Goal: Transaction & Acquisition: Book appointment/travel/reservation

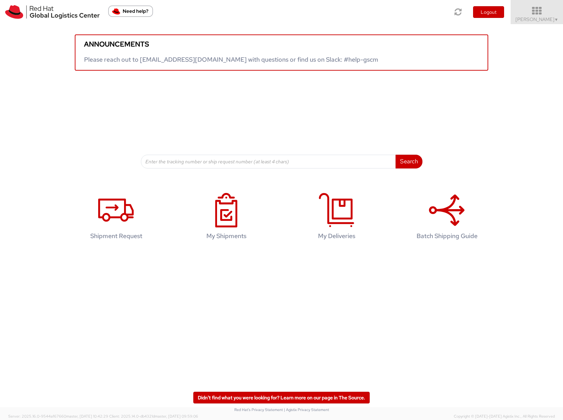
click at [533, 19] on span "Sona Mala ▼" at bounding box center [537, 19] width 43 height 6
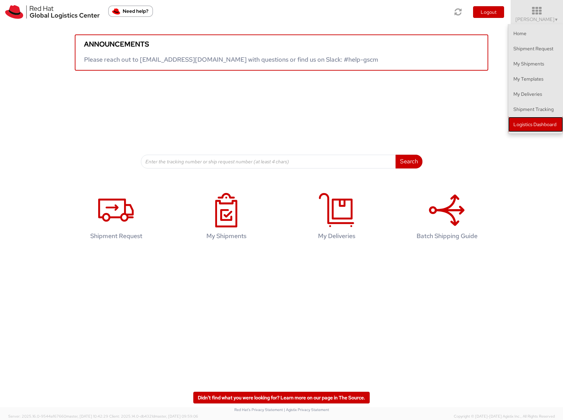
click at [546, 125] on link "Logistics Dashboard" at bounding box center [535, 124] width 55 height 15
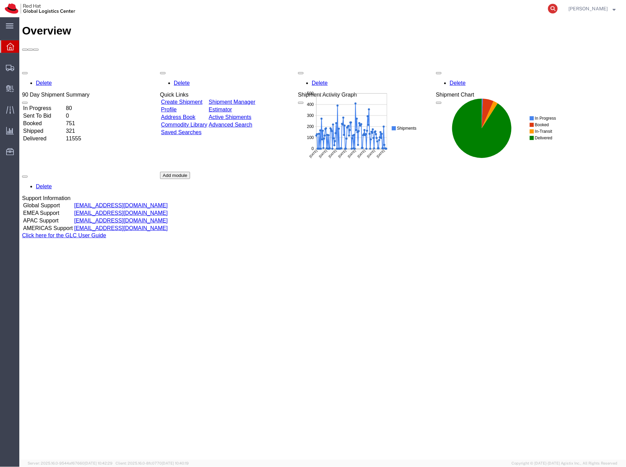
click at [557, 8] on icon at bounding box center [553, 9] width 10 height 10
click at [440, 14] on input "search" at bounding box center [443, 8] width 210 height 17
paste input "391322559549"
type input "391322559549"
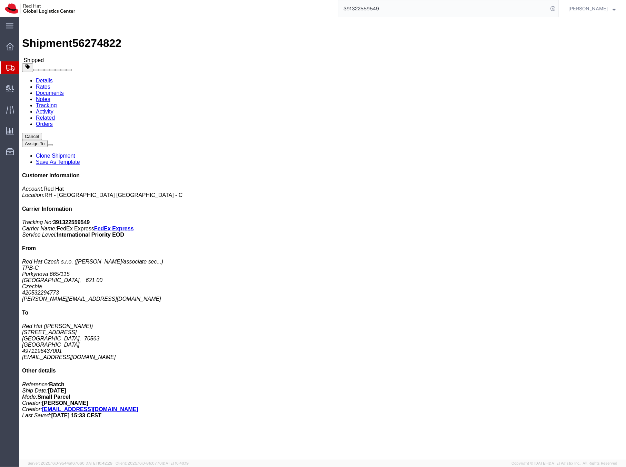
click address "Red Hat (Abid Houari) Wankelstrasse 5 Stuttgart, 70563 Germany 4971196437001 sg…"
click span "56274822"
copy span "56274822"
click b "391322559549"
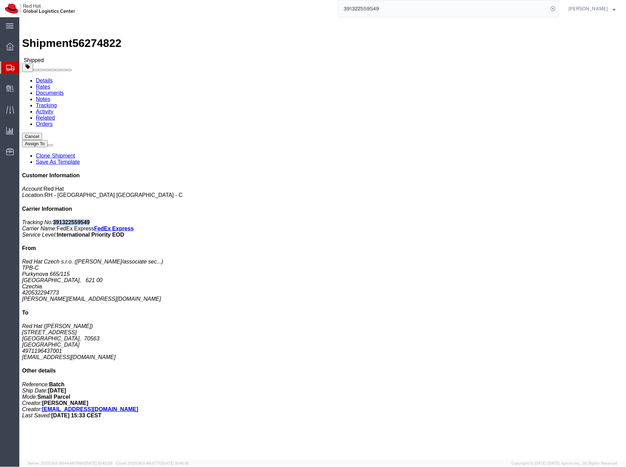
click b "391322559549"
copy b "391322559549"
click span "56274822"
copy span "56274822"
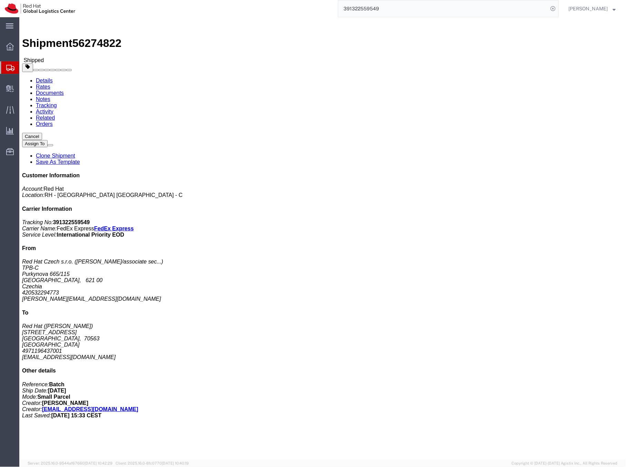
drag, startPoint x: 155, startPoint y: 72, endPoint x: 164, endPoint y: 72, distance: 9.0
click address "Red Hat (Abid Houari) Wankelstrasse 5 Stuttgart, 70563 Germany 4971196437001 sg…"
drag, startPoint x: 145, startPoint y: 71, endPoint x: 169, endPoint y: 74, distance: 23.9
click address "Red Hat (Abid Houari) Wankelstrasse 5 Stuttgart, 70563 Germany 4971196437001 sg…"
copy address "Abid Houar"
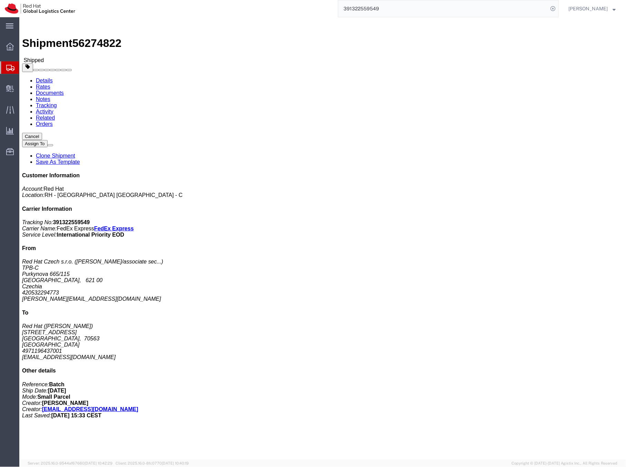
click at [382, 10] on input "391322559549" at bounding box center [443, 8] width 210 height 17
click div "Leg 1 - Small Parcel"
click link "Tracking"
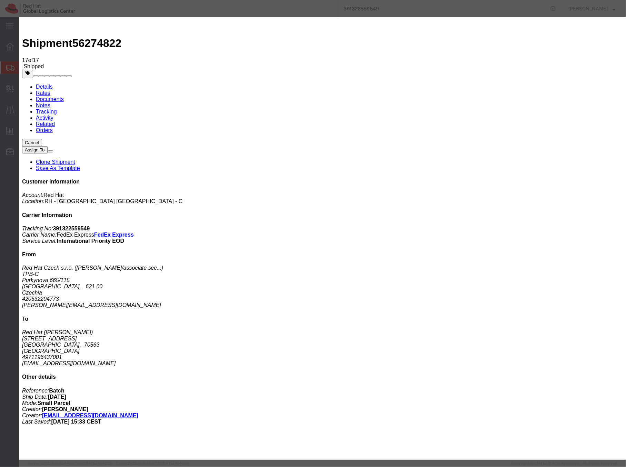
type input "[DATE]"
type input "11:00 AM"
select select "DELIVRED"
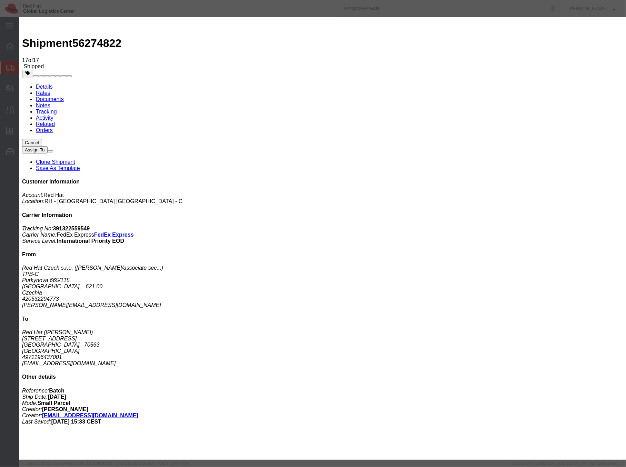
select select "DLEXC"
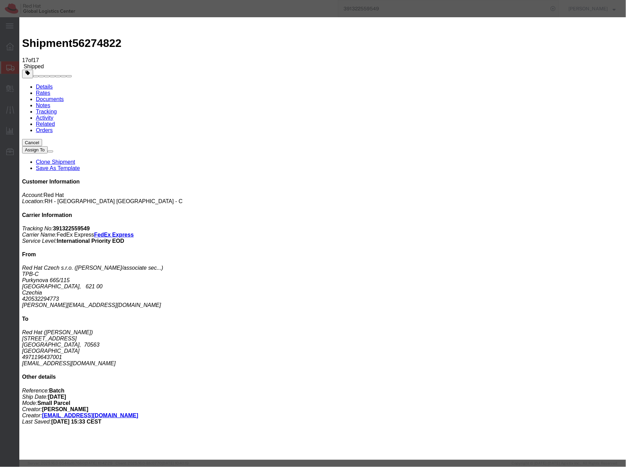
type textarea "LOST"
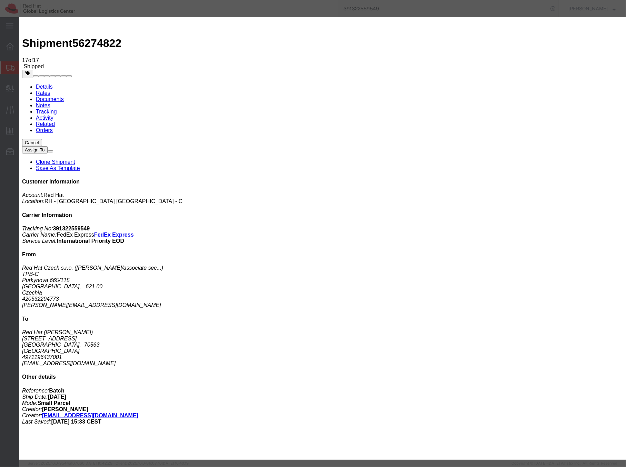
select select "DELIVRED"
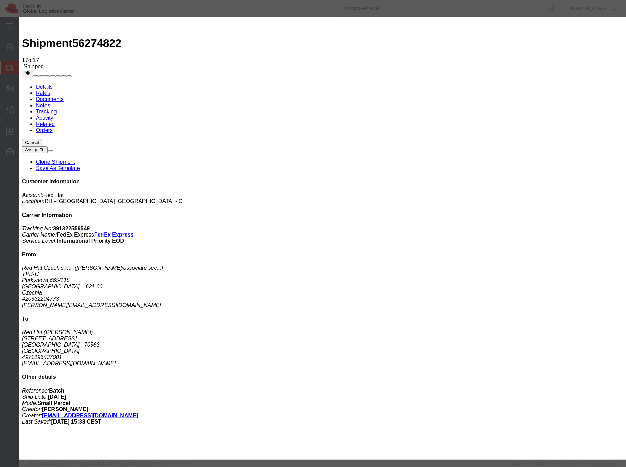
type input "[DATE]"
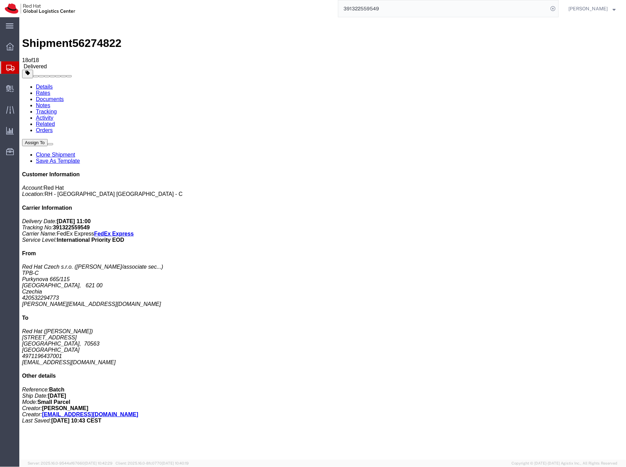
click at [368, 7] on input "391322559549" at bounding box center [443, 8] width 210 height 17
paste input "56199587"
type input "56199587"
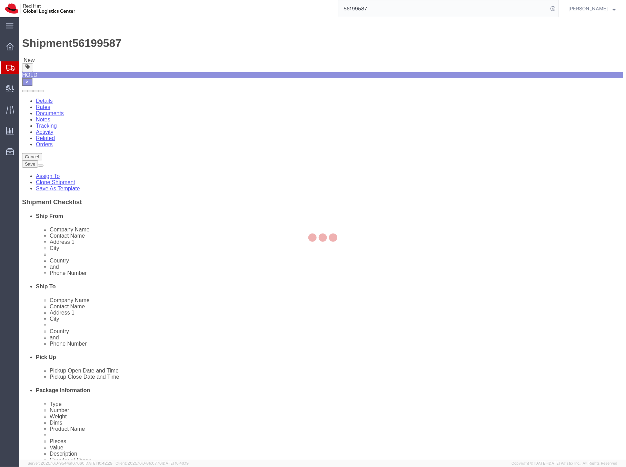
select select "38037"
select select "37960"
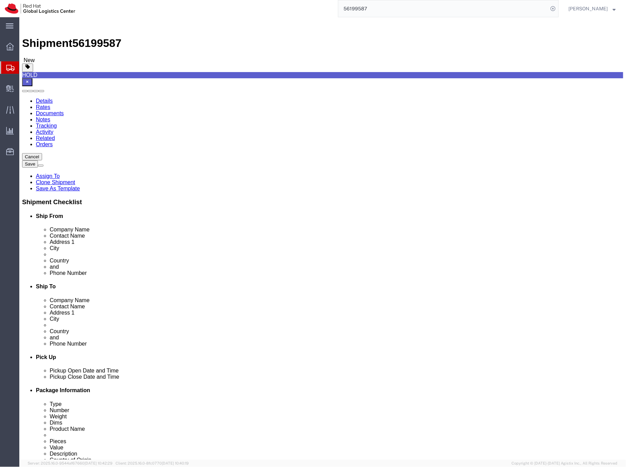
scroll to position [1, 0]
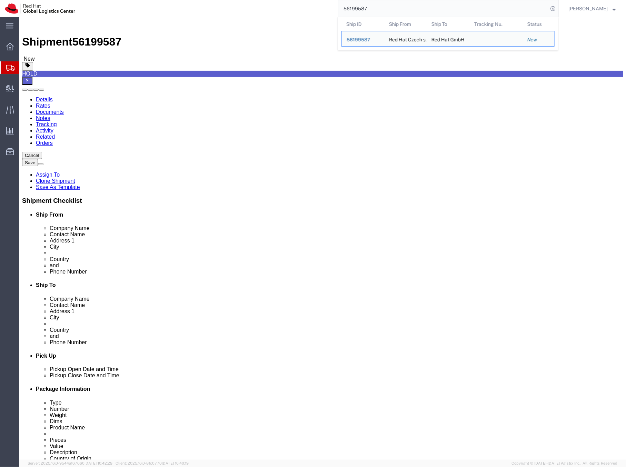
click at [372, 11] on input "56199587" at bounding box center [443, 8] width 210 height 17
paste input "454271"
type input "56454271"
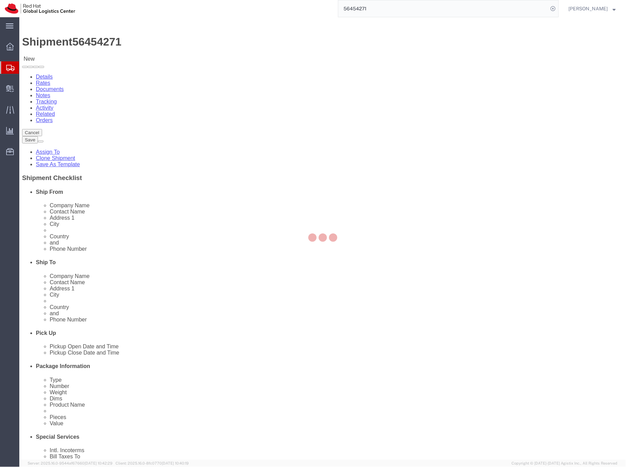
select select "37974"
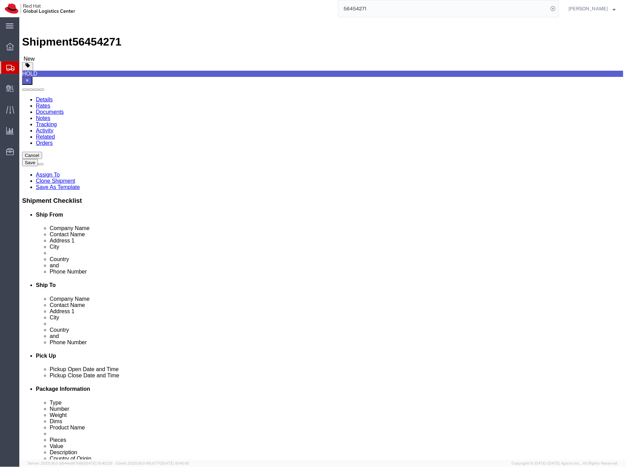
click icon
click dd "3.00 Each"
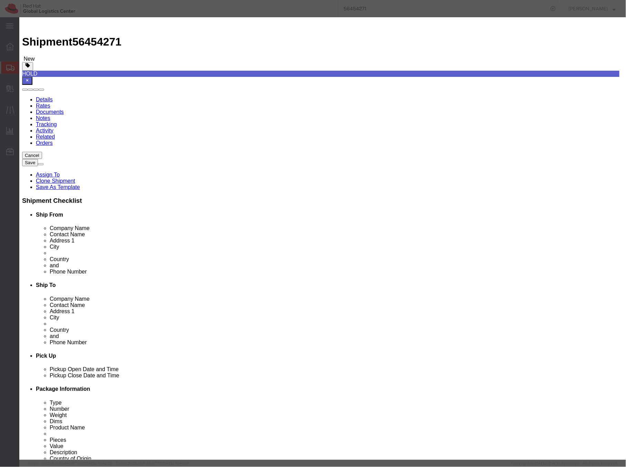
drag, startPoint x: 196, startPoint y: 81, endPoint x: 177, endPoint y: 79, distance: 19.0
click div "15.00"
click label "Country Of Origin"
drag, startPoint x: 195, startPoint y: 80, endPoint x: 174, endPoint y: 77, distance: 21.5
click div "Total Value 11.5 Select ADP AED AFN ALL AMD AOA ARS ATS AUD AWG AZN BAM BBD BDT…"
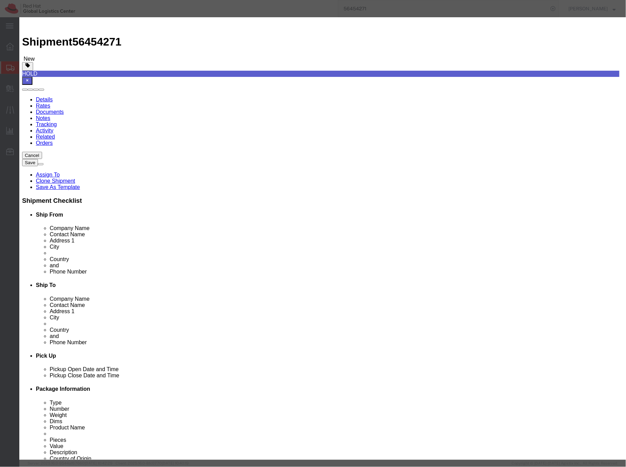
type input "34.5"
click select "Select ADP AED AFN ALL AMD AOA ARS ATS AUD AWG AZN BAM BBD BDT BGL BGN BHD BIF …"
select select "EUR"
click select "Select ADP AED AFN ALL AMD AOA ARS ATS AUD AWG AZN BAM BBD BDT BGL BGN BHD BIF …"
click button
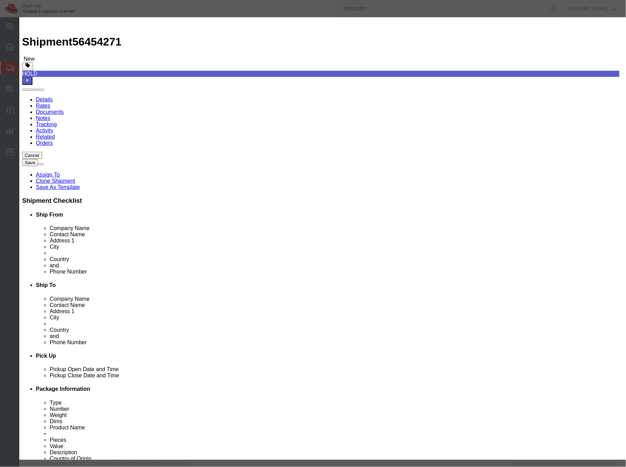
drag, startPoint x: 202, startPoint y: 78, endPoint x: 182, endPoint y: 79, distance: 19.7
click input "3.00"
type input "5"
type input "6"
click select "Select ADP AED AFN ALL AMD AOA ARS ATS AUD AWG AZN BAM BBD BDT BGL BGN BHD BIF …"
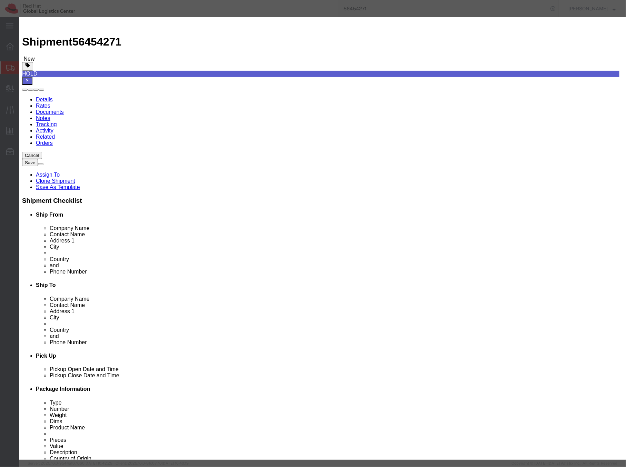
select select "EUR"
click select "Select ADP AED AFN ALL AMD AOA ARS ATS AUD AWG AZN BAM BBD BDT BGL BGN BHD BIF …"
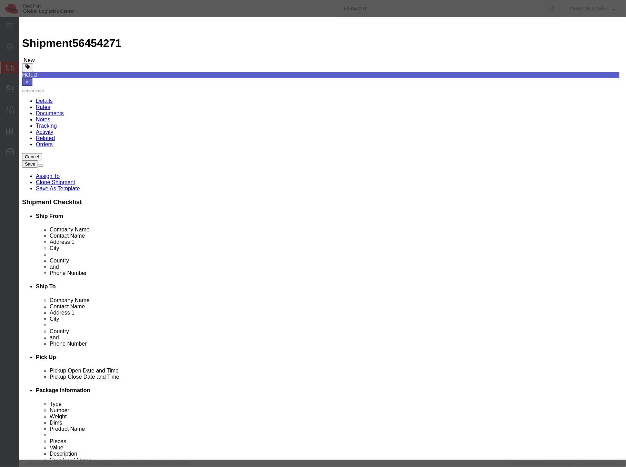
drag, startPoint x: 191, startPoint y: 79, endPoint x: 176, endPoint y: 78, distance: 14.5
click div "6"
type input "8"
click button
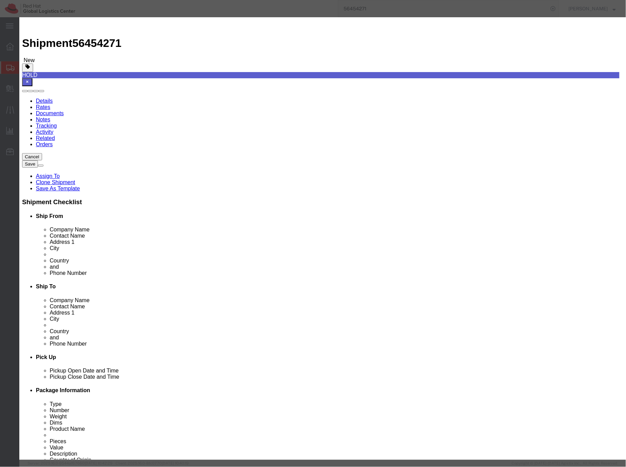
type input "6307.90"
click button
paste input "9608.10"
type input "9608.10"
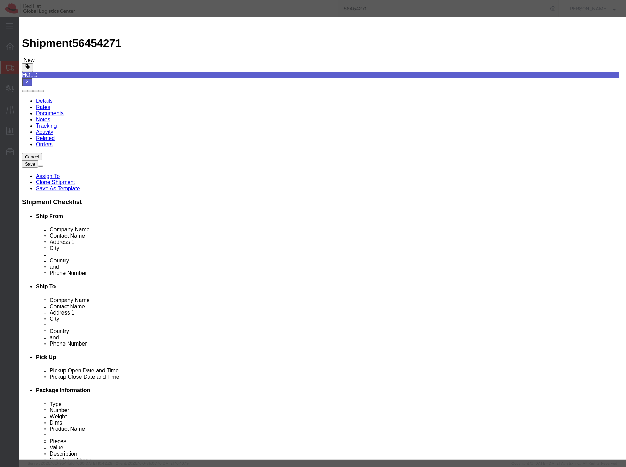
type input "9608.10"
click textarea "Red Hat Pens"
drag, startPoint x: 194, startPoint y: 52, endPoint x: 171, endPoint y: 52, distance: 23.1
click div "Product Name Biro Pens"
type input "Pens"
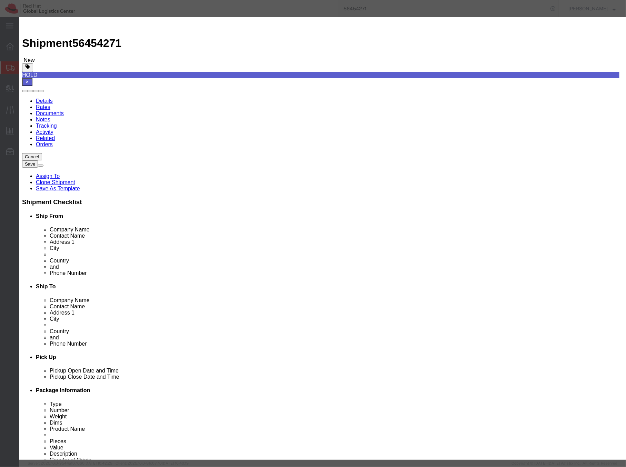
click textarea "Red Hat Pens"
type textarea "Red Hat branded, PVC"
drag, startPoint x: 205, startPoint y: 80, endPoint x: 180, endPoint y: 80, distance: 25.2
click div "2.10"
type input "14"
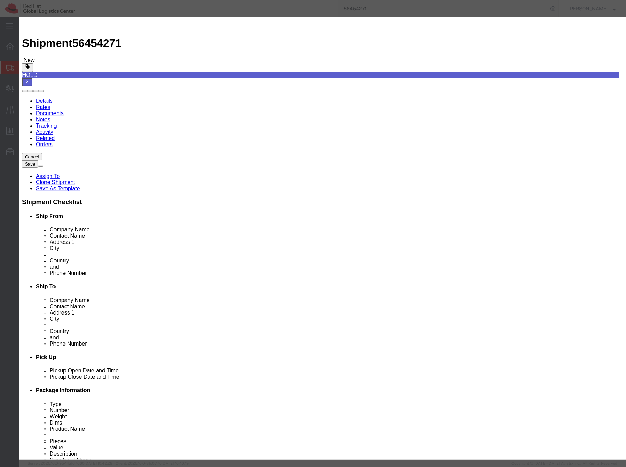
click select "Select ADP AED AFN ALL AMD AOA ARS ATS AUD AWG AZN BAM BBD BDT BGL BGN BHD BIF …"
select select "EUR"
click select "Select ADP AED AFN ALL AMD AOA ARS ATS AUD AWG AZN BAM BBD BDT BGL BGN BHD BIF …"
click button "Save & Close"
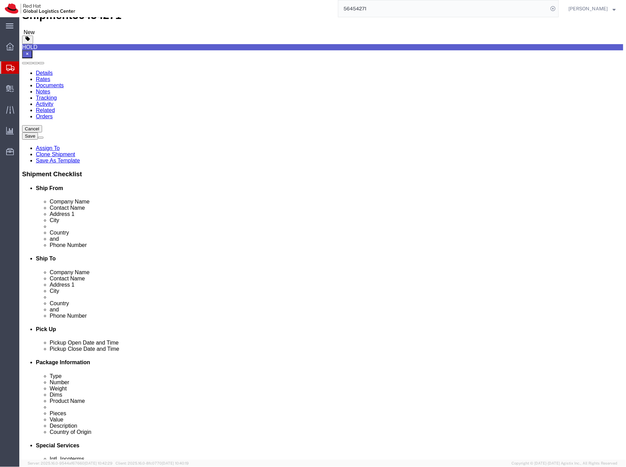
scroll to position [29, 0]
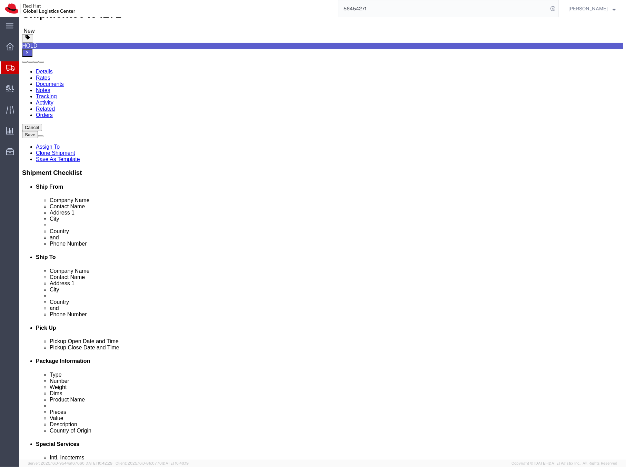
click dd "1.00 GBP"
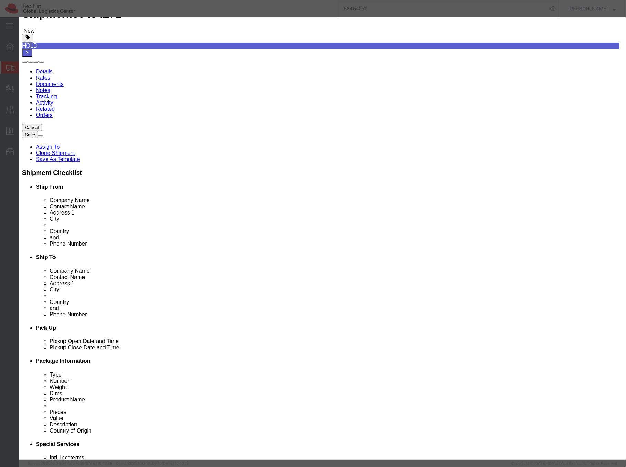
drag, startPoint x: 199, startPoint y: 78, endPoint x: 179, endPoint y: 76, distance: 20.4
click div "1.00"
type input "5"
click select "Select ADP AED AFN ALL AMD AOA ARS ATS AUD AWG AZN BAM BBD BDT BGL BGN BHD BIF …"
select select "EUR"
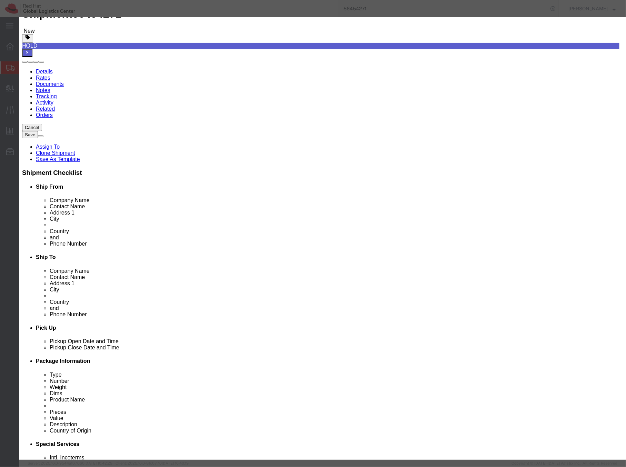
click select "Select ADP AED AFN ALL AMD AOA ARS ATS AUD AWG AZN BAM BBD BDT BGL BGN BHD BIF …"
drag, startPoint x: 208, startPoint y: 54, endPoint x: 174, endPoint y: 53, distance: 34.5
click div "Product Name Drawstring Sports Bag"
paste input "4202.11."
type input "4202.11."
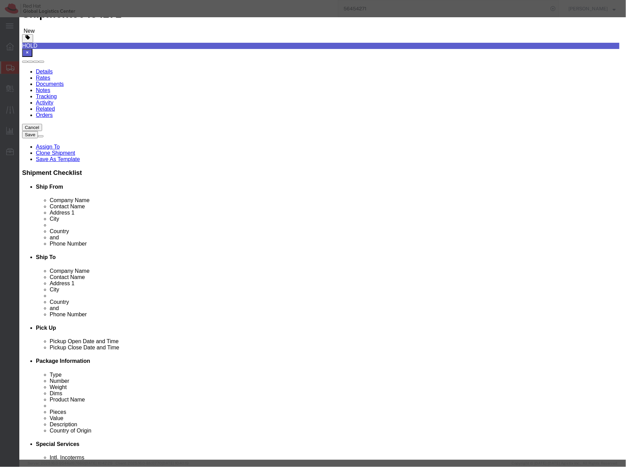
type input "4202.11."
click button
click select "Select ADP AED AFN ALL AMD AOA ARS ATS AUD AWG AZN BAM BBD BDT BGL BGN BHD BIF …"
select select "EUR"
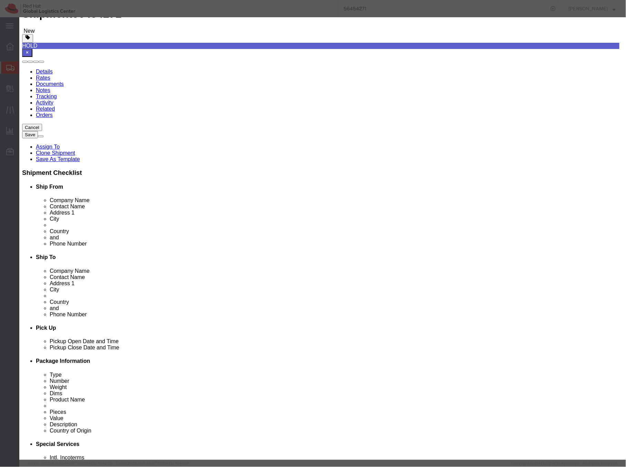
click select "Select ADP AED AFN ALL AMD AOA ARS ATS AUD AWG AZN BAM BBD BDT BGL BGN BHD BIF …"
click button "Save & Close"
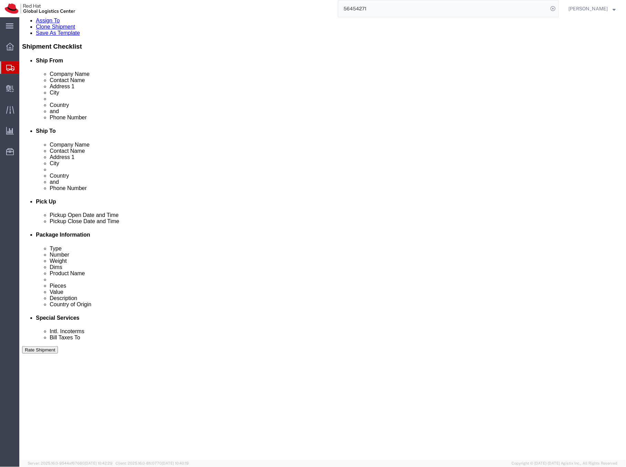
scroll to position [158, 0]
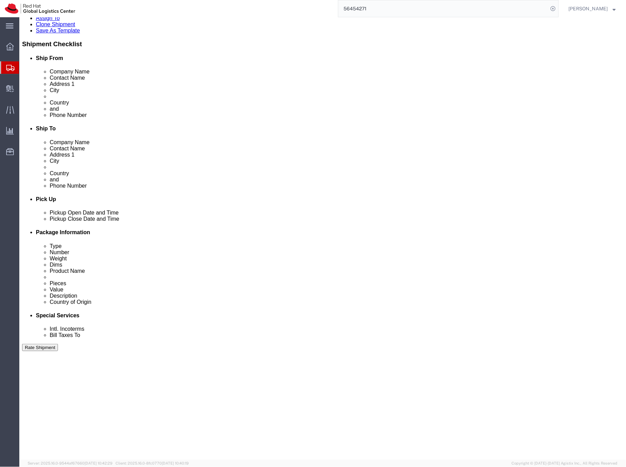
click p "Pens"
click dd "7.00 Each"
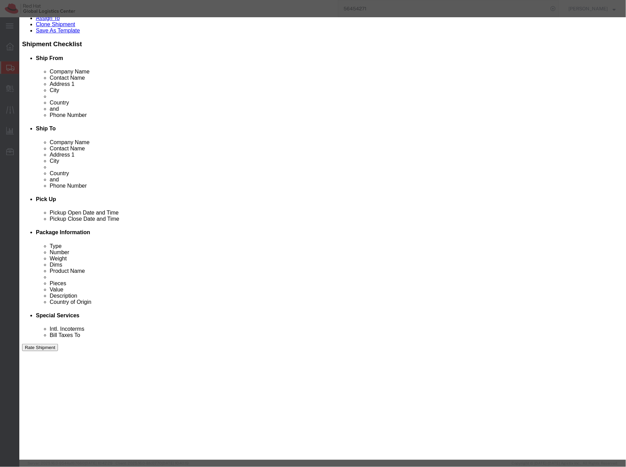
click input "Pens"
type input "Pen"
click button "Save & Close"
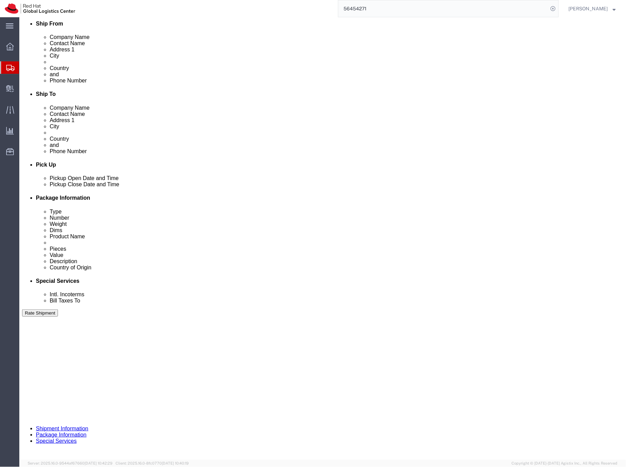
scroll to position [193, 0]
click dd "5.00 GBP"
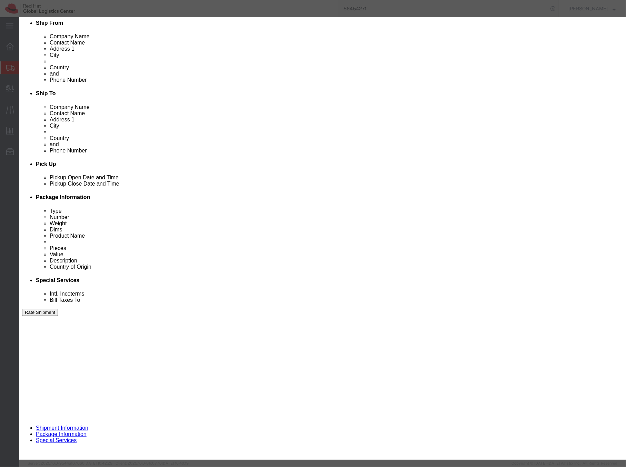
paste input "4820.10"
type input "4820.10"
drag, startPoint x: 207, startPoint y: 52, endPoint x: 214, endPoint y: 48, distance: 7.5
click input "Notebooks A5"
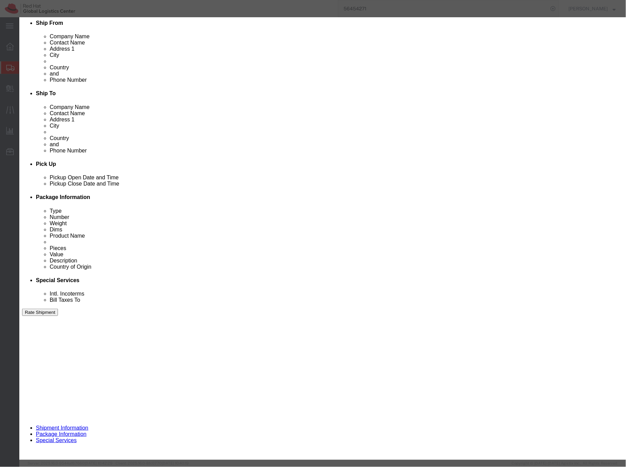
type input "Notebook A5"
click input "5.00"
click input "8.00"
type input "7.00"
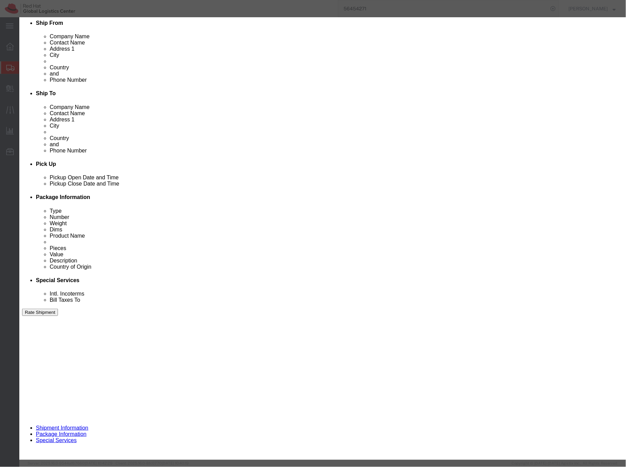
drag, startPoint x: 378, startPoint y: 55, endPoint x: 368, endPoint y: 54, distance: 10.4
click div "X2 RH Notebooks A5 size"
click textarea "X2 RH Notebooks A5 size"
drag, startPoint x: 445, startPoint y: 54, endPoint x: 400, endPoint y: 51, distance: 45.6
click textarea "X2 RH Notebooks A5 size"
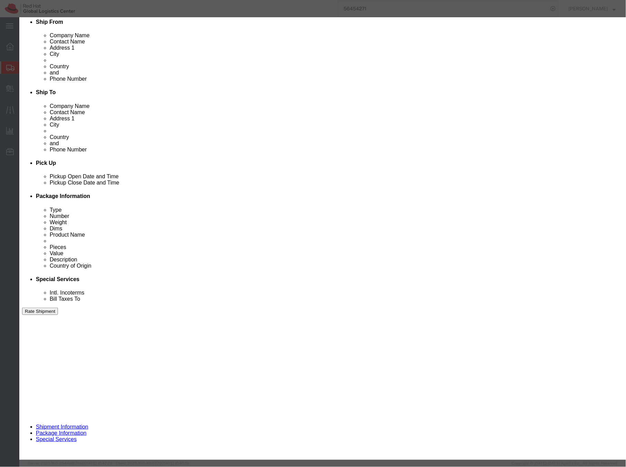
scroll to position [194, 0]
type textarea "RH branded, paper"
click button "Save & Close"
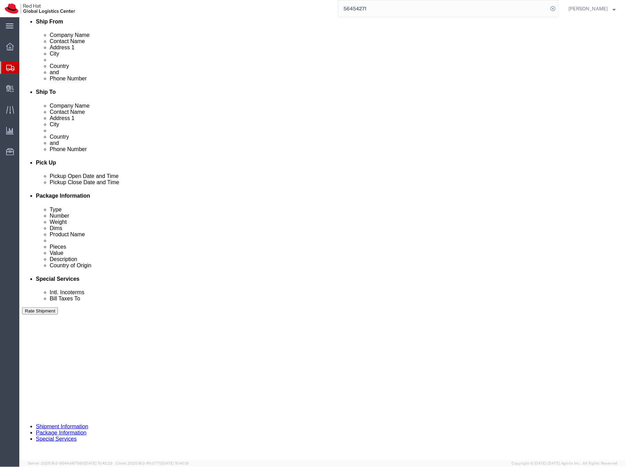
click dd "2.00 Each"
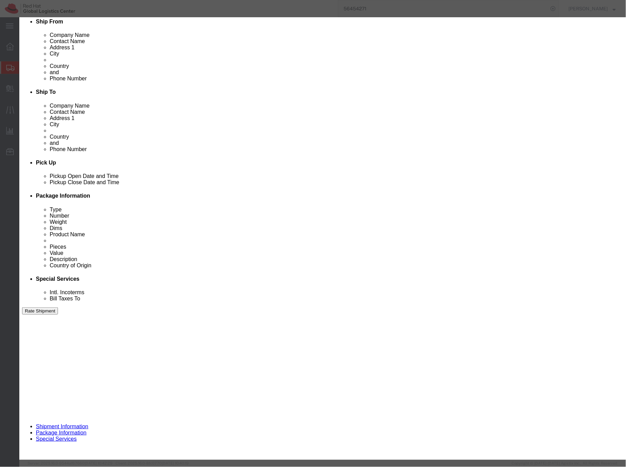
click select "Select ADP AED AFN ALL AMD AOA ARS ATS AUD AWG AZN BAM BBD BDT BGL BGN BHD BIF …"
select select "EUR"
click select "Select ADP AED AFN ALL AMD AOA ARS ATS AUD AWG AZN BAM BBD BDT BGL BGN BHD BIF …"
click button "Save & Close"
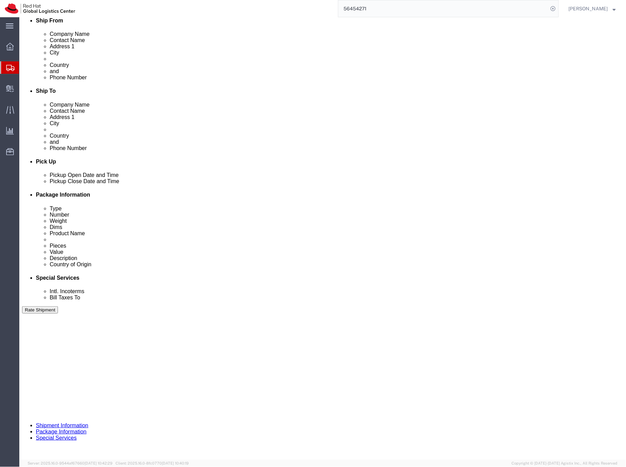
scroll to position [196, 0]
click dd "2.00 Each"
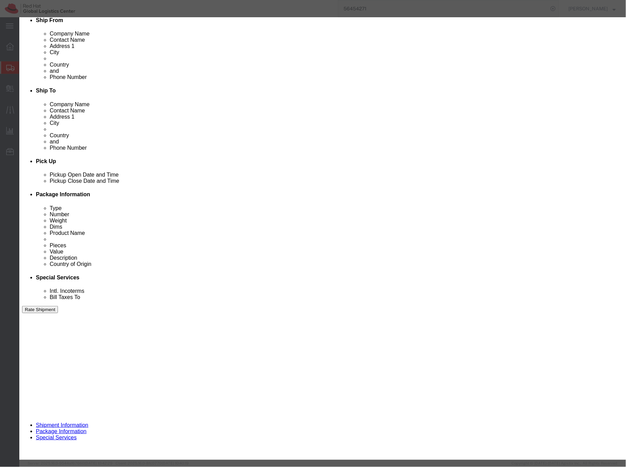
drag, startPoint x: 205, startPoint y: 81, endPoint x: 185, endPoint y: 80, distance: 20.4
click input "1.00"
type input "2.00"
click select "Select ADP AED AFN ALL AMD AOA ARS ATS AUD AWG AZN BAM BBD BDT BGL BGN BHD BIF …"
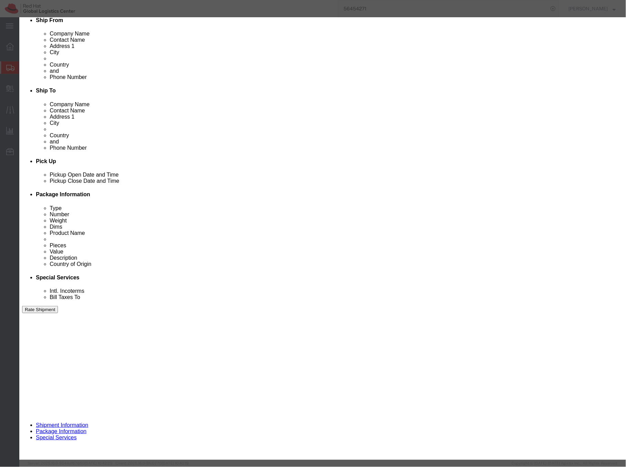
select select "EUR"
click select "Select ADP AED AFN ALL AMD AOA ARS ATS AUD AWG AZN BAM BBD BDT BGL BGN BHD BIF …"
drag, startPoint x: 408, startPoint y: 53, endPoint x: 392, endPoint y: 52, distance: 16.6
click textarea "Red Hat pencils"
type textarea "Red Hat branded, wooden"
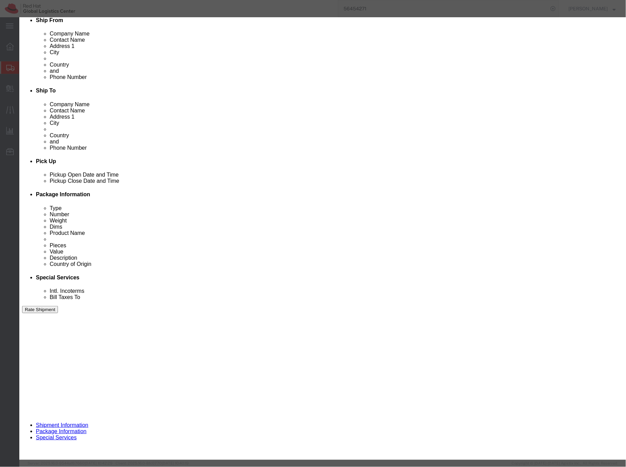
click div "HTS/Tariff Code Enter HTS num ECCN Control/Exempt Select ATF BIS DEA EPA FDA FT…"
paste input "9608.10"
type input "9608.10"
drag, startPoint x: 211, startPoint y: 249, endPoint x: 200, endPoint y: 248, distance: 11.1
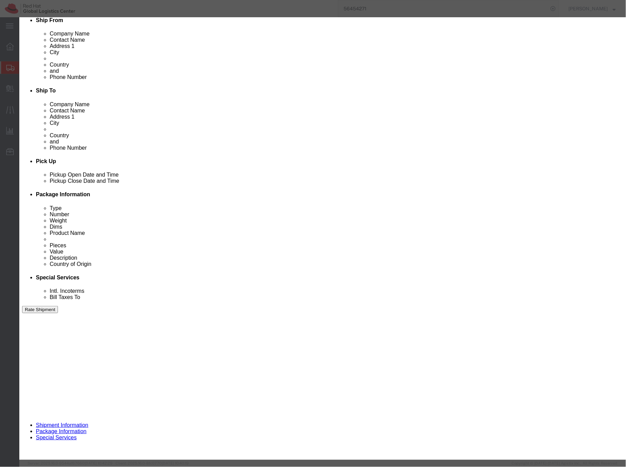
click select "Select ATF BIS DEA EPA FDA FTR ITAR OFAC Other (OPA)"
type input "9608.10"
click button
drag, startPoint x: 487, startPoint y: 21, endPoint x: 320, endPoint y: 129, distance: 198.7
click div "Edit content Commodity library Product Name Writing Pads Pieces 2.00 Select Bag…"
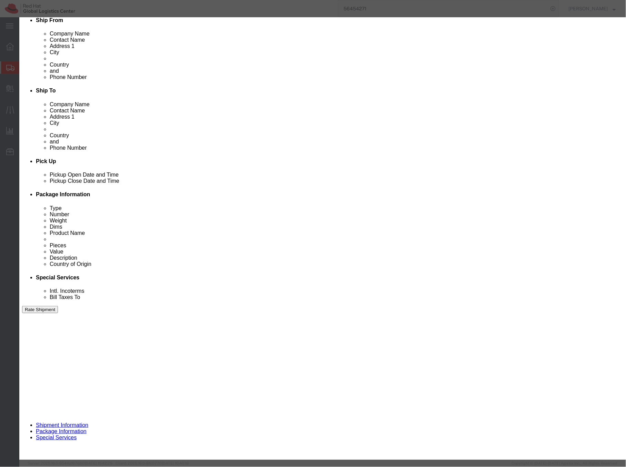
click input "1.00"
type input "5.00"
click select "Select ADP AED AFN ALL AMD AOA ARS ATS AUD AWG AZN BAM BBD BDT BGL BGN BHD BIF …"
select select "EUR"
click select "Select ADP AED AFN ALL AMD AOA ARS ATS AUD AWG AZN BAM BBD BDT BGL BGN BHD BIF …"
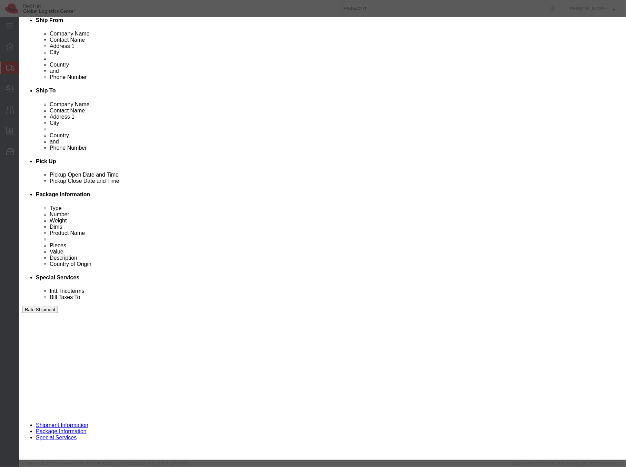
drag, startPoint x: 380, startPoint y: 52, endPoint x: 346, endPoint y: 52, distance: 33.8
click div "Description Old Red Hat writing Pad small A5 size"
click textarea "Old Red Hat writing Pad small A5 size"
type textarea "Red Hat branded, writing Pad small A5 size"
click input "Writing Pads"
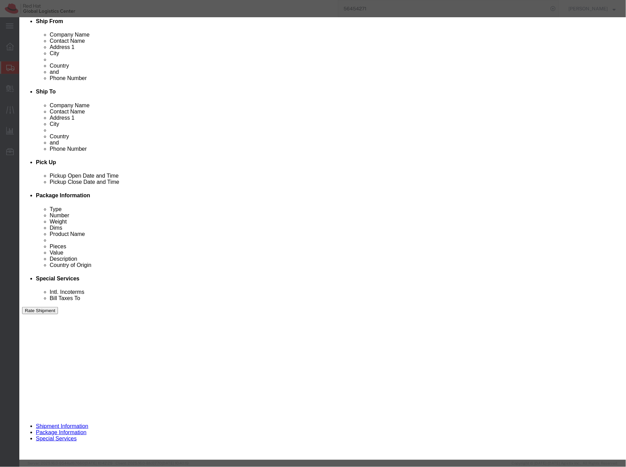
scroll to position [194, 0]
type input "Writing Pad"
drag, startPoint x: 435, startPoint y: 53, endPoint x: 452, endPoint y: 53, distance: 17.6
click textarea "Old Red Hat writing Pad small A5 size"
drag, startPoint x: 465, startPoint y: 53, endPoint x: 412, endPoint y: 51, distance: 53.1
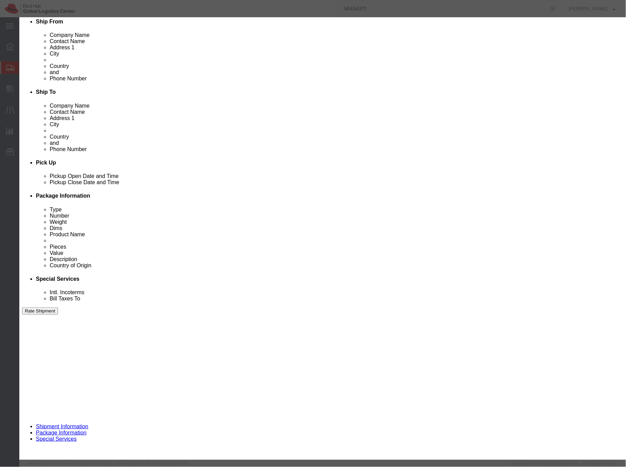
click textarea "Old Red Hat writing Pad small A5 size"
type textarea "Red Hat branded, paper"
type input "4820.10"
drag, startPoint x: 186, startPoint y: 78, endPoint x: 196, endPoint y: 77, distance: 10.0
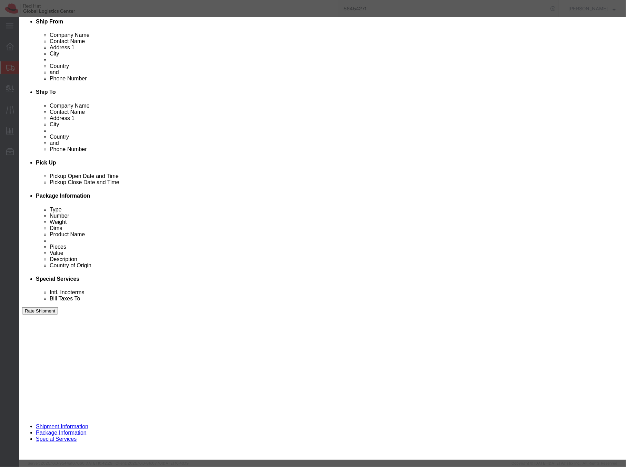
click input "5.00"
type input "4.00"
click button "Save & Close"
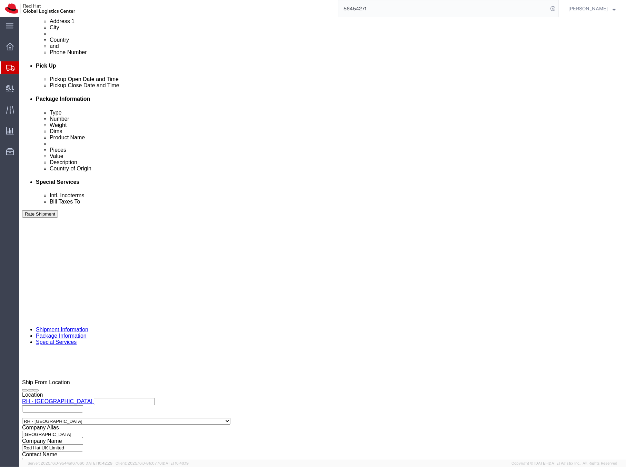
scroll to position [292, 0]
click dd "2.00 GBP"
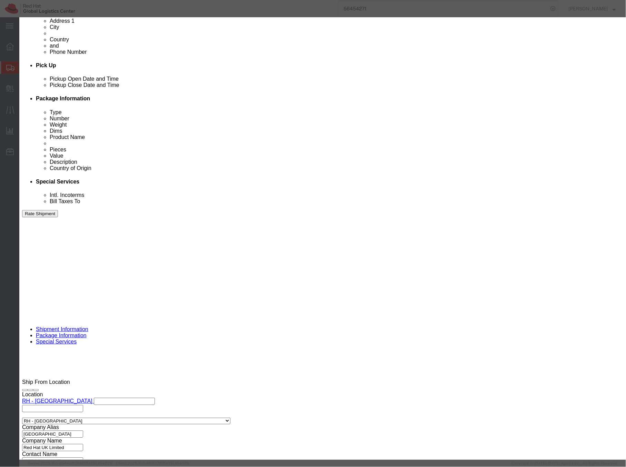
drag, startPoint x: 391, startPoint y: 51, endPoint x: 411, endPoint y: 49, distance: 20.8
click textarea "Red Hat Nylon Pencil case"
drag, startPoint x: 449, startPoint y: 53, endPoint x: 459, endPoint y: 55, distance: 10.2
click textarea "Red Hat Nylon Pencil case"
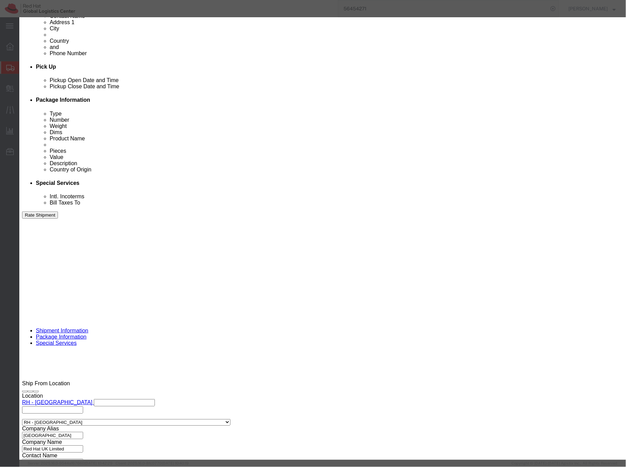
scroll to position [287, 0]
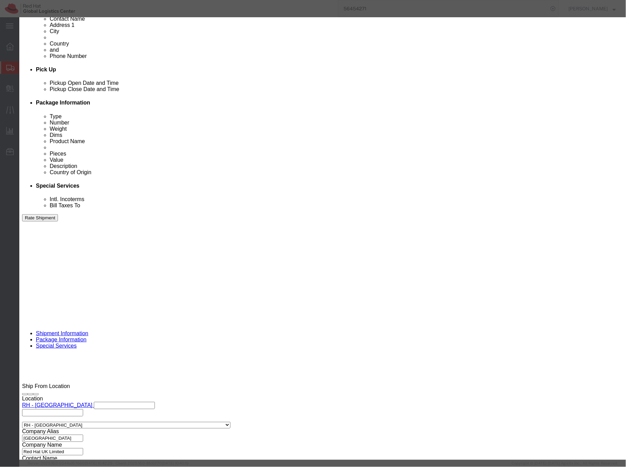
type textarea "Red Hat branded, Nylon"
drag, startPoint x: 185, startPoint y: 79, endPoint x: 190, endPoint y: 76, distance: 5.1
click input "2.00"
click input "42.00"
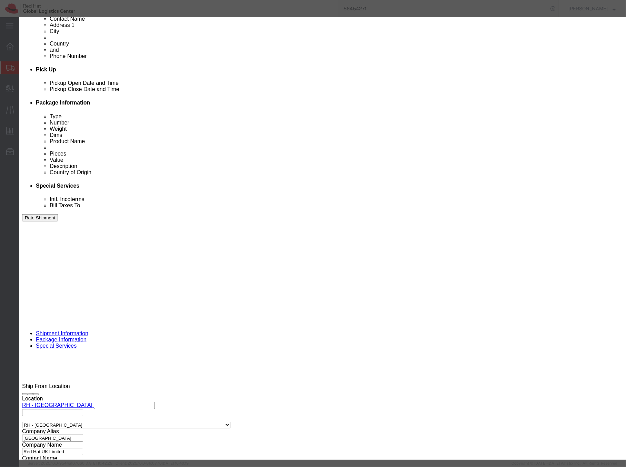
click input "4.00"
type input "5.00"
click select "Select ADP AED AFN ALL AMD AOA ARS ATS AUD AWG AZN BAM BBD BDT BGL BGN BHD BIF …"
select select "EUR"
click select "Select ADP AED AFN ALL AMD AOA ARS ATS AUD AWG AZN BAM BBD BDT BGL BGN BHD BIF …"
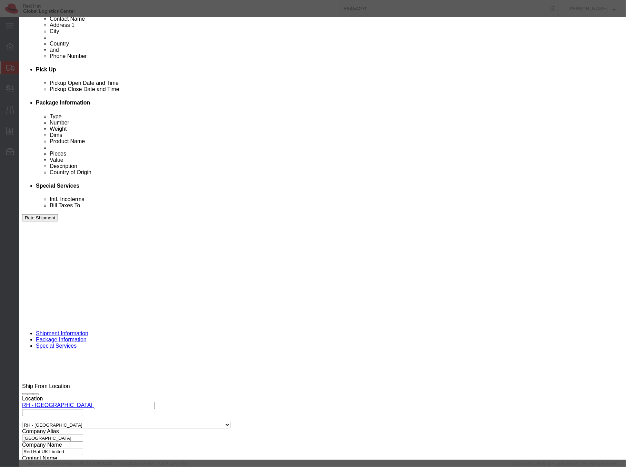
type input "4202.92"
drag, startPoint x: 214, startPoint y: 53, endPoint x: 183, endPoint y: 52, distance: 30.3
click input "Pencil Case"
type input "P"
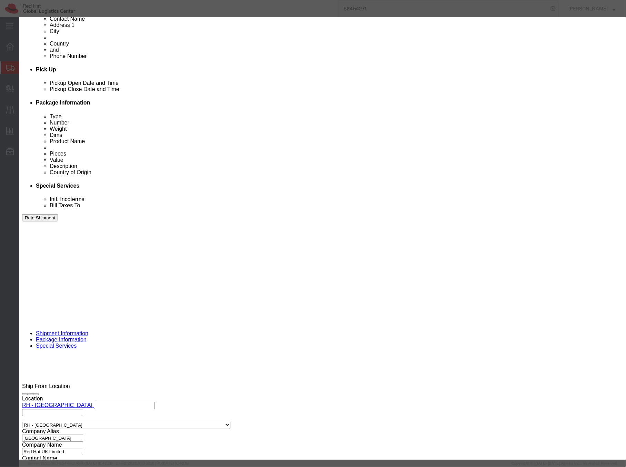
type input "Neoprene pouch"
drag, startPoint x: 427, startPoint y: 55, endPoint x: 371, endPoint y: 54, distance: 55.9
click textarea "Red Hat Nylon Pencil case"
click button "Save & Close"
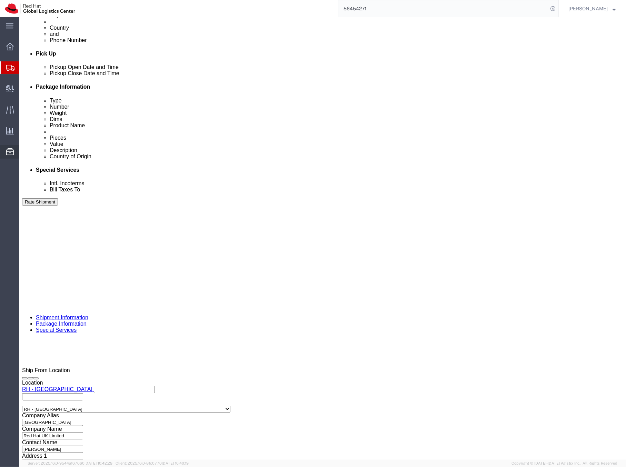
scroll to position [305, 0]
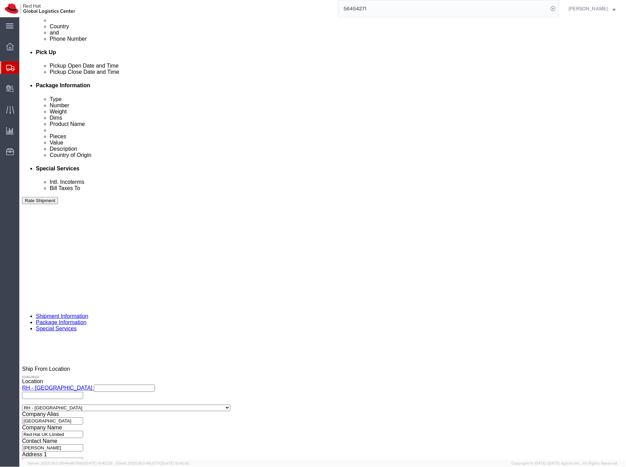
click dd "7.00 EUR"
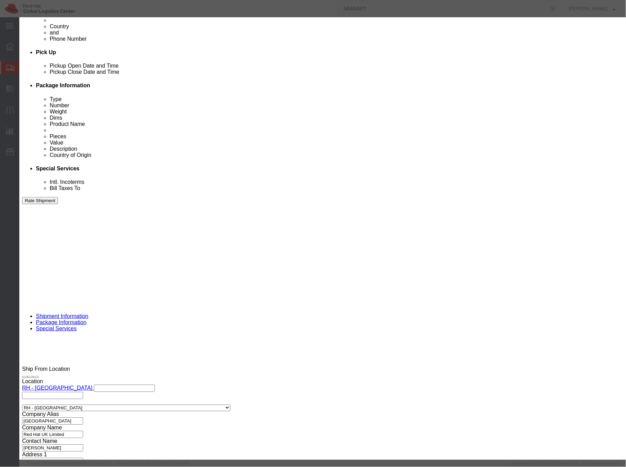
click icon "button"
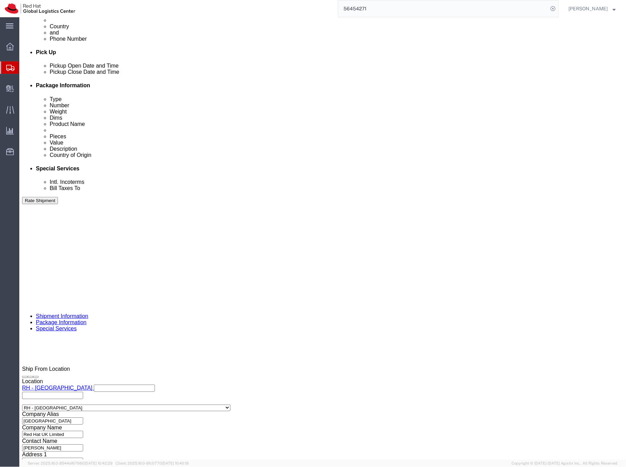
click p "Notebook A5"
click dd "7.00 EUR"
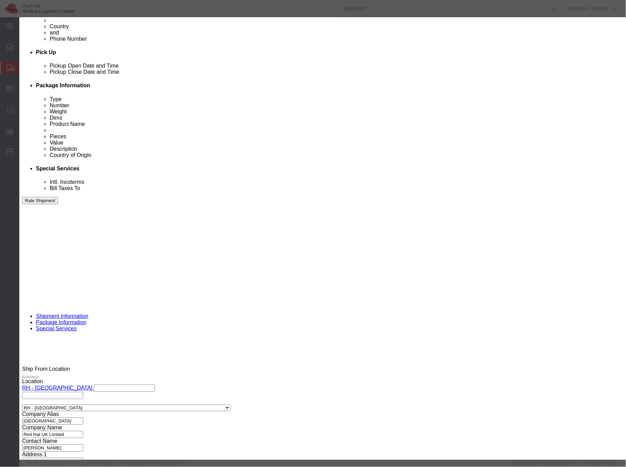
click input "Notebook A5"
type input "Notebook A5 and pen"
drag, startPoint x: 372, startPoint y: 52, endPoint x: 391, endPoint y: 48, distance: 19.6
click textarea "RH branded, paper"
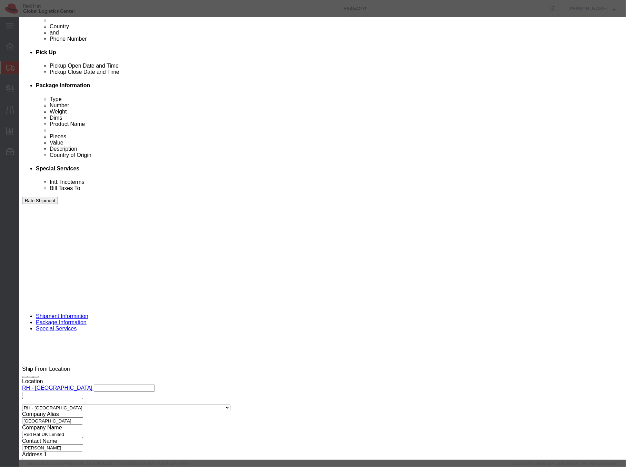
type textarea "Kit, RH branded, paper"
drag, startPoint x: 186, startPoint y: 79, endPoint x: 220, endPoint y: 77, distance: 34.2
click input "7.00"
drag, startPoint x: 218, startPoint y: 81, endPoint x: 177, endPoint y: 75, distance: 41.1
click div "121..00"
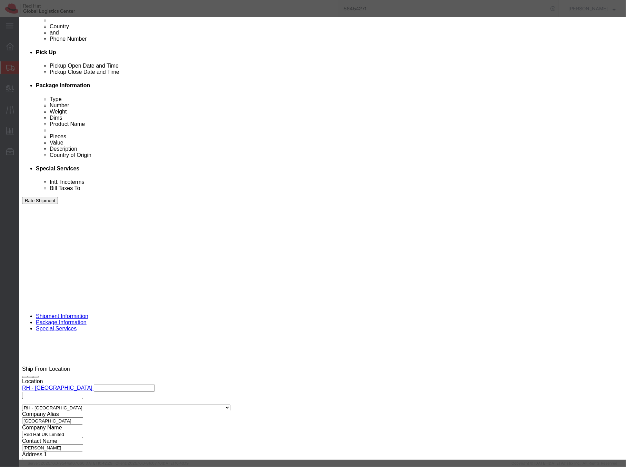
type input "21.60"
click button "Save & Close"
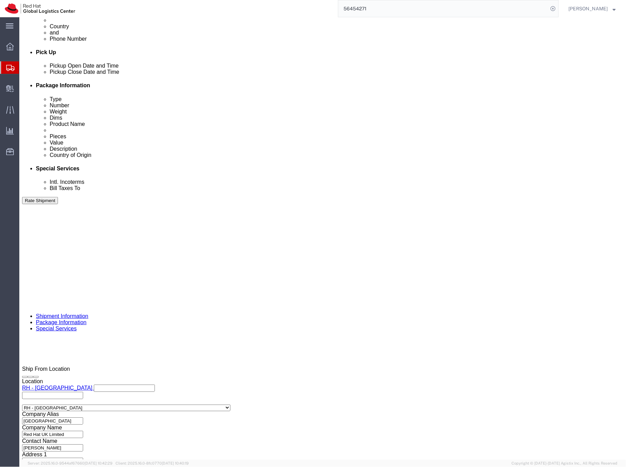
click dd "5.00 GBP"
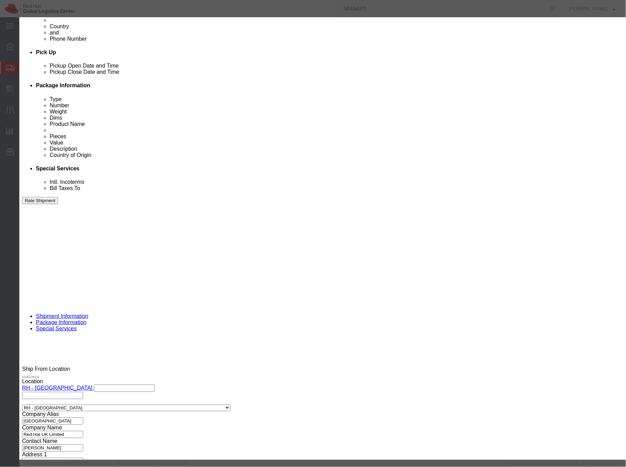
click input "5.00"
click input "15.00"
type input "15.80"
click select "Select ADP AED AFN ALL AMD AOA ARS ATS AUD AWG AZN BAM BBD BDT BGL BGN BHD BIF …"
select select "EUR"
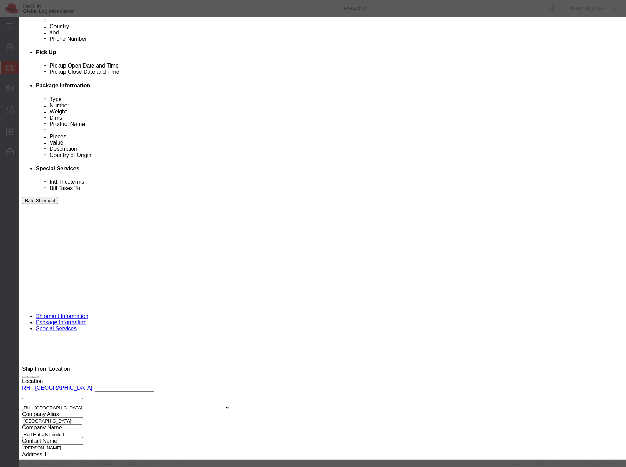
click select "Select ADP AED AFN ALL AMD AOA ARS ATS AUD AWG AZN BAM BBD BDT BGL BGN BHD BIF …"
drag, startPoint x: 395, startPoint y: 52, endPoint x: 370, endPoint y: 52, distance: 24.8
click textarea "Aluminium water bottle (Red Hat Swag)"
drag, startPoint x: 465, startPoint y: 54, endPoint x: 406, endPoint y: 53, distance: 58.3
click textarea "Aluminium water bottle (Red Hat Swag)"
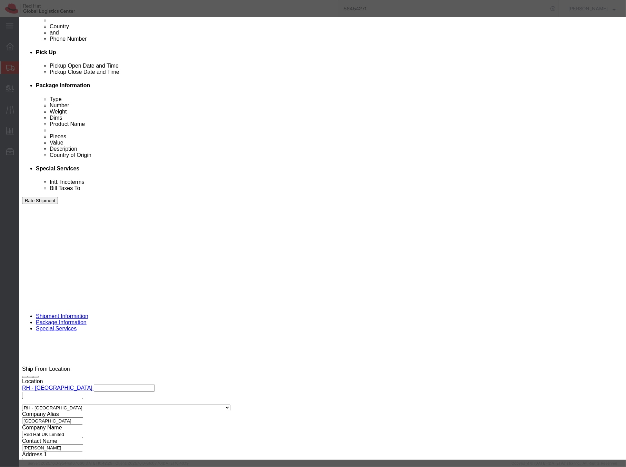
click textarea "Aluminium water bottle (Red Hat Swag)"
drag, startPoint x: 373, startPoint y: 53, endPoint x: 395, endPoint y: 47, distance: 22.7
click textarea "Aluminium water bottle (Red Hat Swag)"
type textarea "Red Hat branded, stainless steel"
paste input "7323.93"
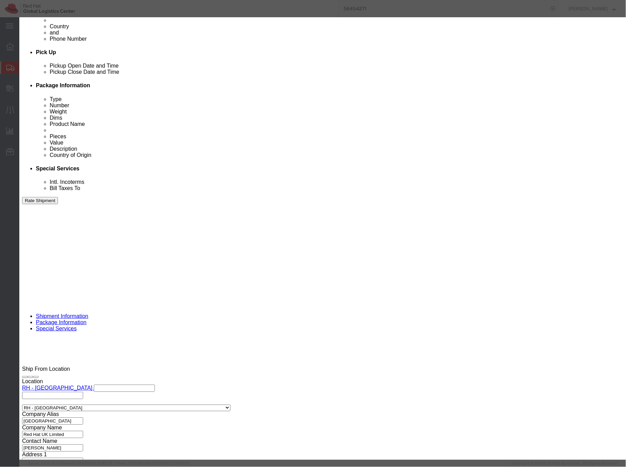
type input "7323.93"
click button "Save & Close"
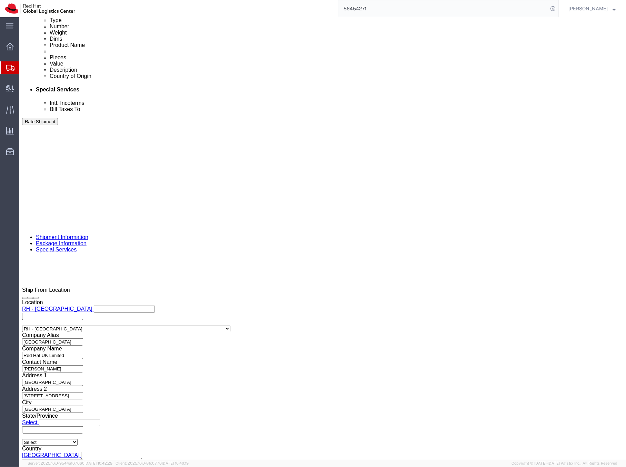
scroll to position [390, 0]
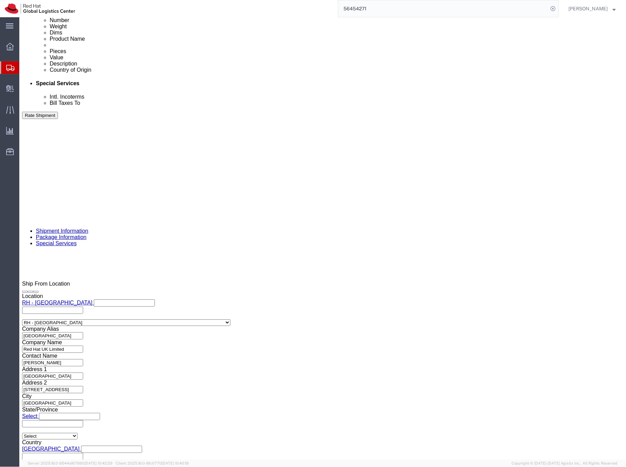
click dd "1.00 Each"
click div
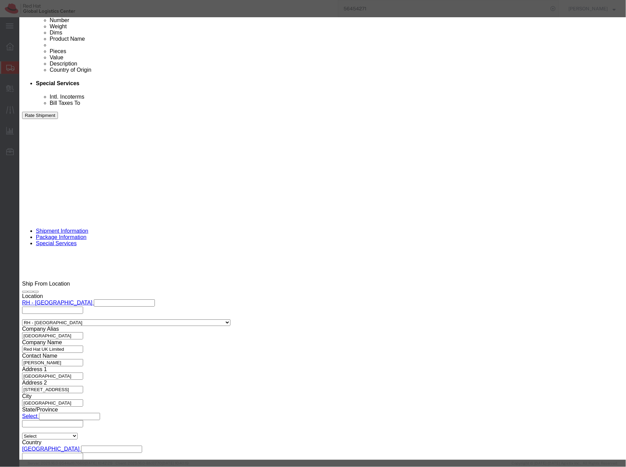
drag, startPoint x: 199, startPoint y: 78, endPoint x: 182, endPoint y: 79, distance: 17.6
click input "1.00"
type input "0.66"
click select "Select ADP AED AFN ALL AMD AOA ARS ATS AUD AWG AZN BAM BBD BDT BGL BGN BHD BIF …"
select select "EUR"
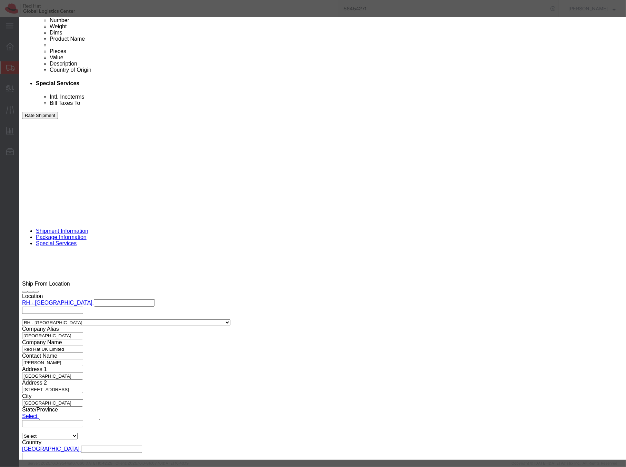
click select "Select ADP AED AFN ALL AMD AOA ARS ATS AUD AWG AZN BAM BBD BDT BGL BGN BHD BIF …"
click textarea
drag, startPoint x: 206, startPoint y: 79, endPoint x: 183, endPoint y: 79, distance: 23.1
click input "0.66"
type input "1.10"
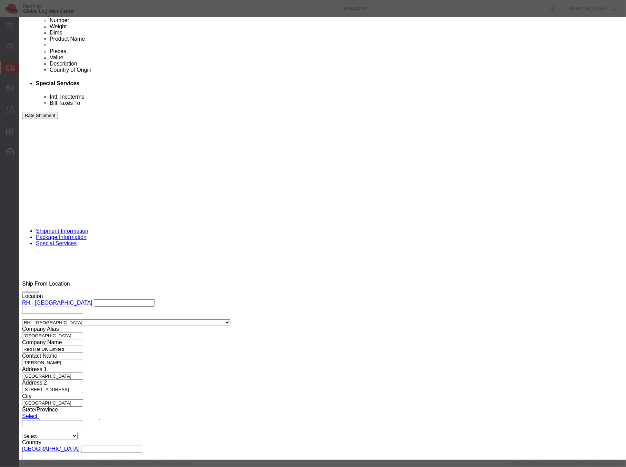
click label "Description"
type input "6307.90"
click textarea
type textarea "Polyester"
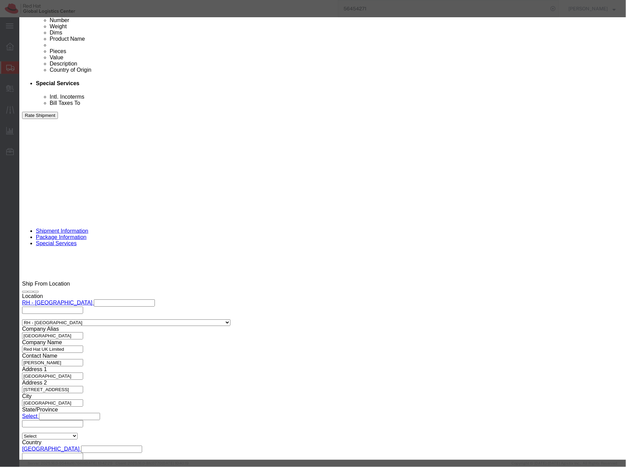
click div "Commodity library"
click button "Save & Close"
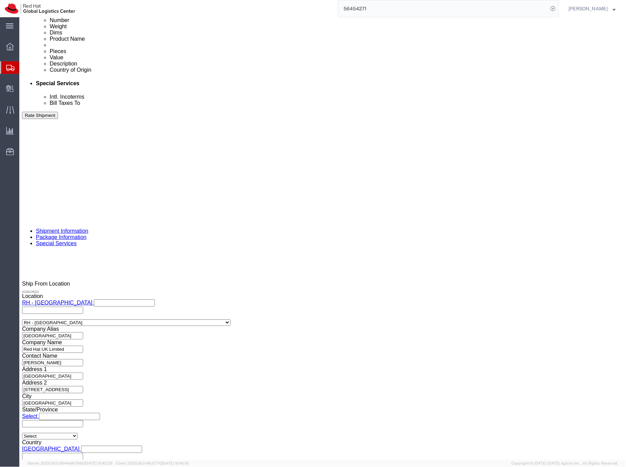
click dd "1.10 EUR"
click div
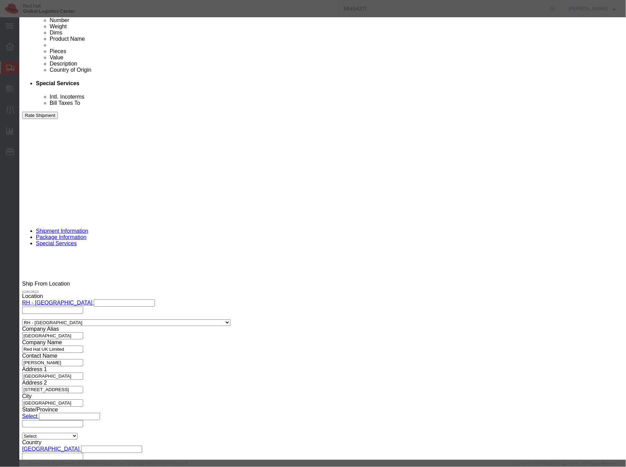
click textarea "Polyester"
type textarea "Red Hat branded, Polyester"
click button "Save & Close"
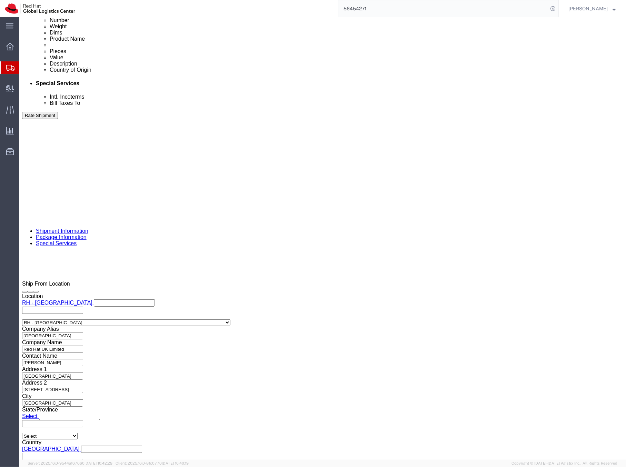
click dd "1.00 Each"
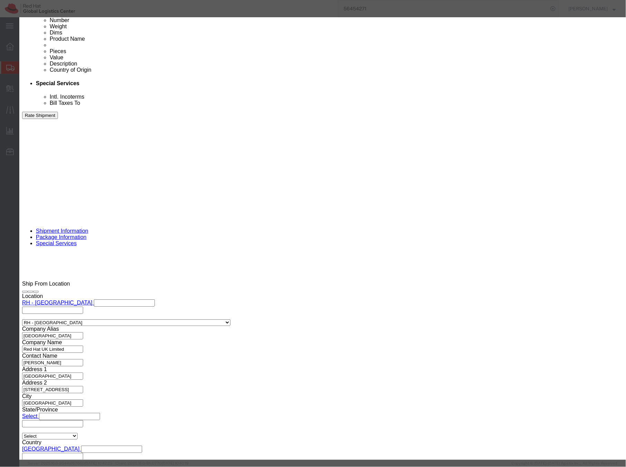
drag, startPoint x: 185, startPoint y: 78, endPoint x: 192, endPoint y: 78, distance: 6.2
click input "2.00"
type input "3.00"
click select "Select ADP AED AFN ALL AMD AOA ARS ATS AUD AWG AZN BAM BBD BDT BGL BGN BHD BIF …"
select select "EUR"
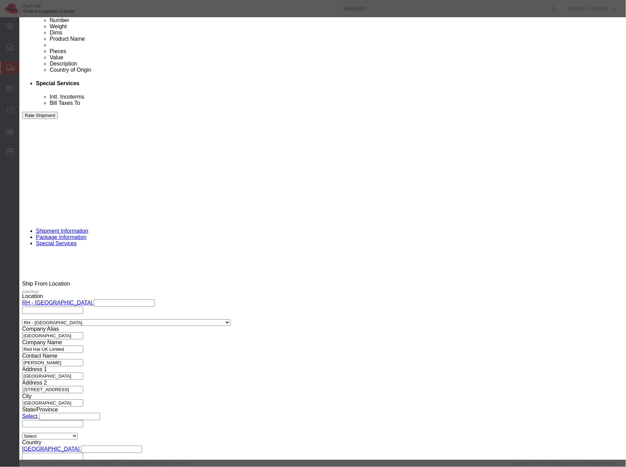
click select "Select ADP AED AFN ALL AMD AOA ARS ATS AUD AWG AZN BAM BBD BDT BGL BGN BHD BIF …"
drag, startPoint x: 428, startPoint y: 54, endPoint x: 362, endPoint y: 50, distance: 66.6
click div "Description 1 Red Hat sunglasses"
type textarea "Red Hat branded, PVC"
click select "Select Afghanistan Åland Islands Albania Algeria American Samoa Andorra Angola …"
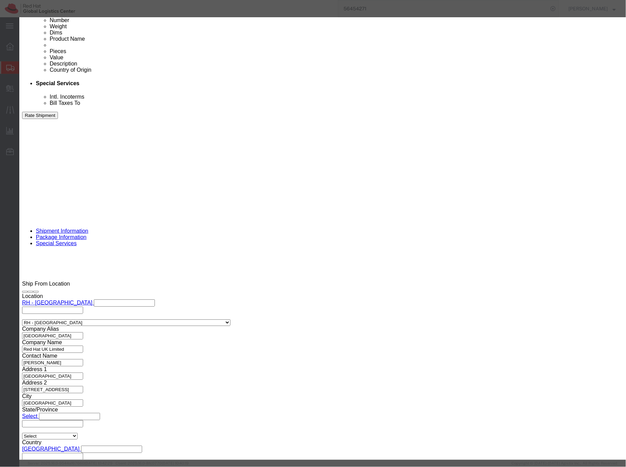
select select "CN"
click select "Select Afghanistan Åland Islands Albania Algeria American Samoa Andorra Angola …"
paste input "9004.10."
type input "9004.10"
drag, startPoint x: 200, startPoint y: 269, endPoint x: 210, endPoint y: 266, distance: 10.4
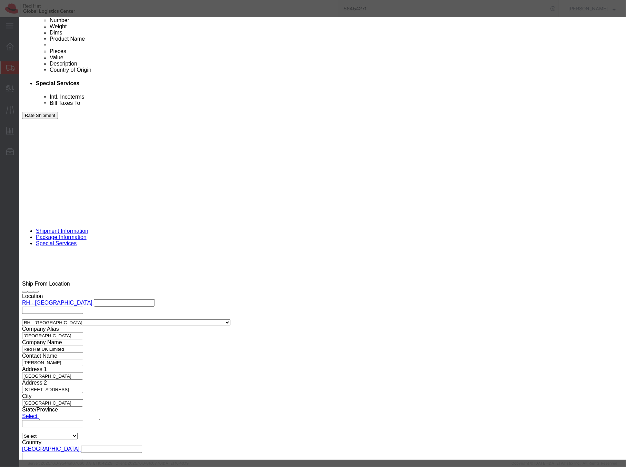
type input "9004.10"
click button "Save & Close"
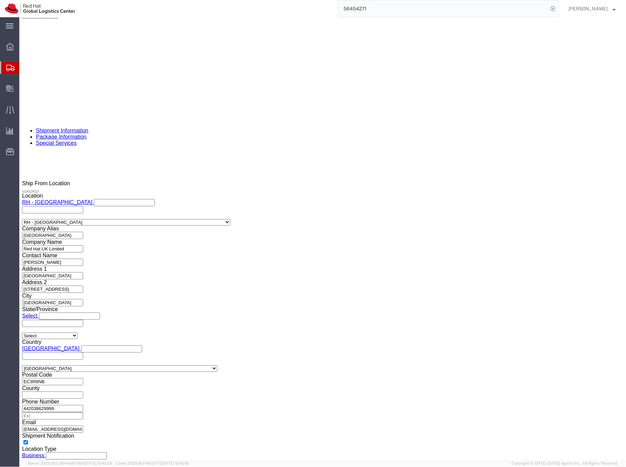
scroll to position [492, 0]
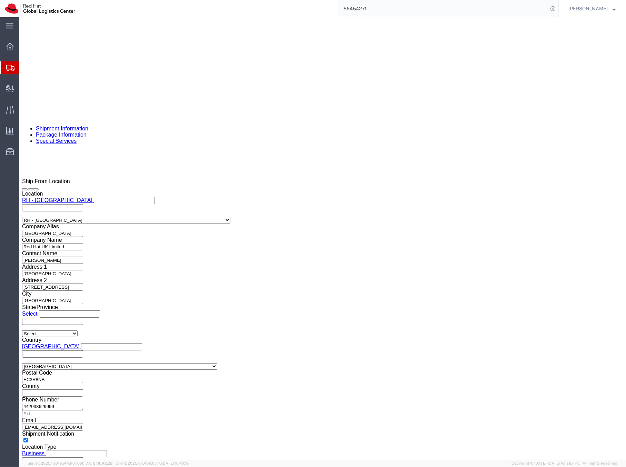
click dd "1.10 EUR"
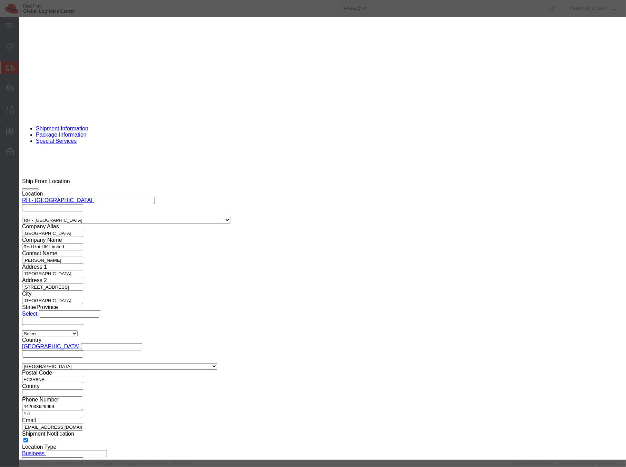
click select "Select Afghanistan Åland Islands Albania Algeria American Samoa Andorra Angola …"
select select "CN"
click select "Select Afghanistan Åland Islands Albania Algeria American Samoa Andorra Angola …"
click button "Save & Close"
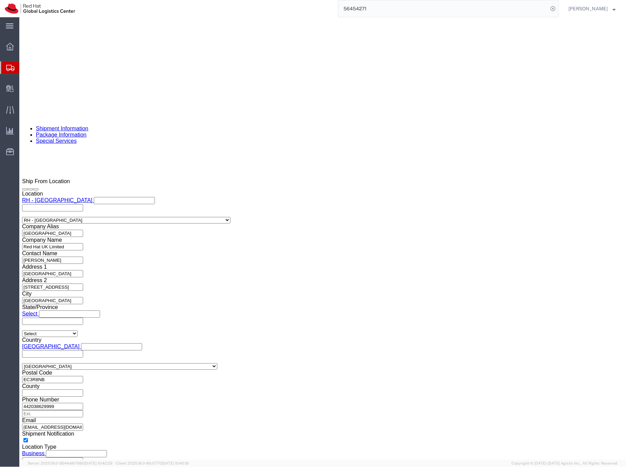
click dd "1.00 GBP"
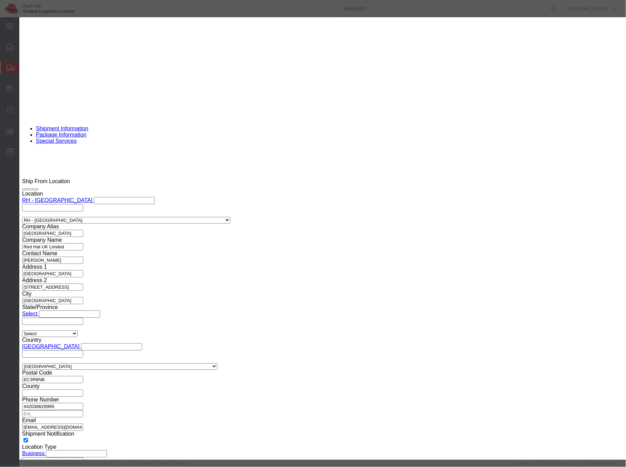
click input "1.00"
click input "2.00"
type input "2.80"
click select "Select ADP AED AFN ALL AMD AOA ARS ATS AUD AWG AZN BAM BBD BDT BGL BGN BHD BIF …"
select select "EUR"
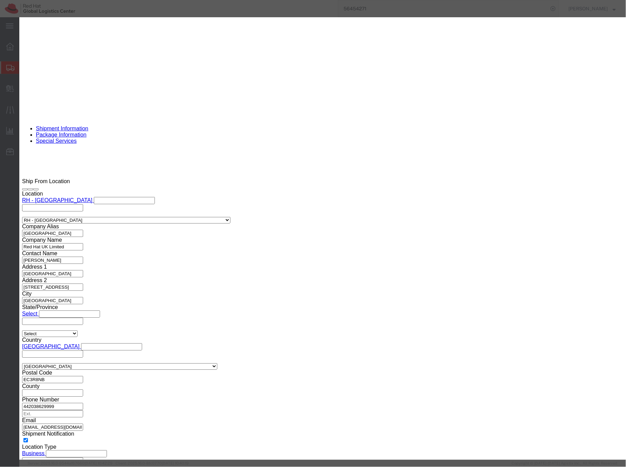
click select "Select ADP AED AFN ALL AMD AOA ARS ATS AUD AWG AZN BAM BBD BDT BGL BGN BHD BIF …"
drag, startPoint x: 424, startPoint y: 54, endPoint x: 370, endPoint y: 54, distance: 54.1
click textarea "Aluminium bag clips"
drag, startPoint x: 415, startPoint y: 53, endPoint x: 394, endPoint y: 53, distance: 21.4
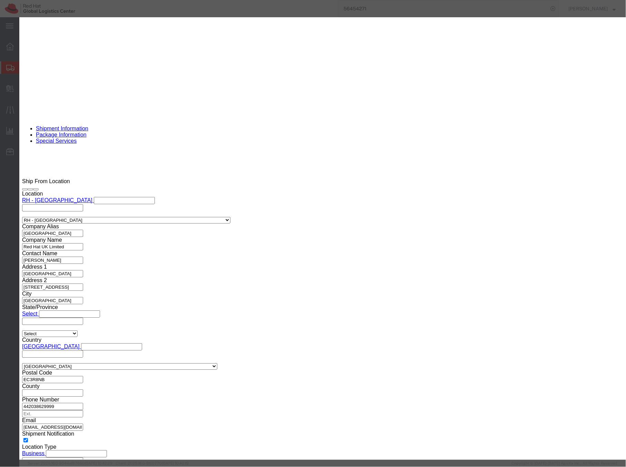
click textarea "Aluminium bag clips"
type textarea "Aluminium"
drag, startPoint x: 205, startPoint y: 52, endPoint x: 238, endPoint y: 52, distance: 32.8
click input "Bag Clips"
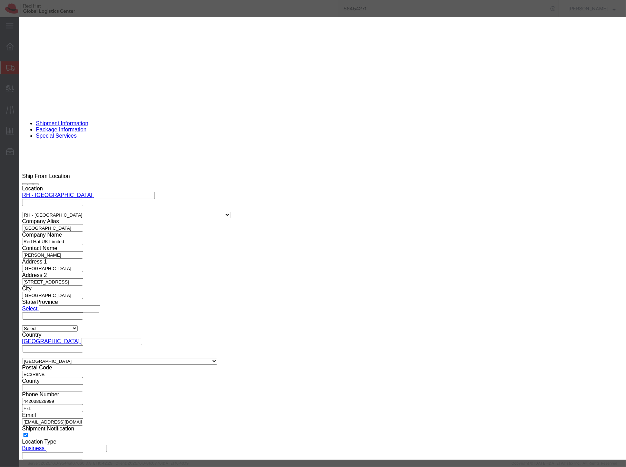
scroll to position [537, 0]
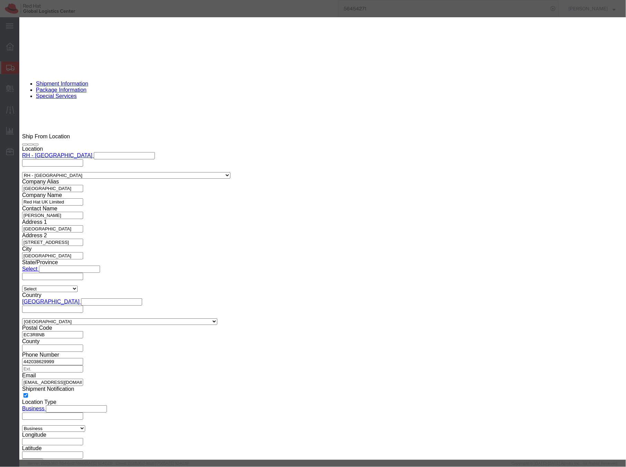
type input "Bag Clip"
type input "8308.90"
click button "Save & Close"
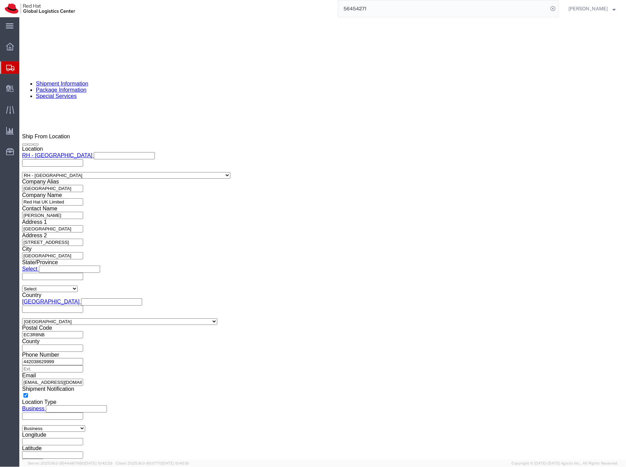
click p "Key Ring"
click dd "2.00 GBP"
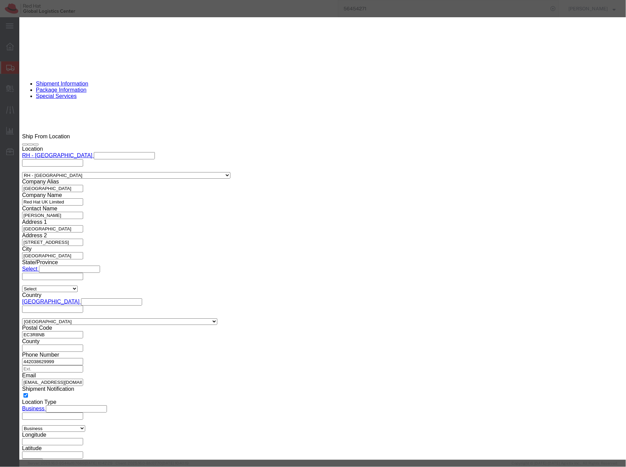
drag, startPoint x: 417, startPoint y: 54, endPoint x: 367, endPoint y: 52, distance: 50.7
click div "4 Red Hat Key rings"
click input "2.00"
type input "8.00"
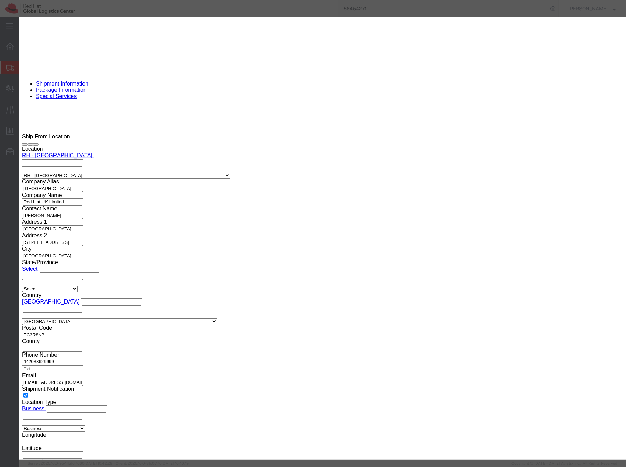
click select "Select ADP AED AFN ALL AMD AOA ARS ATS AUD AWG AZN BAM BBD BDT BGL BGN BHD BIF …"
select select "EUR"
click select "Select ADP AED AFN ALL AMD AOA ARS ATS AUD AWG AZN BAM BBD BDT BGL BGN BHD BIF …"
click textarea "4 Red Hat Key rings"
drag, startPoint x: 186, startPoint y: 79, endPoint x: 194, endPoint y: 77, distance: 8.2
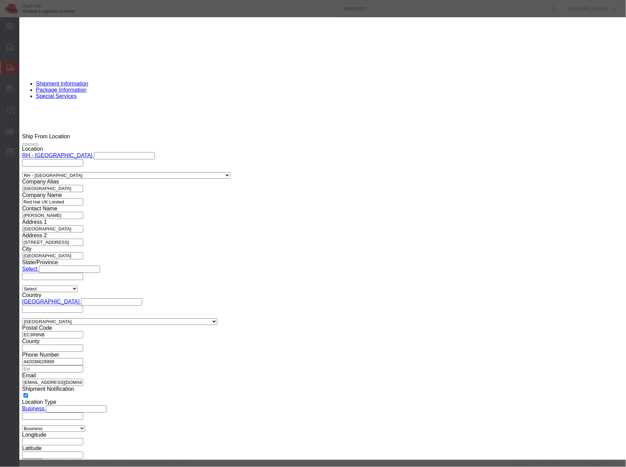
click input "8.00"
type input "7.00"
click textarea "4 Red Hat Key rings"
type textarea "Red hat branded, hat, aluminium"
type input "7616.99"
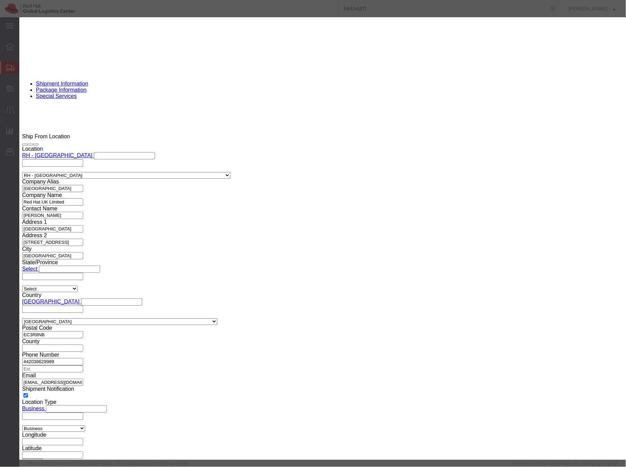
type input "7616.99"
click button "Save & Close"
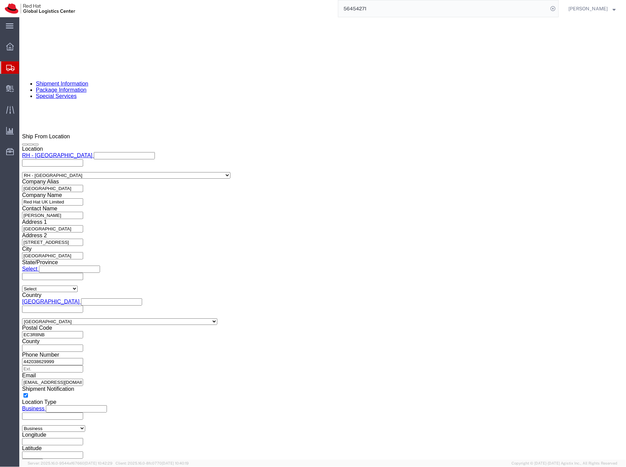
click dd "1.00 Each"
click div
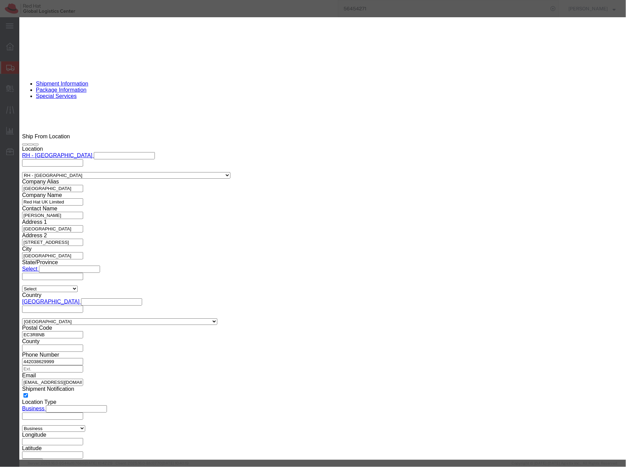
drag, startPoint x: 207, startPoint y: 53, endPoint x: 170, endPoint y: 56, distance: 37.3
click div "Product Name Badge"
drag, startPoint x: 206, startPoint y: 53, endPoint x: 179, endPoint y: 53, distance: 26.5
click div "Badge"
type input "Pin"
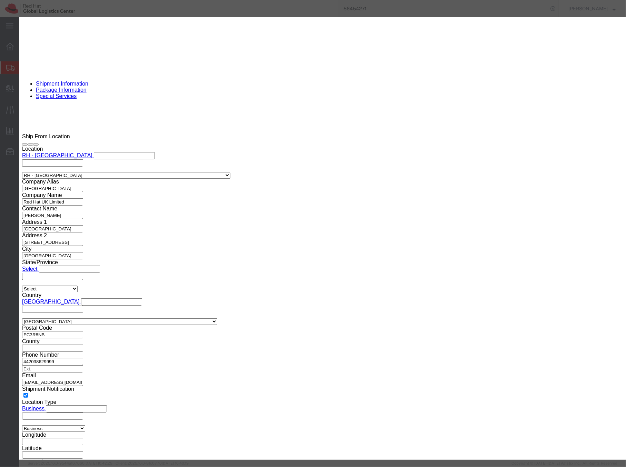
drag, startPoint x: 407, startPoint y: 50, endPoint x: 420, endPoint y: 52, distance: 12.8
click textarea "2 badges"
drag, startPoint x: 394, startPoint y: 53, endPoint x: 363, endPoint y: 52, distance: 30.3
click div "Description 2 badges"
type textarea "Red Hat branded, aluminium"
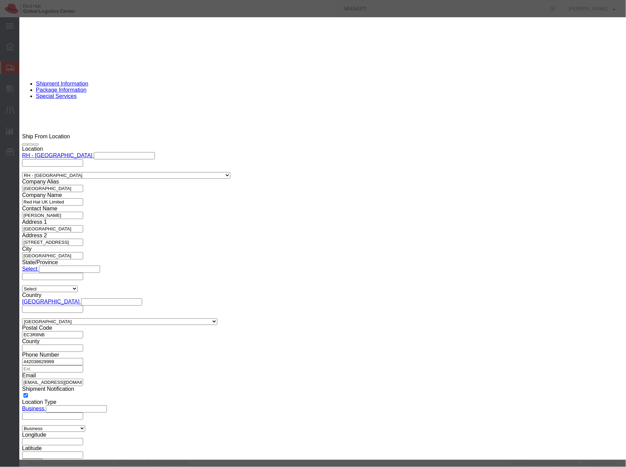
drag, startPoint x: 186, startPoint y: 64, endPoint x: 192, endPoint y: 60, distance: 7.1
click input "1.00"
type input "2.00"
type input "1"
drag, startPoint x: 195, startPoint y: 81, endPoint x: 187, endPoint y: 81, distance: 8.3
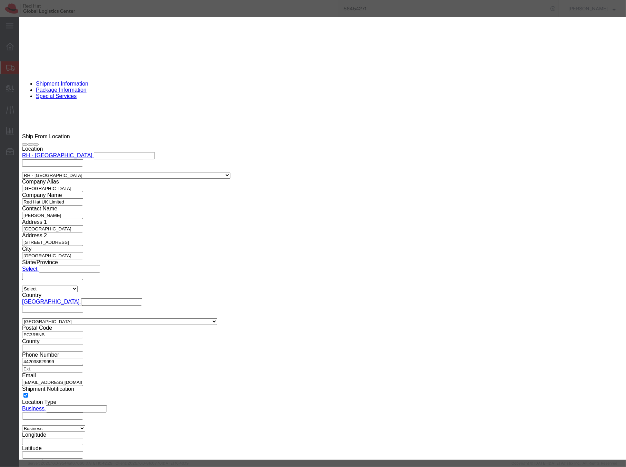
click input "1"
click select "Select ADP AED AFN ALL AMD AOA ARS ATS AUD AWG AZN BAM BBD BDT BGL BGN BHD BIF …"
select select "EUR"
click select "Select ADP AED AFN ALL AMD AOA ARS ATS AUD AWG AZN BAM BBD BDT BGL BGN BHD BIF …"
paste input "7117.19"
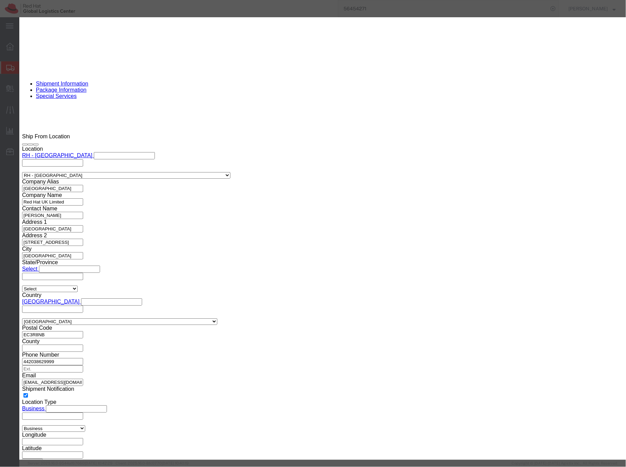
type input "7117.19"
click button "Save & Close"
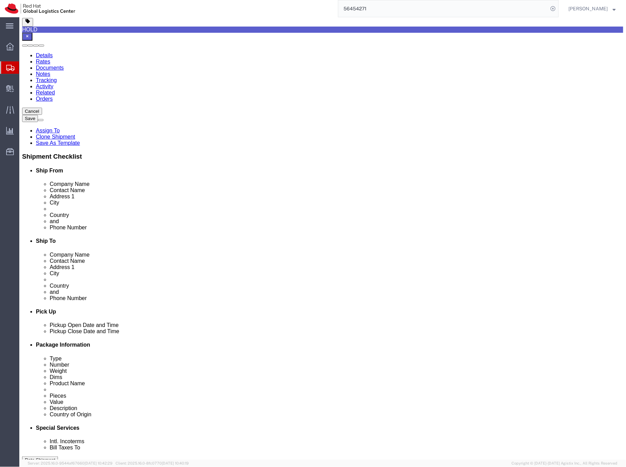
scroll to position [0, 0]
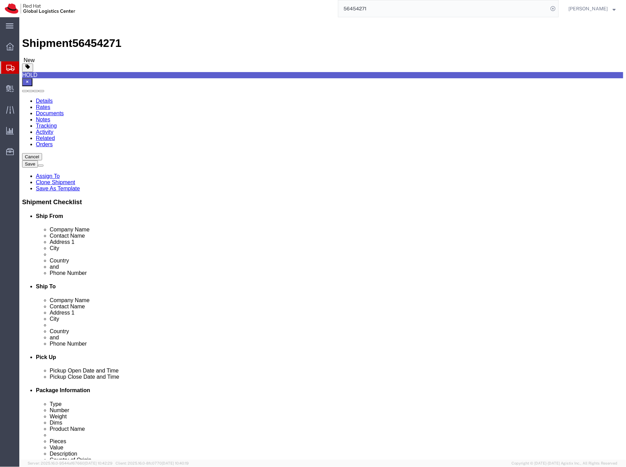
click button "Rate Shipment"
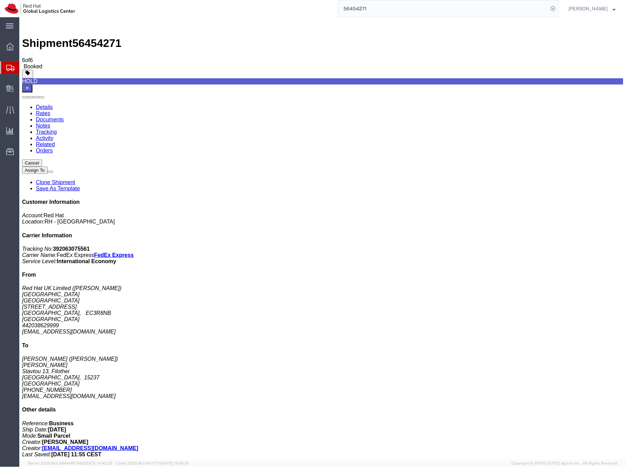
drag, startPoint x: 556, startPoint y: 196, endPoint x: 498, endPoint y: 191, distance: 57.8
click at [498, 199] on div "Customer Information Account: Red Hat Location: RH - London Carrier Information…" at bounding box center [322, 328] width 601 height 258
copy div "[EMAIL_ADDRESS][DOMAIN_NAME]"
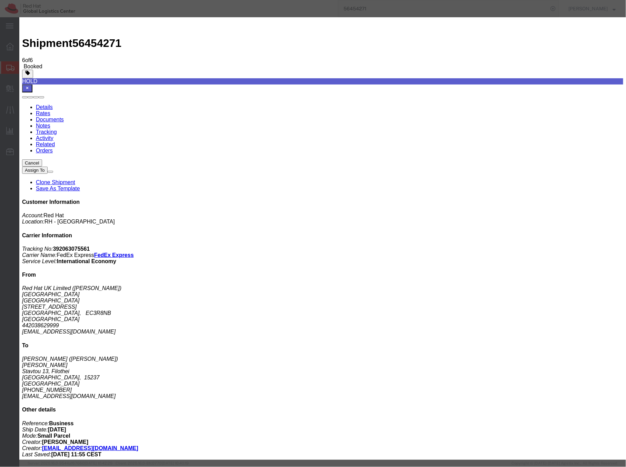
paste input "[EMAIL_ADDRESS][DOMAIN_NAME]"
type input "[EMAIL_ADDRESS][DOMAIN_NAME]"
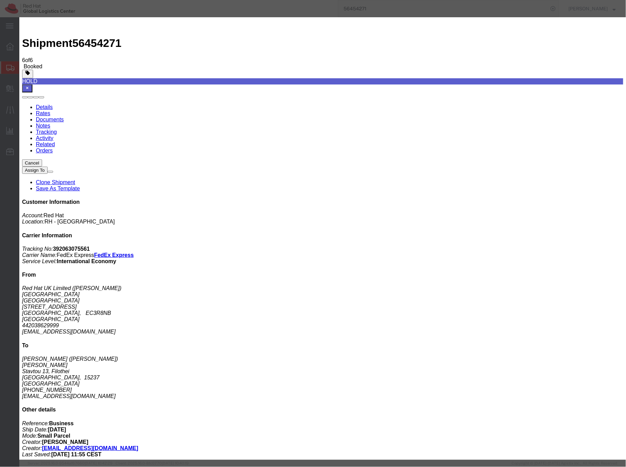
checkbox input "true"
paste textarea "Hi A, please find the labels for your shipment to B, attached to this email. Pr…"
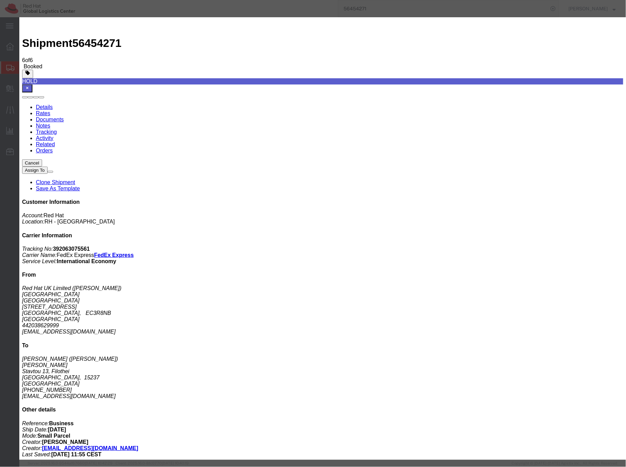
drag, startPoint x: 333, startPoint y: 200, endPoint x: 352, endPoint y: 197, distance: 19.5
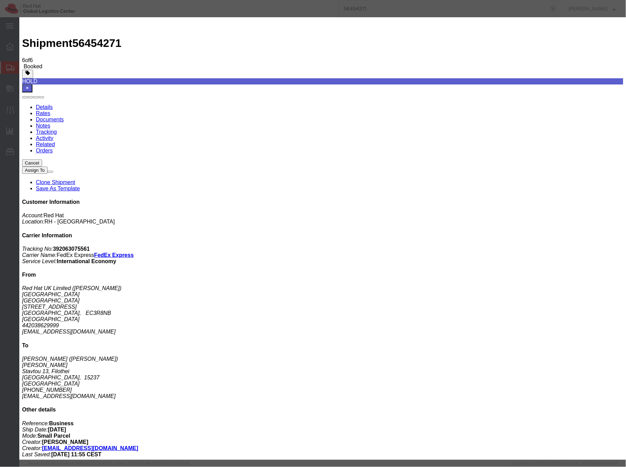
type textarea "Hi Anna, please find the labels for your shipment to Greece, attached to this e…"
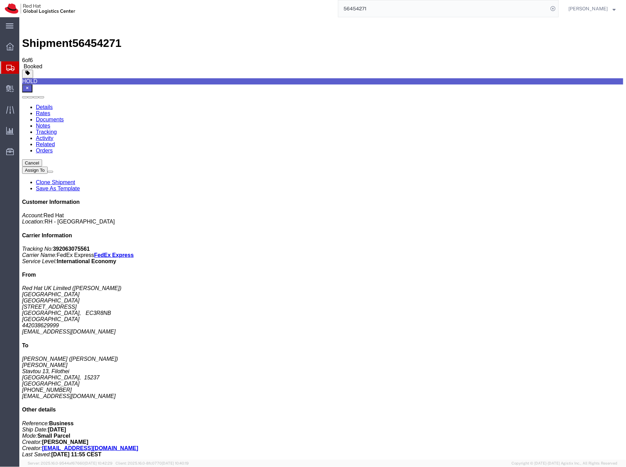
click at [45, 104] on link "Details" at bounding box center [44, 107] width 17 height 6
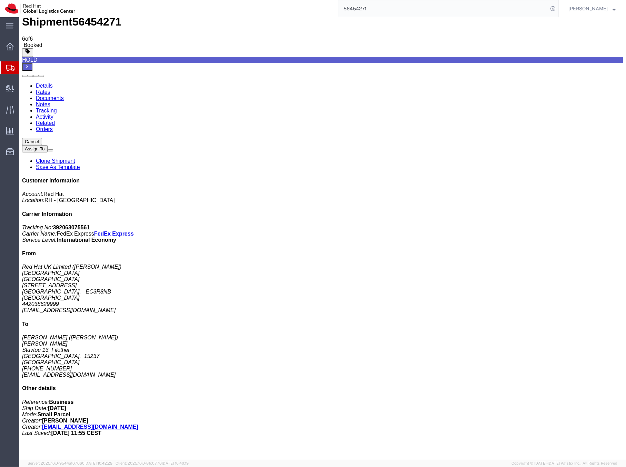
scroll to position [21, 0]
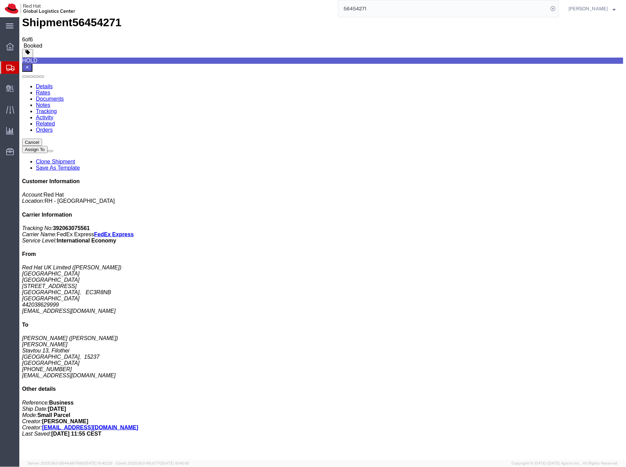
click at [361, 7] on input "56454271" at bounding box center [443, 8] width 210 height 17
paste input "199587"
type input "56199587"
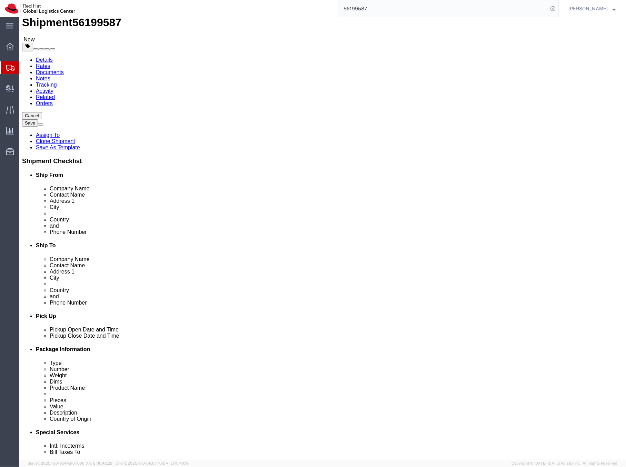
select select "38037"
select select "37960"
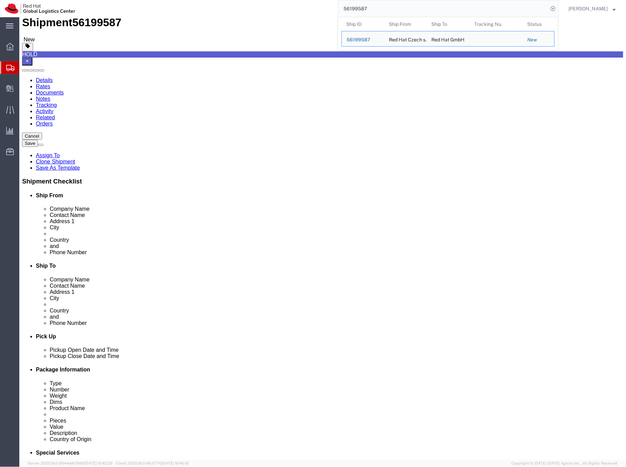
click icon
click body "Shipment 56199587 New HOLD Details Rates Documents Notes Tracking Activity Rela…"
click div
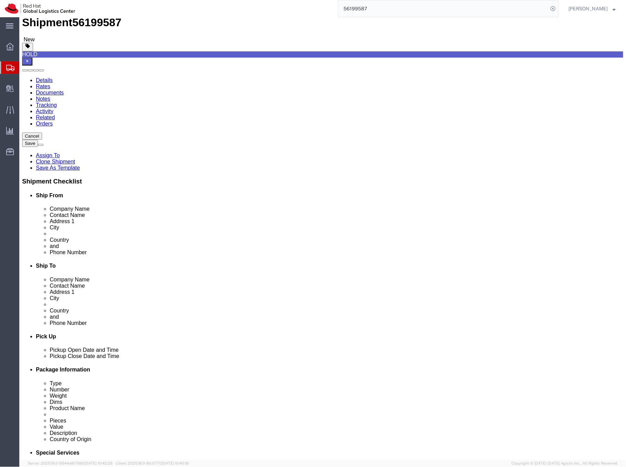
click icon
click at [360, 11] on input "56199587" at bounding box center [443, 8] width 210 height 17
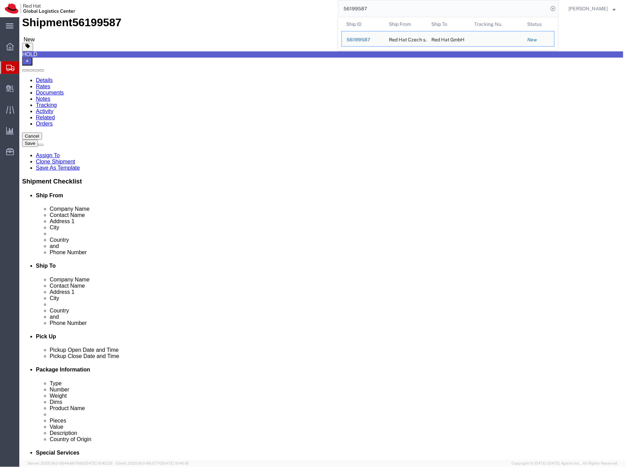
click at [360, 11] on input "56199587" at bounding box center [443, 8] width 210 height 17
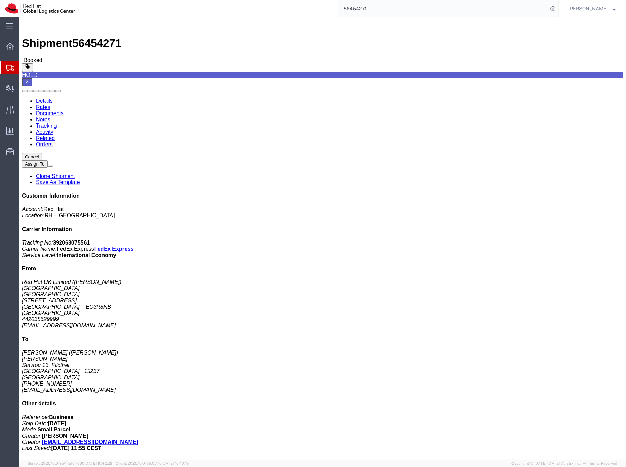
click at [370, 8] on input "56454271" at bounding box center [443, 8] width 210 height 17
paste input "199587"
type input "56199587"
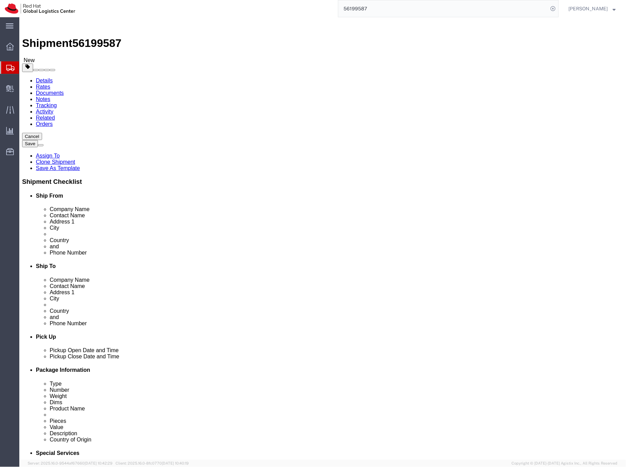
select select "38037"
select select "37960"
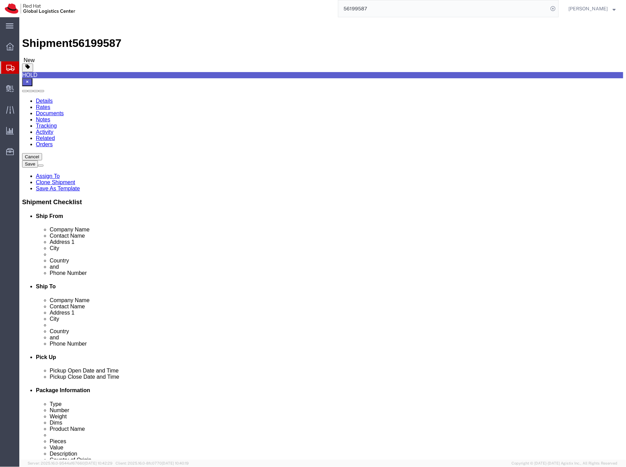
click icon
drag, startPoint x: 95, startPoint y: 151, endPoint x: 100, endPoint y: 147, distance: 6.4
click input "61.00"
type input "64.00"
drag, startPoint x: 138, startPoint y: 150, endPoint x: 118, endPoint y: 150, distance: 20.3
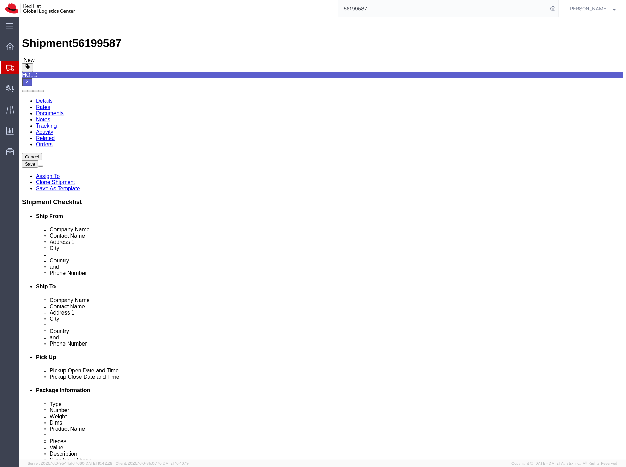
click div "Length 64.00 x Width 34.00 x Height 50.00 Select cm ft in"
type input "50"
drag, startPoint x: 169, startPoint y: 152, endPoint x: 152, endPoint y: 152, distance: 17.2
click div "Length 64.00 x Width 50 x Height 50.00 Select cm ft in"
type input "30"
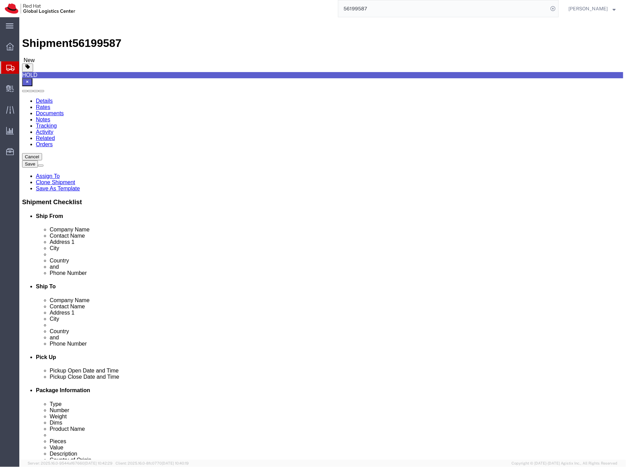
drag, startPoint x: 106, startPoint y: 165, endPoint x: 71, endPoint y: 164, distance: 35.2
click div "Weight Total weight of packages in pounds or kilograms 50.00 Select kgs lbs Shi…"
type input "18"
click select "Select kgs lbs"
select select "KGS"
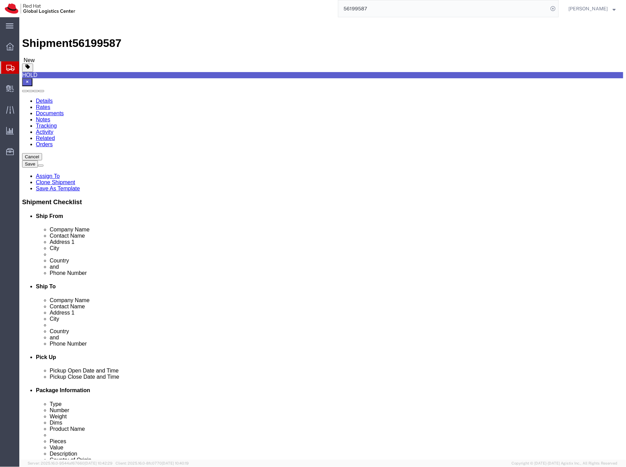
click select "Select kgs lbs"
drag, startPoint x: 103, startPoint y: 165, endPoint x: 81, endPoint y: 166, distance: 22.8
click div "Weight 18 Select kgs lbs Ship. t°"
type input "18"
click div "Package Type Select Case(s) Crate(s) Envelope Large Box Medium Box PAK Skid(s) …"
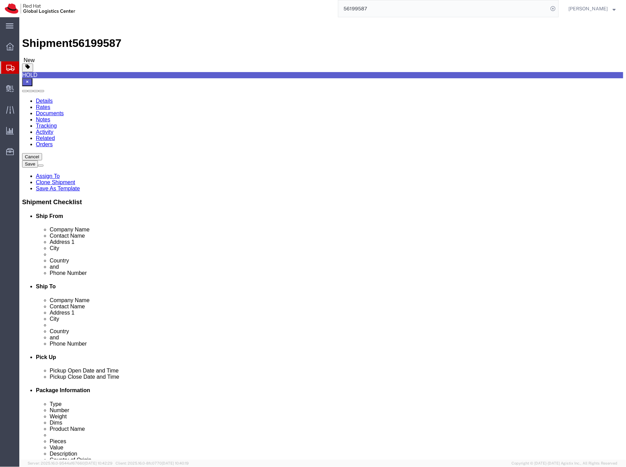
click dd "1749.00 USD"
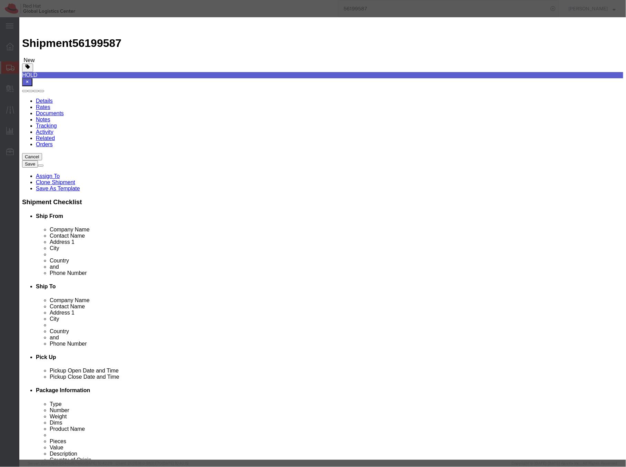
click icon
click textarea
type textarea "v"
type textarea "x"
click button
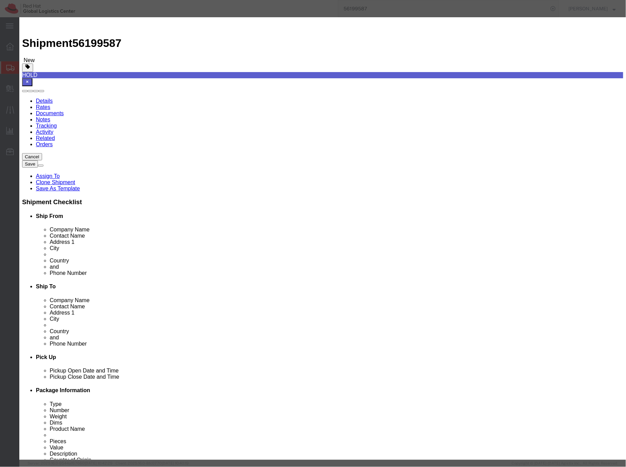
click textarea
type textarea "x"
click button
click textarea
type textarea "x"
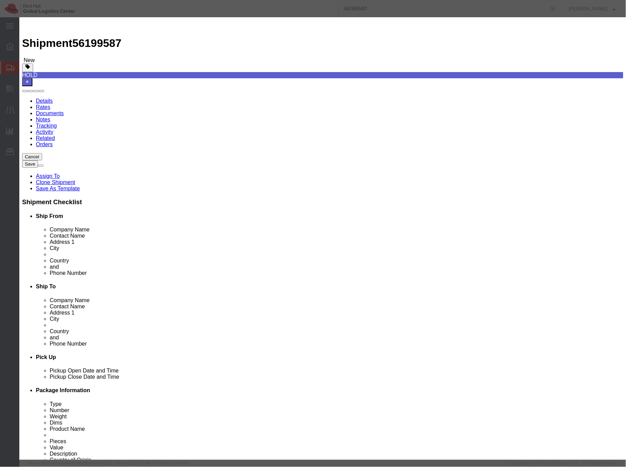
click button "Save & Close"
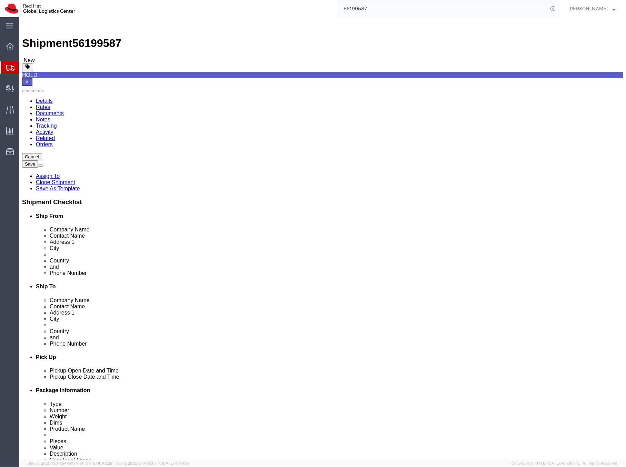
click dd "1.00 Each"
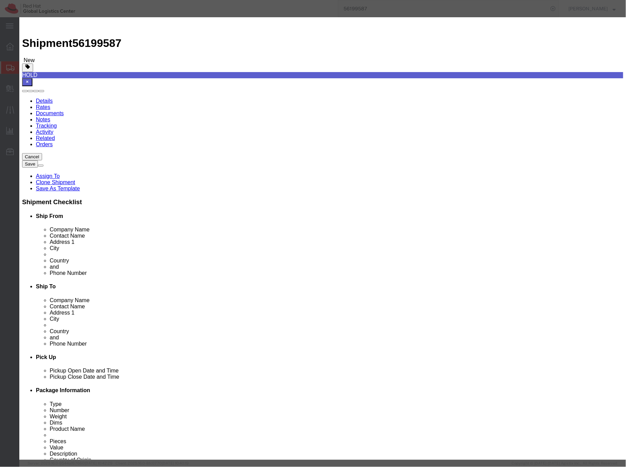
click textarea
type textarea "x"
click button "Save & Close"
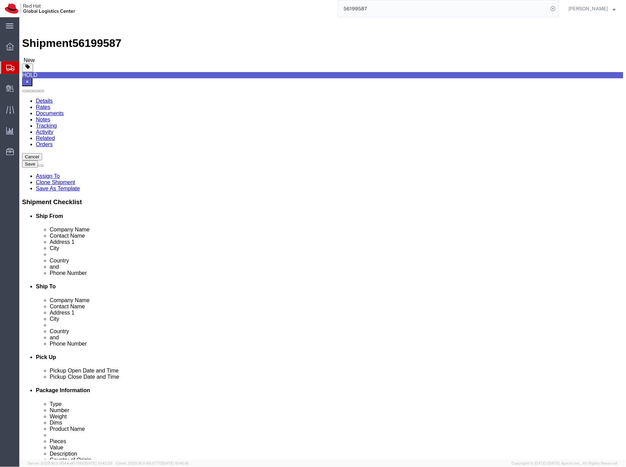
drag, startPoint x: 339, startPoint y: 151, endPoint x: 324, endPoint y: 151, distance: 15.2
click input "6.00"
type input "100"
drag, startPoint x: 377, startPoint y: 152, endPoint x: 357, endPoint y: 150, distance: 20.1
click input "6.00"
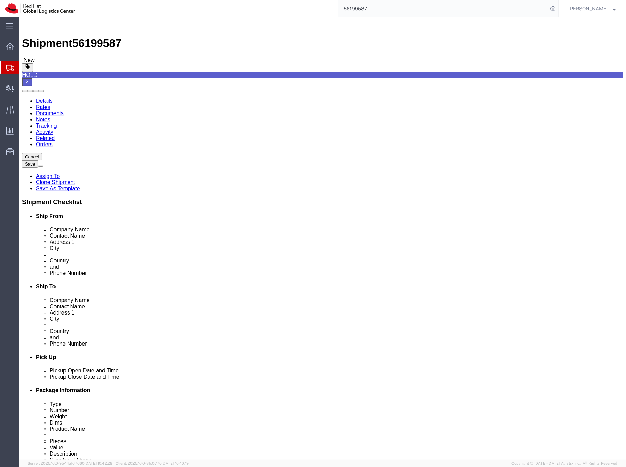
type input "10"
drag, startPoint x: 403, startPoint y: 151, endPoint x: 382, endPoint y: 151, distance: 21.4
click div "Length 100 x Width 10 x Height 32.00 Select cm ft in"
type input "10"
click select "Select cm ft in"
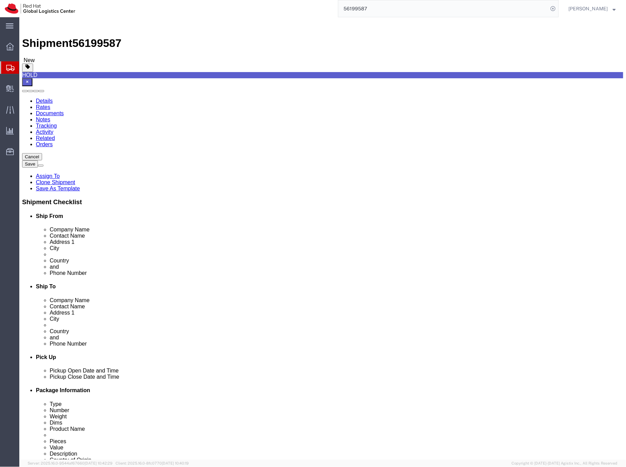
select select "CM"
click select "Select cm ft in"
drag, startPoint x: 340, startPoint y: 166, endPoint x: 322, endPoint y: 165, distance: 18.6
click div "5.00 Select kgs lbs"
type input "3"
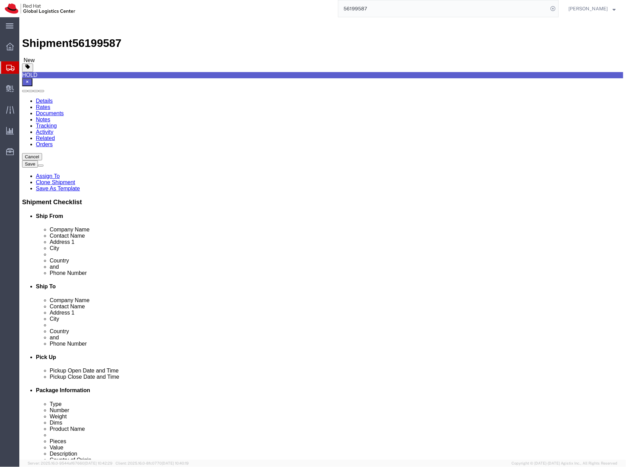
click select "Select kgs lbs"
select select "KGS"
click select "Select kgs lbs"
drag, startPoint x: 340, startPoint y: 165, endPoint x: 320, endPoint y: 165, distance: 19.6
click div "3 Select kgs lbs"
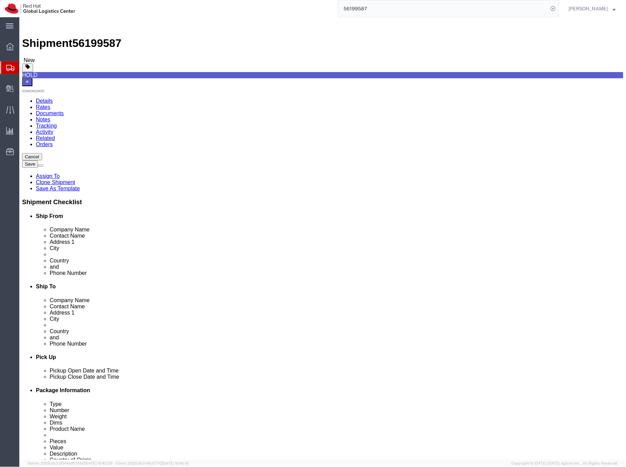
type input "3"
drag, startPoint x: 340, startPoint y: 150, endPoint x: 321, endPoint y: 152, distance: 19.0
click div "Length 100 x Width 10 x Height 10 Select cm ft in"
type input "100"
drag, startPoint x: 369, startPoint y: 152, endPoint x: 358, endPoint y: 152, distance: 10.3
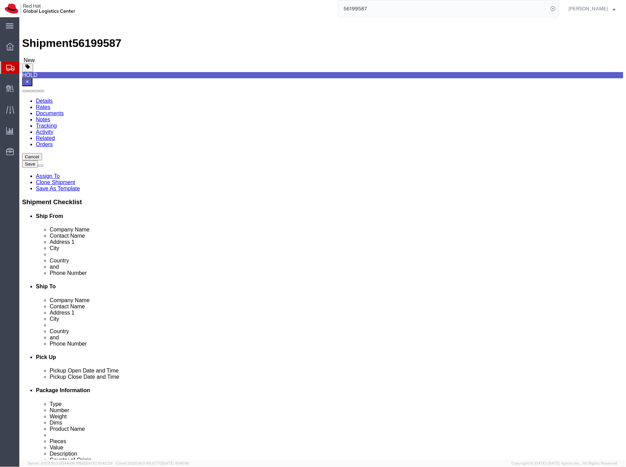
click input "10"
type input "10"
drag, startPoint x: 401, startPoint y: 151, endPoint x: 390, endPoint y: 150, distance: 11.1
click input "10"
click input "100"
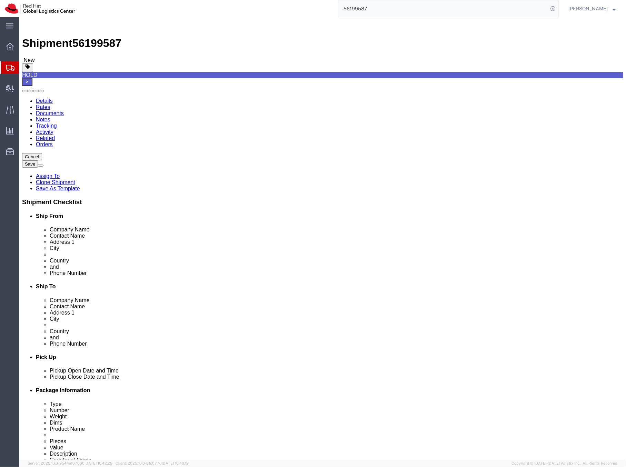
type input "10"
click dd "1.00 Each"
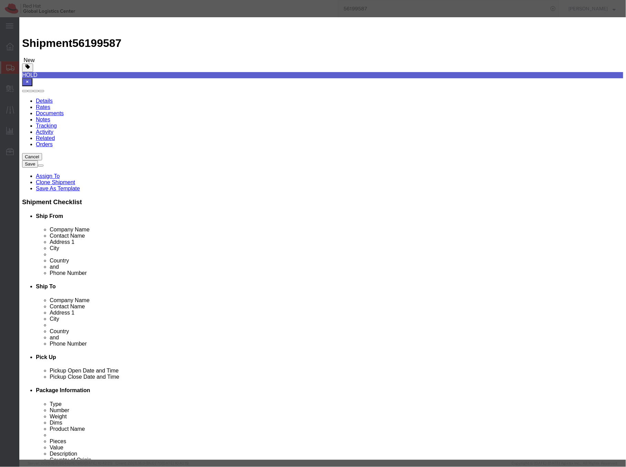
click icon "button"
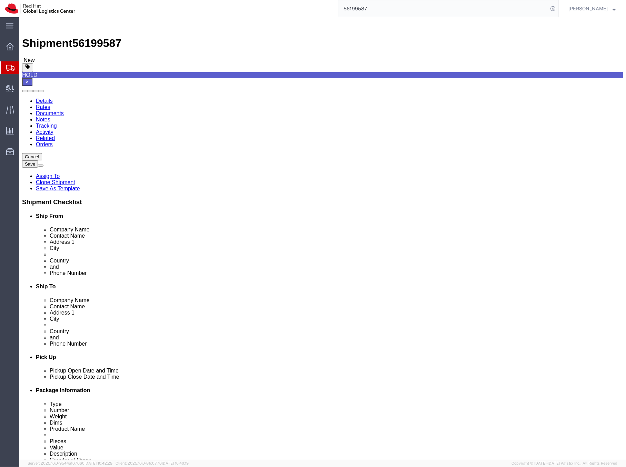
click dd "2000.00 EUR"
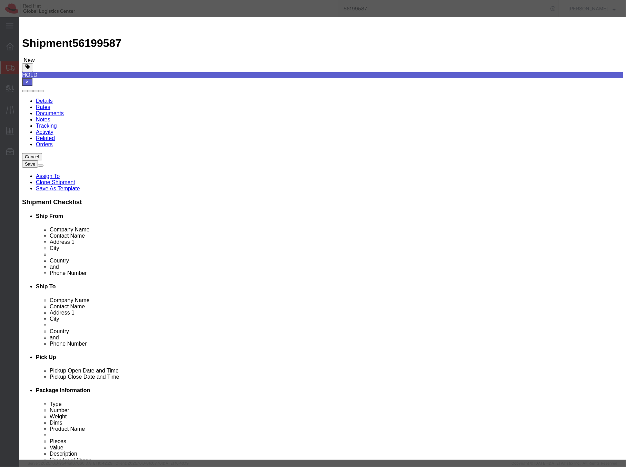
click select "Select ADP AED AFN ALL AMD AOA ARS ATS AUD AWG AZN BAM BBD BDT BGL BGN BHD BIF …"
select select "USD"
click select "Select ADP AED AFN ALL AMD AOA ARS ATS AUD AWG AZN BAM BBD BDT BGL BGN BHD BIF …"
click button "Save & Close"
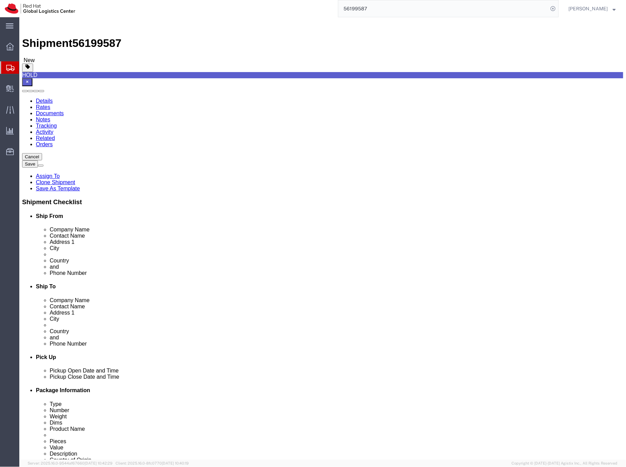
click dd "600.00 EUR"
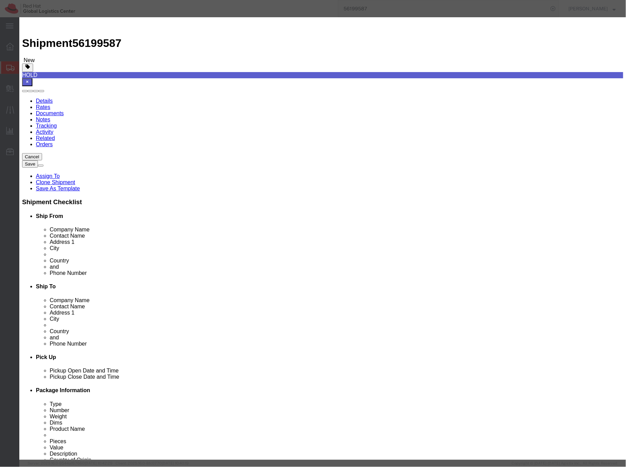
click select "Select ADP AED AFN ALL AMD AOA ARS ATS AUD AWG AZN BAM BBD BDT BGL BGN BHD BIF …"
select select "USD"
click select "Select ADP AED AFN ALL AMD AOA ARS ATS AUD AWG AZN BAM BBD BDT BGL BGN BHD BIF …"
click button "Save & Close"
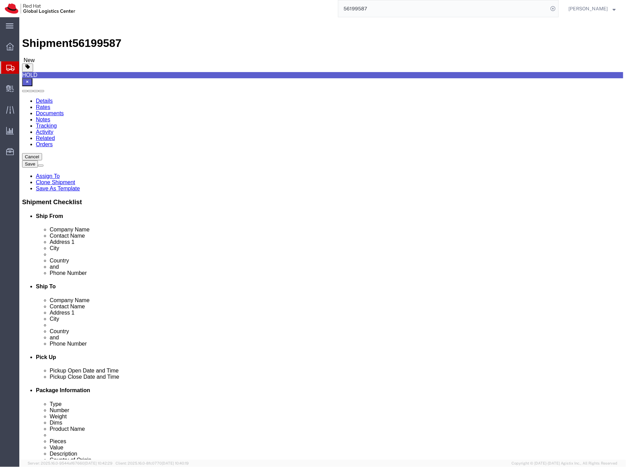
click icon
click input "Return Label Required"
checkbox input "false"
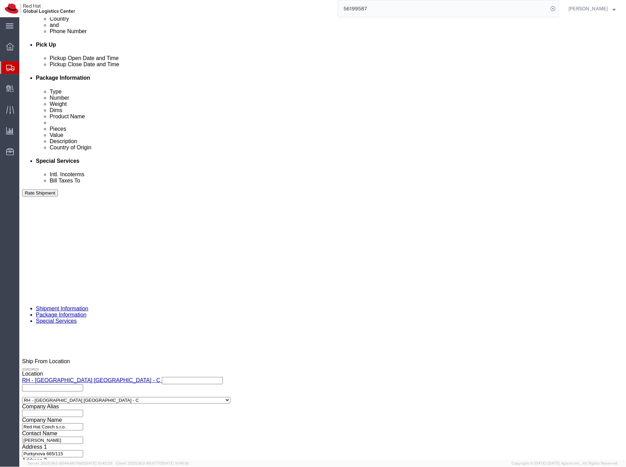
scroll to position [313, 0]
click button "Rate Shipment"
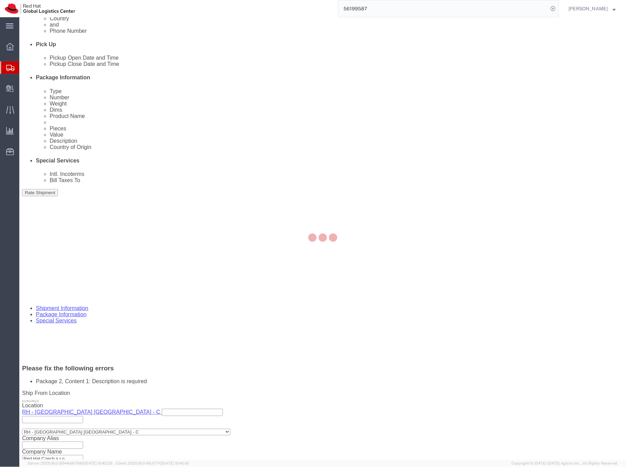
scroll to position [0, 0]
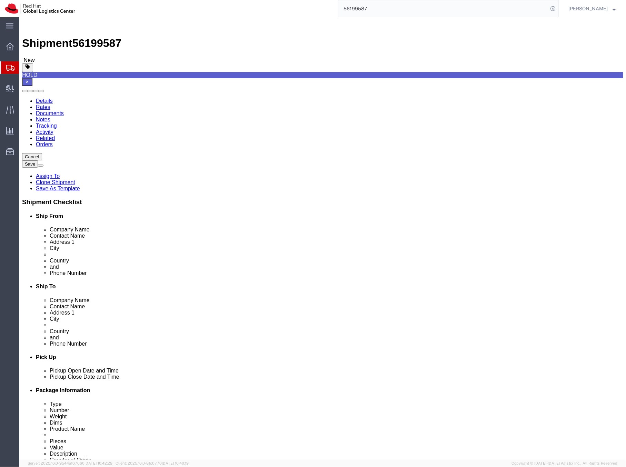
click dd "100.00 USD"
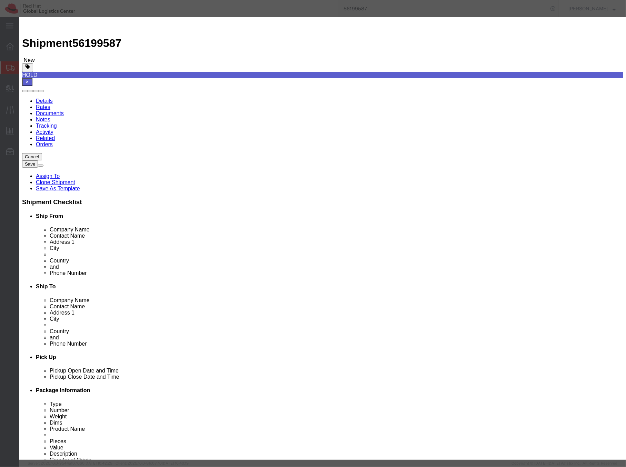
click textarea
type textarea "c"
type textarea "x"
click button "Save & Close"
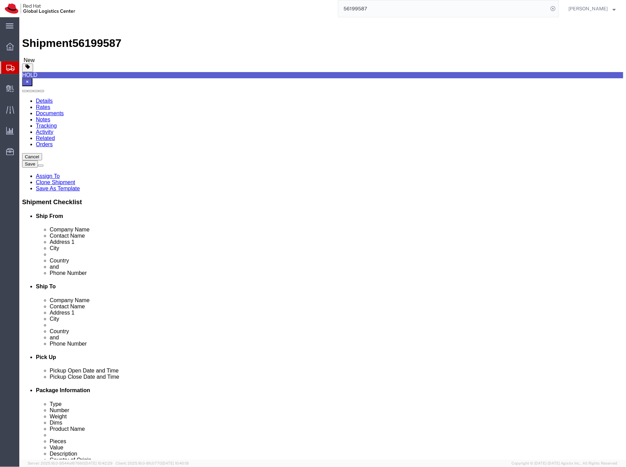
click div "Previous Continue"
drag, startPoint x: 92, startPoint y: 99, endPoint x: 320, endPoint y: 99, distance: 228.5
click div "1 x Your Packaging Package Type Select Case(s) Crate(s) Envelope Large Box Medi…"
drag, startPoint x: 140, startPoint y: 99, endPoint x: 374, endPoint y: 238, distance: 272.6
click div "1 x Your Packaging"
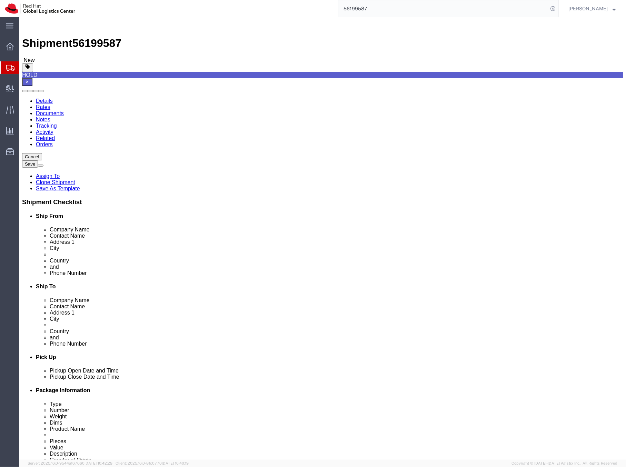
drag, startPoint x: 138, startPoint y: 95, endPoint x: 373, endPoint y: 96, distance: 234.7
click div "1 x Your Packaging Package Type Select Case(s) Crate(s) Envelope Large Box Medi…"
drag, startPoint x: 108, startPoint y: 104, endPoint x: 412, endPoint y: 236, distance: 331.4
click h4 "1 x Your Packaging"
drag, startPoint x: 91, startPoint y: 94, endPoint x: 162, endPoint y: 205, distance: 131.2
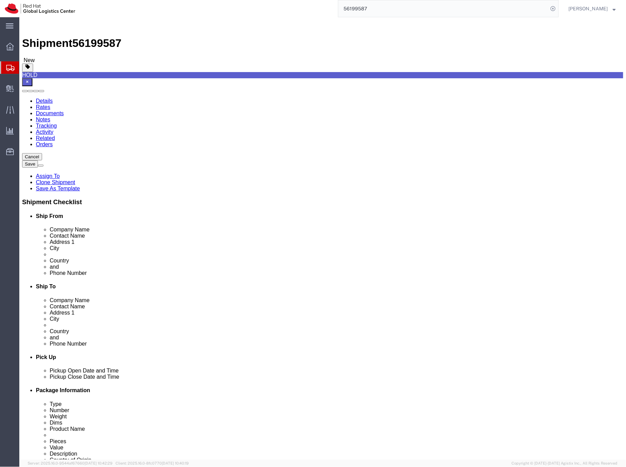
click div "1 x Your Packaging Package Type Select Case(s) Crate(s) Envelope Large Box Medi…"
drag, startPoint x: 123, startPoint y: 103, endPoint x: 384, endPoint y: 154, distance: 266.2
click h4 "1 x Your Packaging"
drag, startPoint x: 105, startPoint y: 100, endPoint x: 109, endPoint y: 133, distance: 33.7
click div "1 x Your Packaging Package Type Select Case(s) Crate(s) Envelope Large Box Medi…"
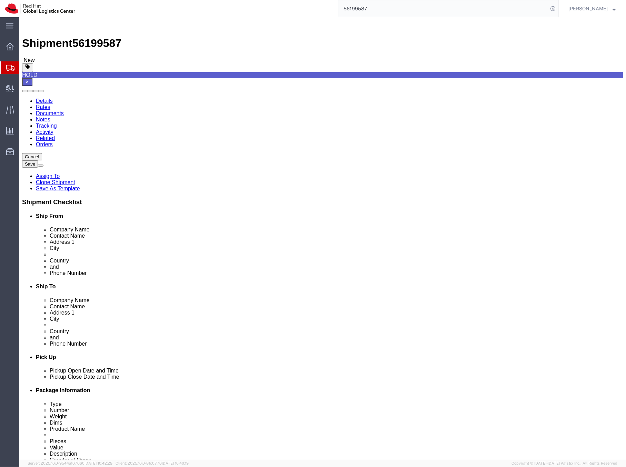
drag, startPoint x: 91, startPoint y: 101, endPoint x: 221, endPoint y: 105, distance: 130.0
click div "1 x Your Packaging Package Type Select Case(s) Crate(s) Envelope Large Box Medi…"
click link "Add Package"
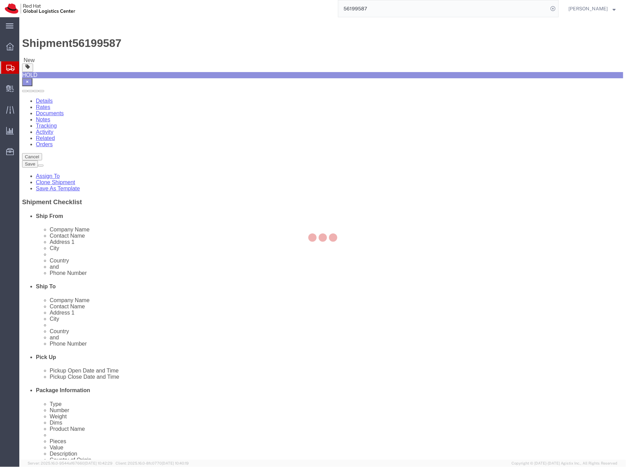
select select
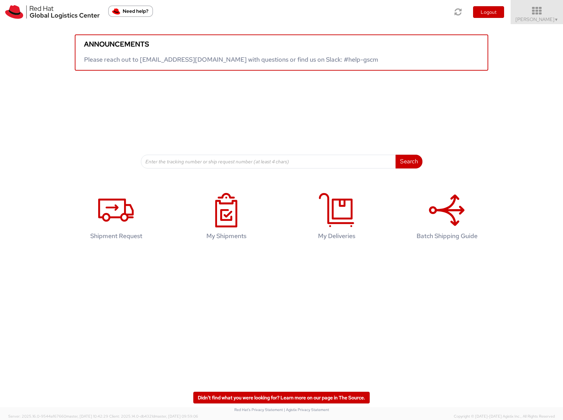
click at [534, 21] on span "Sona Mala ▼" at bounding box center [537, 19] width 43 height 6
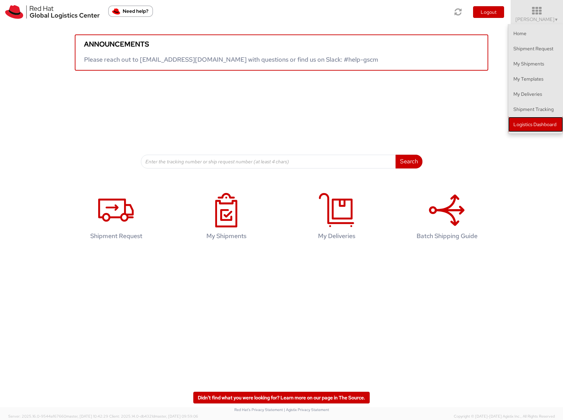
click at [534, 125] on link "Logistics Dashboard" at bounding box center [535, 124] width 55 height 15
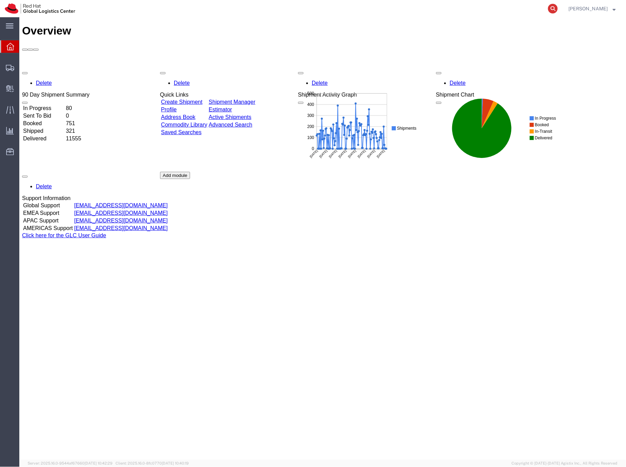
click at [557, 8] on icon at bounding box center [553, 9] width 10 height 10
click at [417, 7] on input "search" at bounding box center [443, 8] width 210 height 17
paste input "56454271"
type input "56454271"
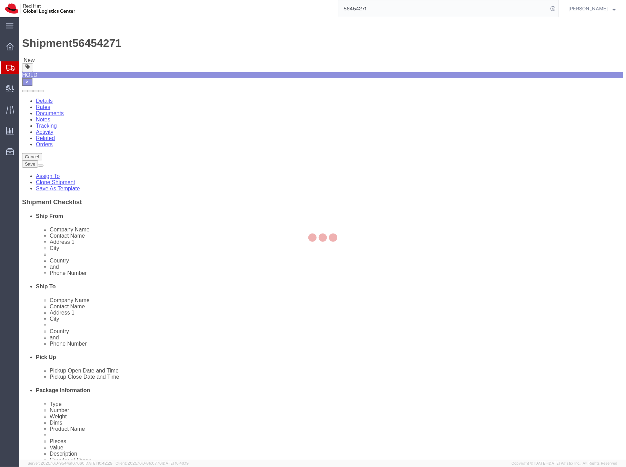
select select "37974"
select select
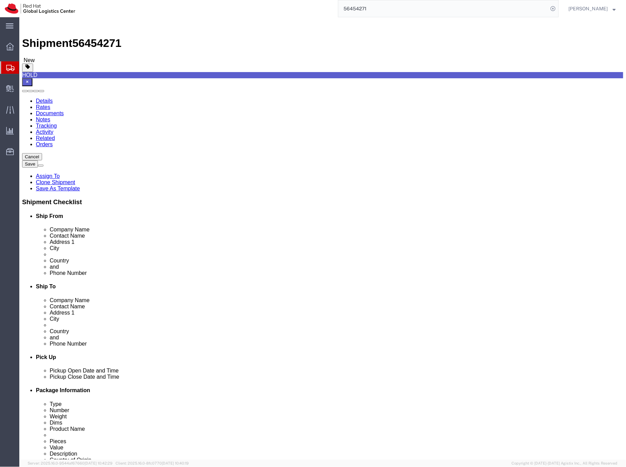
click link "Documents"
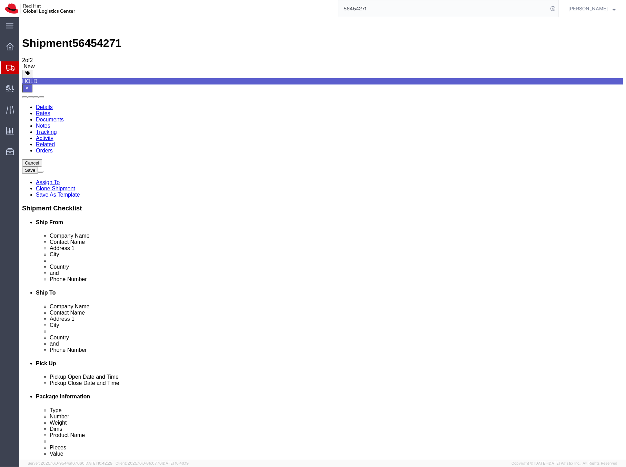
click at [47, 104] on link "Details" at bounding box center [44, 107] width 17 height 6
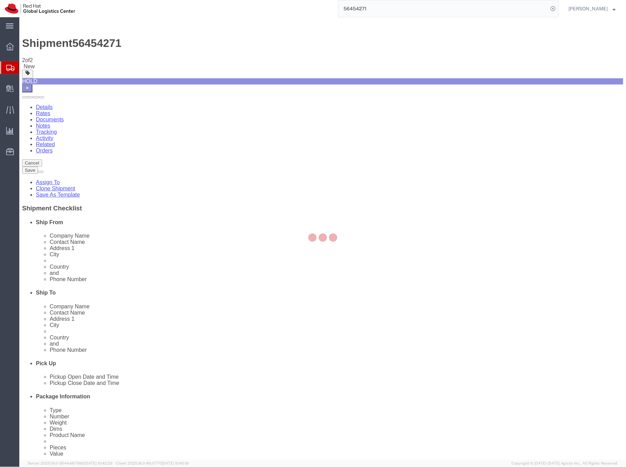
select select "37974"
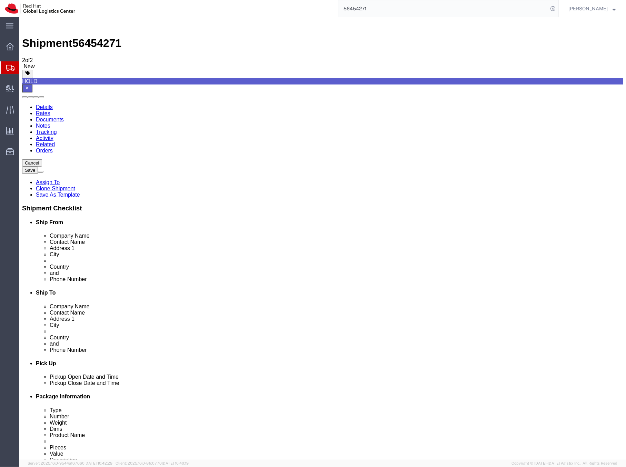
scroll to position [1, 0]
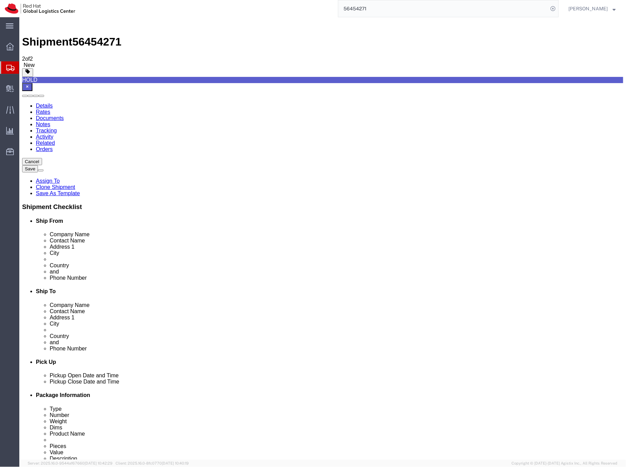
click icon
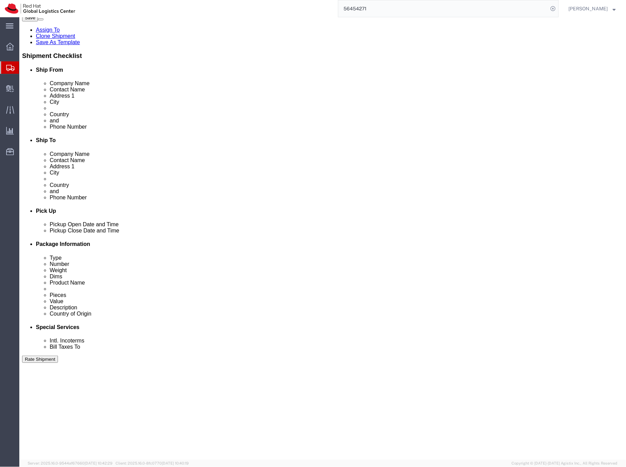
scroll to position [153, 0]
click link "Details"
click div
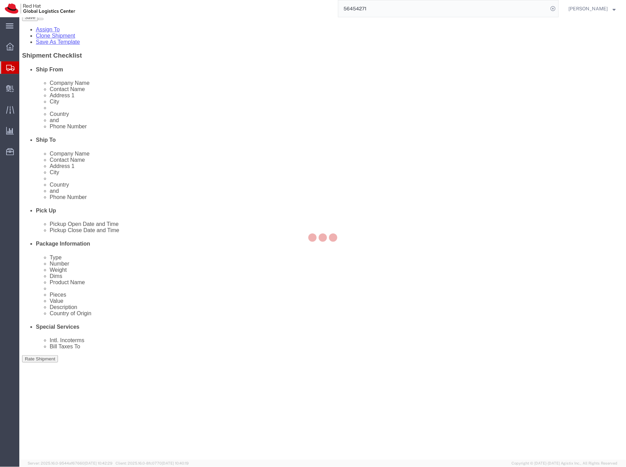
click at [52, 63] on div at bounding box center [322, 238] width 606 height 442
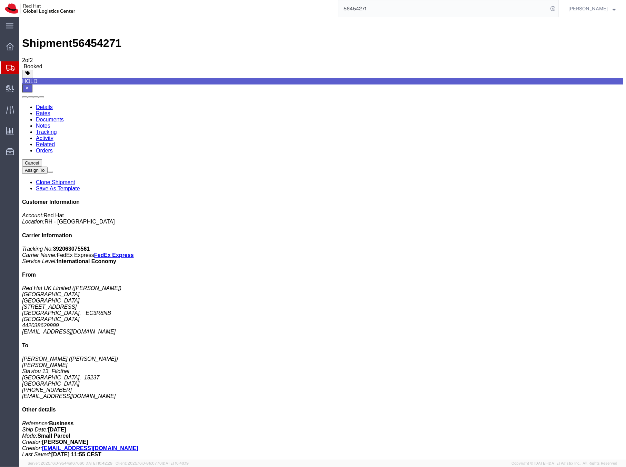
drag, startPoint x: 7, startPoint y: 72, endPoint x: 50, endPoint y: 74, distance: 42.8
click address "Red Hat UK Limited (Anna Sargeant) LONDON Peninsular House 30-36 Monument Stree…"
copy address "Red Hat UK Limited"
drag, startPoint x: 51, startPoint y: 88, endPoint x: 5, endPoint y: 88, distance: 46.5
click div "Ship From Red Hat UK Limited (Anna Sargeant) LONDON Peninsular House 30-36 Monu…"
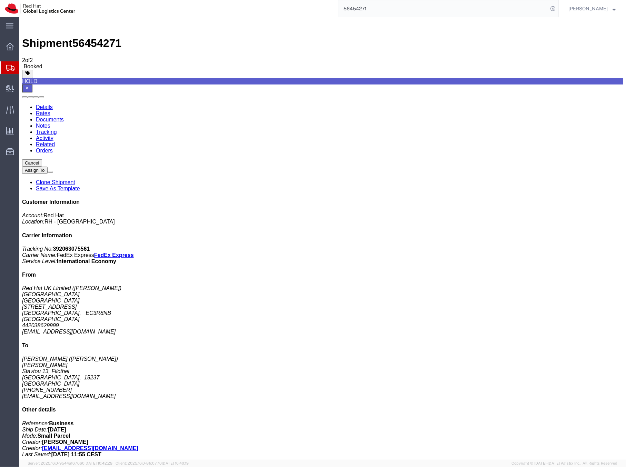
copy address "Peninsular House"
drag, startPoint x: 53, startPoint y: 74, endPoint x: 90, endPoint y: 75, distance: 36.2
click address "Red Hat UK Limited (Anna Sargeant) LONDON Peninsular House 30-36 Monument Stree…"
copy address "Anna Sargeant"
drag, startPoint x: 6, startPoint y: 114, endPoint x: 40, endPoint y: 115, distance: 33.8
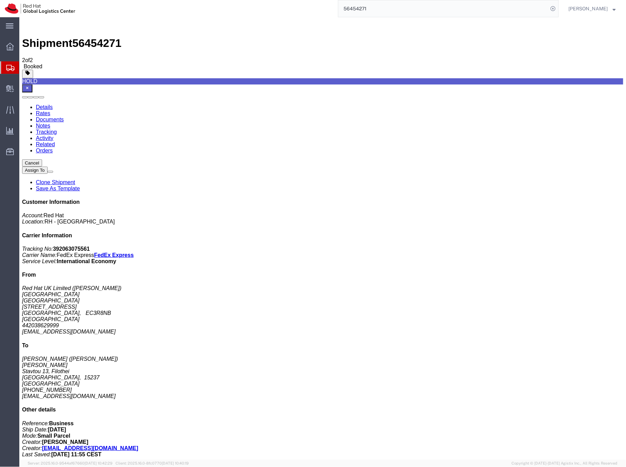
click div "Ship From Red Hat UK Limited (Anna Sargeant) LONDON Peninsular House 30-36 Monu…"
copy address "442038629999"
drag, startPoint x: 6, startPoint y: 92, endPoint x: 80, endPoint y: 95, distance: 73.9
click div "Ship From Red Hat UK Limited (Anna Sargeant) LONDON Peninsular House 30-36 Monu…"
copy address "30-36 Monument Street, 4th Floor"
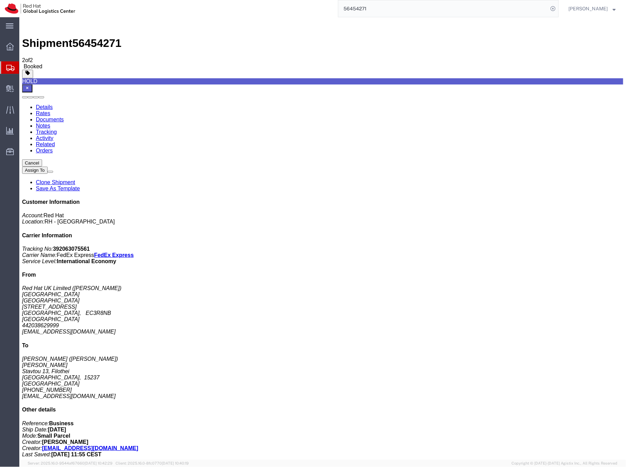
drag, startPoint x: 31, startPoint y: 101, endPoint x: 62, endPoint y: 101, distance: 31.7
click address "Red Hat UK Limited (Anna Sargeant) LONDON Peninsular House 30-36 Monument Stree…"
copy address "EC3R8NB"
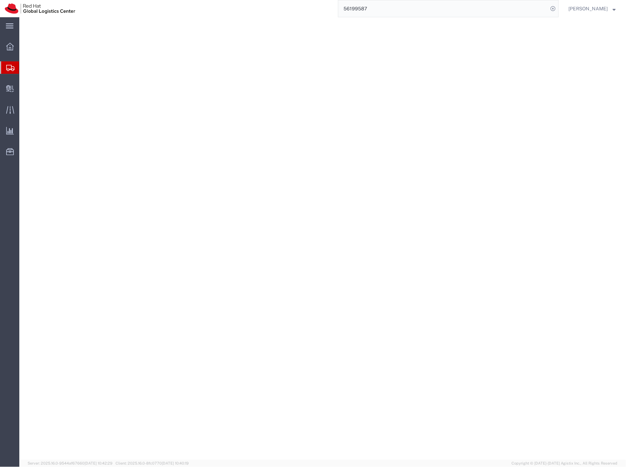
select select "YRPK"
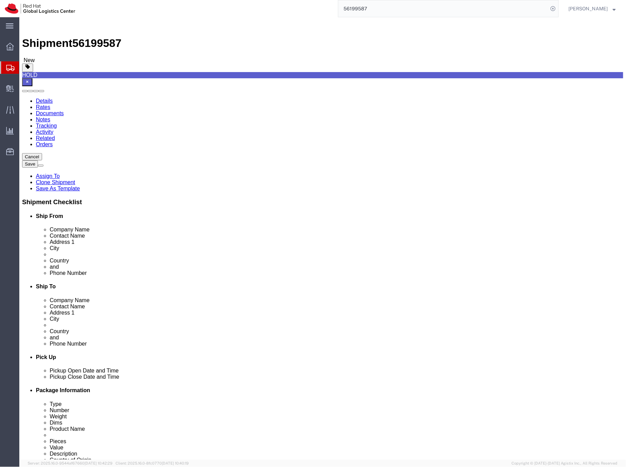
click span "button"
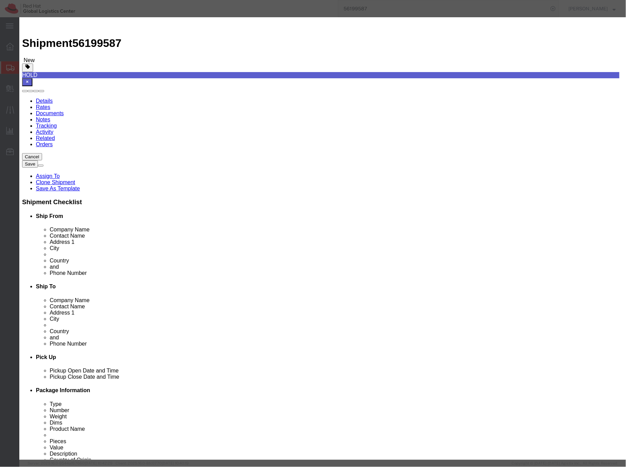
click button "Yes"
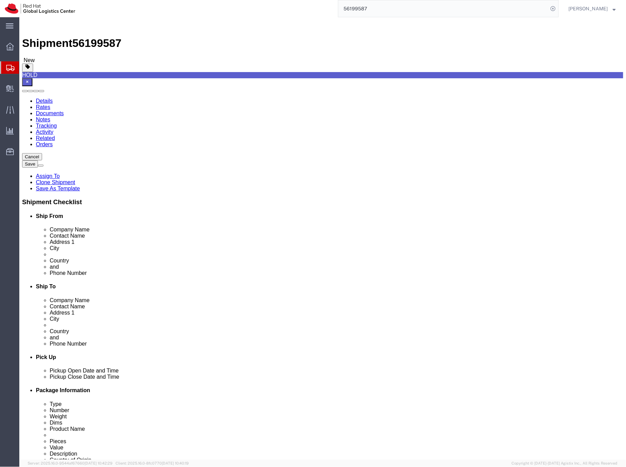
click icon
click button "Rate Shipment"
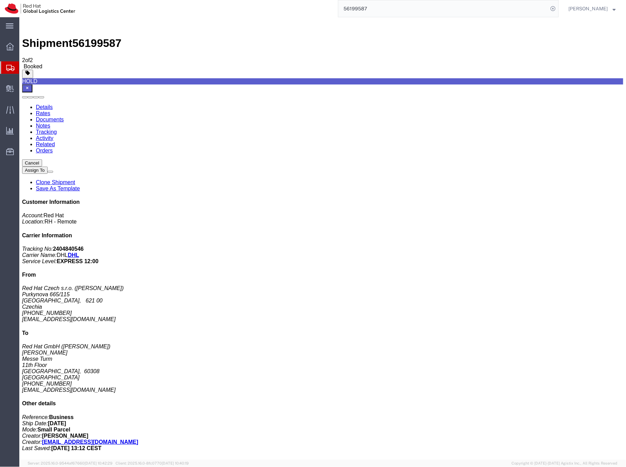
click at [40, 104] on link "Details" at bounding box center [44, 107] width 17 height 6
click span "button"
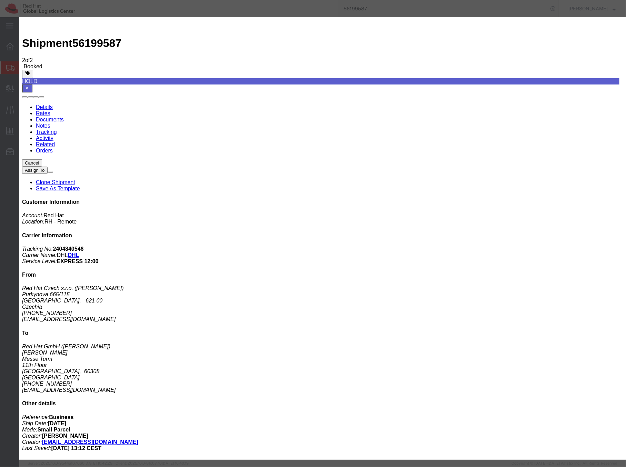
click div "[DATE] 2:21 PM"
type input "4:21 PM"
click button "Apply"
click button "Save"
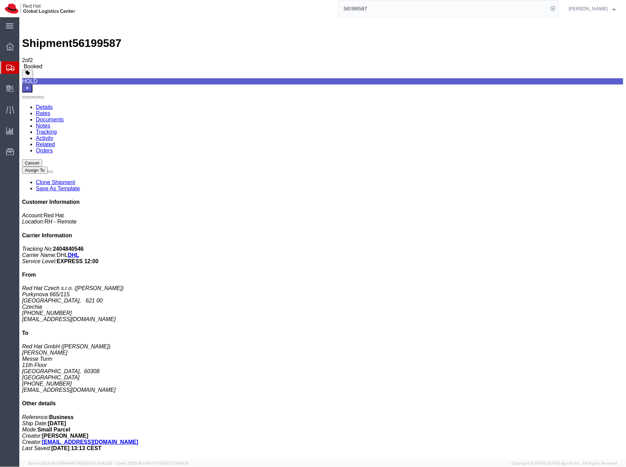
click icon "button"
click link "Schedule pickup request"
click link "Rates"
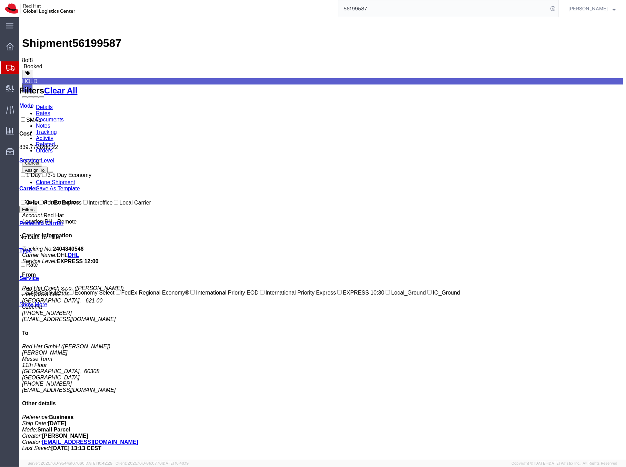
click at [559, 285] on address "Red Hat Czech s.r.o. ([PERSON_NAME]) Purkynova 665/115 [GEOGRAPHIC_DATA], 621 0…" at bounding box center [322, 303] width 601 height 37
drag, startPoint x: 561, startPoint y: 180, endPoint x: 522, endPoint y: 181, distance: 39.7
click at [522, 199] on div "Customer Information Account: Red Hat Location: RH - Remote Carrier Information…" at bounding box center [322, 325] width 601 height 252
click at [44, 104] on link "Details" at bounding box center [44, 107] width 17 height 6
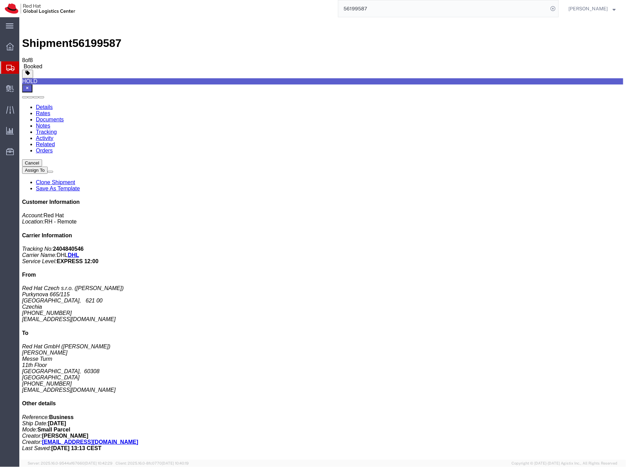
click link "Documents"
click at [75, 179] on link "Clone Shipment" at bounding box center [55, 182] width 39 height 6
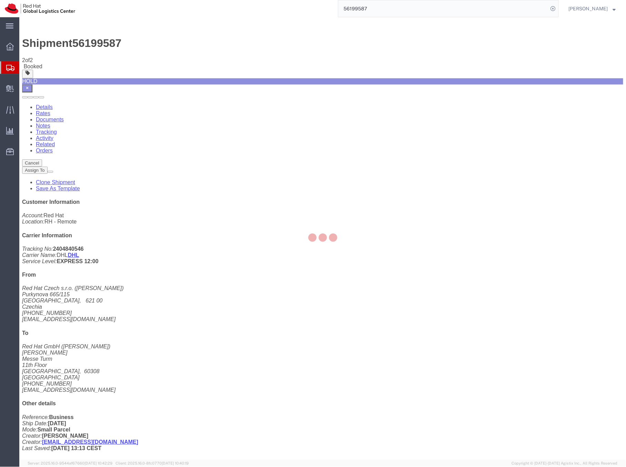
select select "38037"
select select "37960"
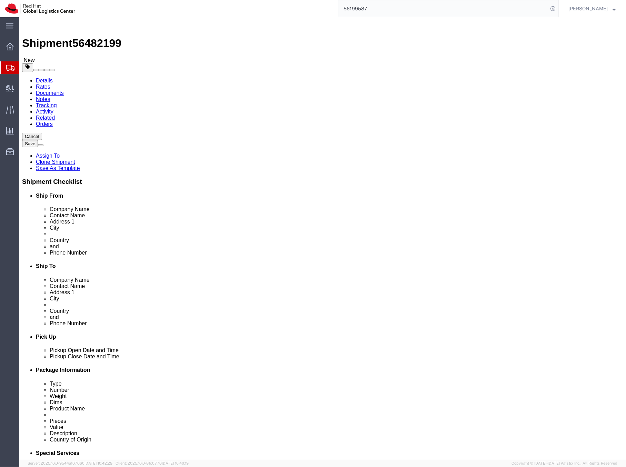
click span
select select
type input "[PERSON_NAME]"
type input "Red Hat GmbH"
type input "[PERSON_NAME]"
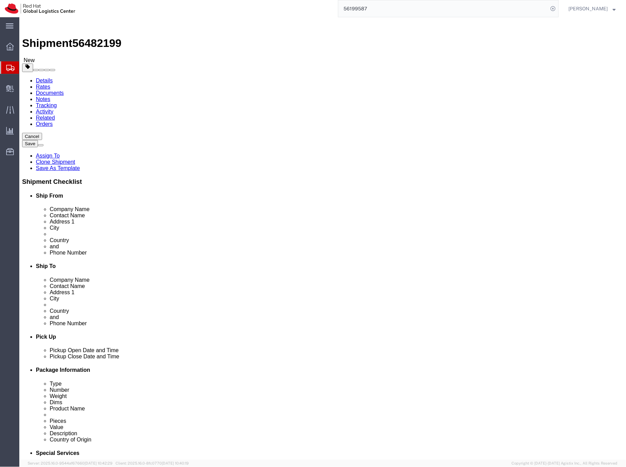
type input "Messe Turm"
type input "11th Floor"
type input "[GEOGRAPHIC_DATA]"
select select "DE"
type input "60308"
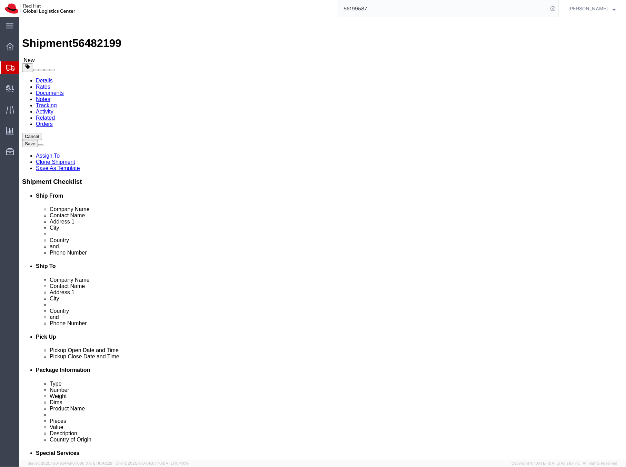
type input "[PHONE_NUMBER]"
type input "[EMAIL_ADDRESS][DOMAIN_NAME]"
select select
type input "Red Hat Czech s.r.o."
type input "[PERSON_NAME]"
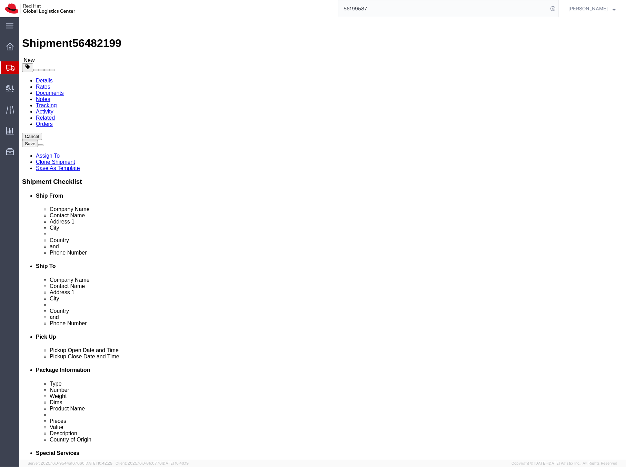
type input "Purkynova 665/115"
type input "[GEOGRAPHIC_DATA]"
select select "CZ"
type input "621 00"
type input "[PHONE_NUMBER]"
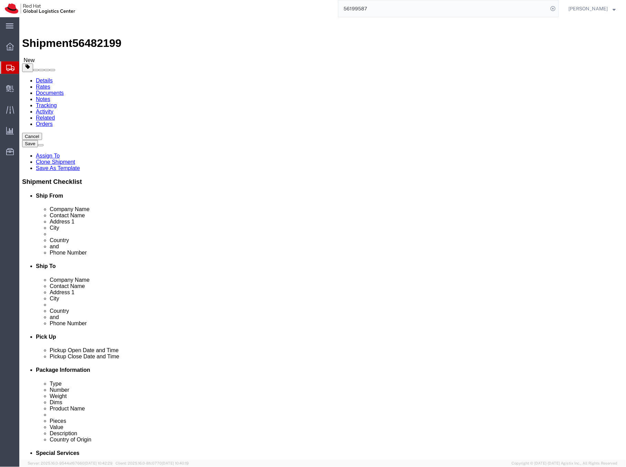
type input "[EMAIL_ADDRESS][DOMAIN_NAME]"
click icon "button"
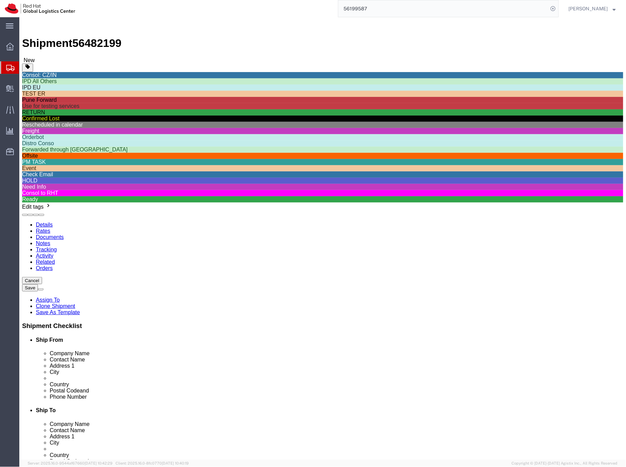
click div "RETURN"
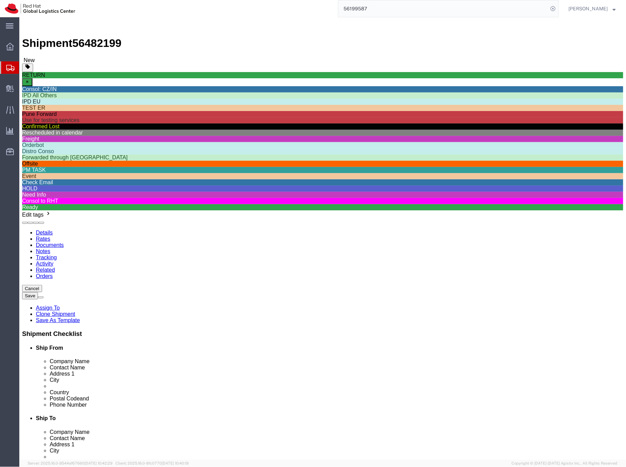
scroll to position [1, 0]
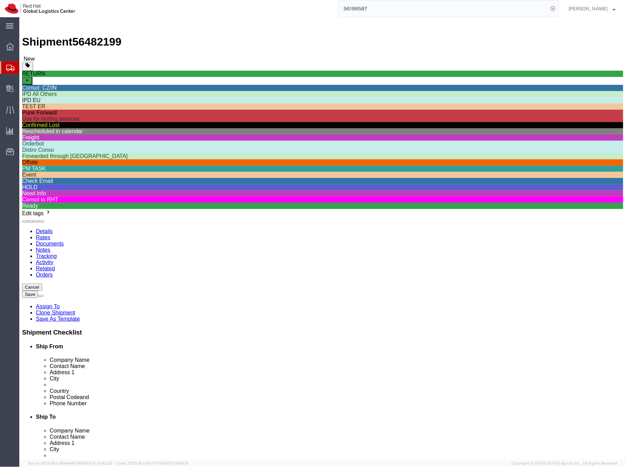
click div "[DATE] 1:21 PM"
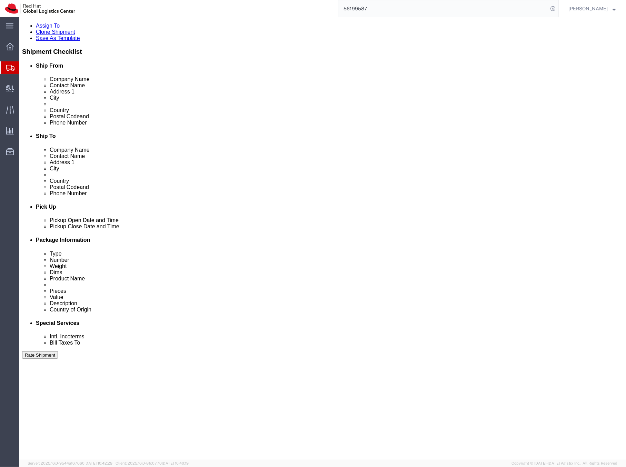
click button "Apply"
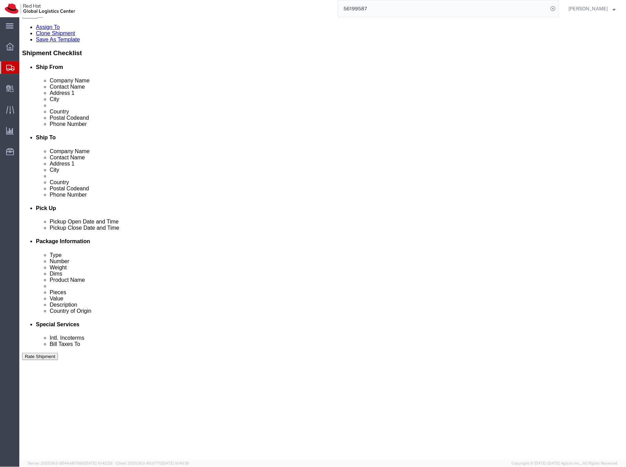
click icon
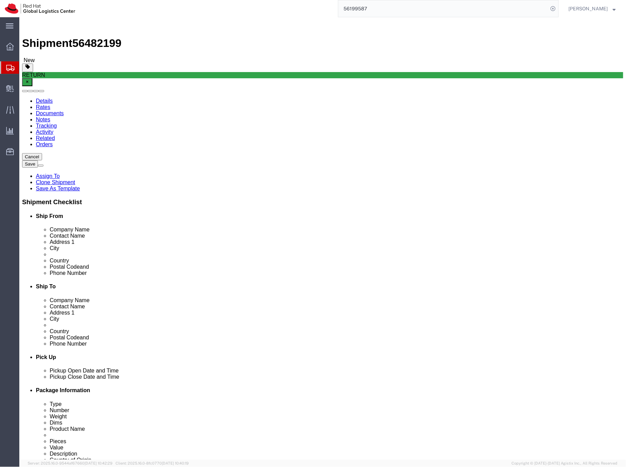
click link "Special Services"
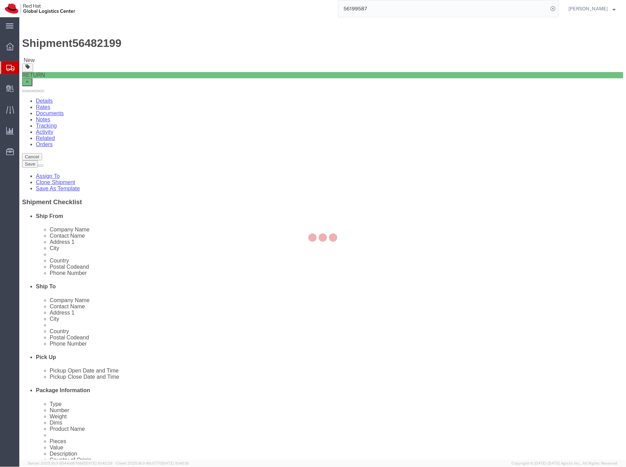
select select
select select "COSTCENTER"
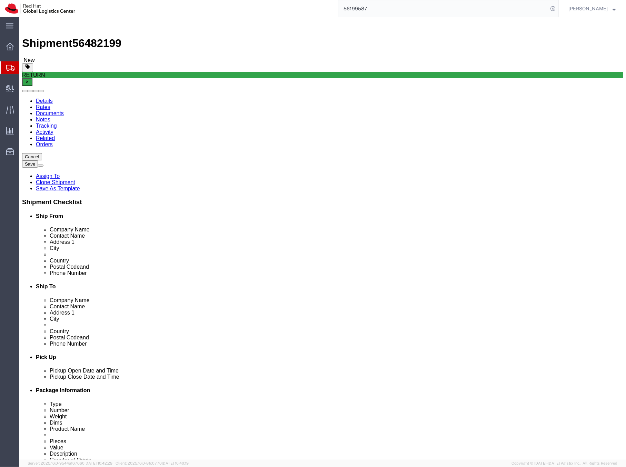
click button "Rate Shipment"
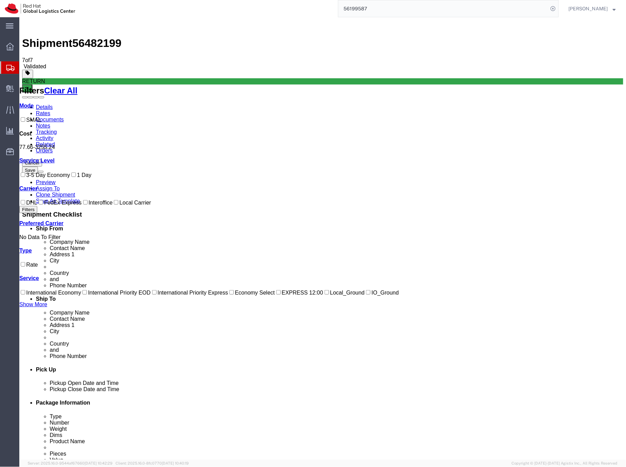
click at [40, 104] on link "Details" at bounding box center [44, 107] width 17 height 6
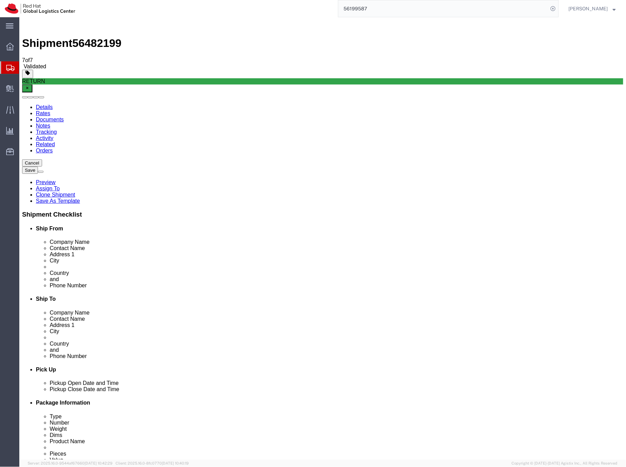
click div "[DATE] 1:21 PM"
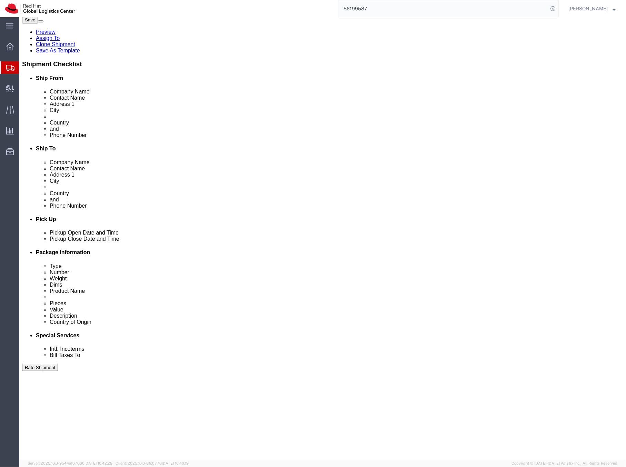
click button "Apply"
click div "[DATE] 2:21 PM"
click button "Apply"
click button "Rate Shipment"
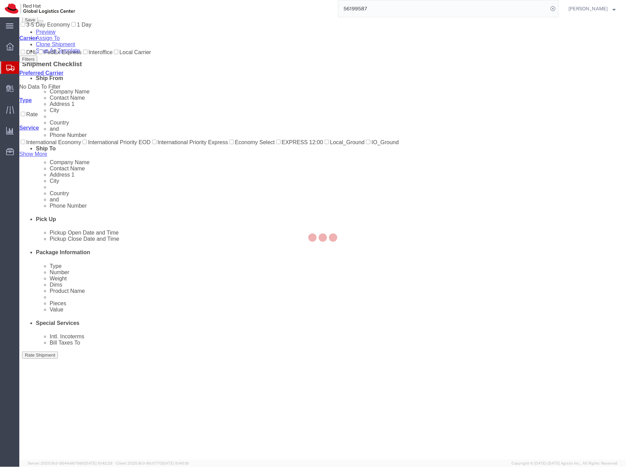
scroll to position [0, 0]
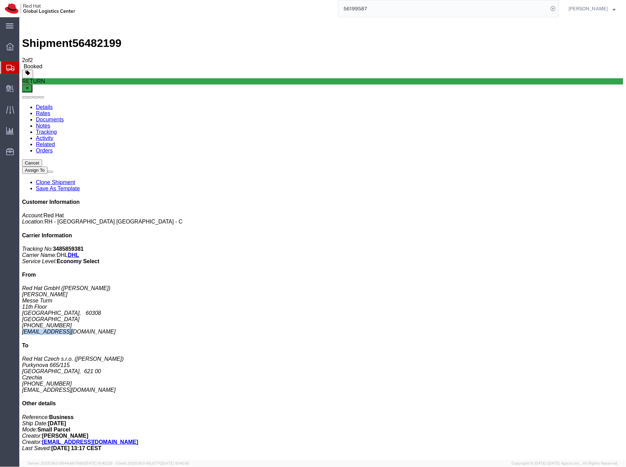
drag, startPoint x: 546, startPoint y: 191, endPoint x: 499, endPoint y: 194, distance: 47.0
click at [499, 199] on div "Customer Information Account: Red Hat Location: [GEOGRAPHIC_DATA] - [GEOGRAPHIC…" at bounding box center [322, 325] width 601 height 252
click at [537, 342] on h4 "To" at bounding box center [322, 345] width 601 height 6
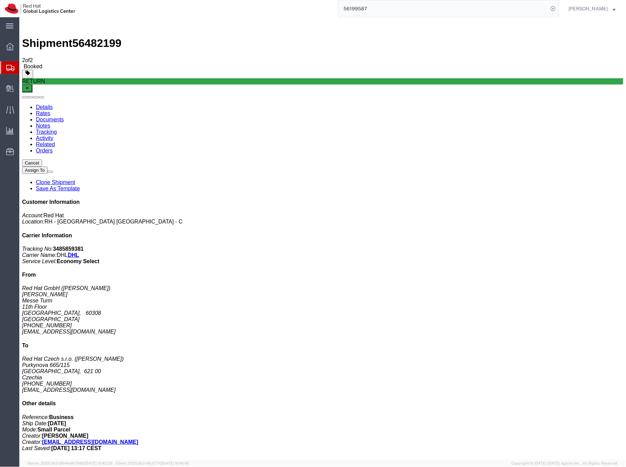
click at [41, 104] on link "Details" at bounding box center [44, 107] width 17 height 6
click link "Rates"
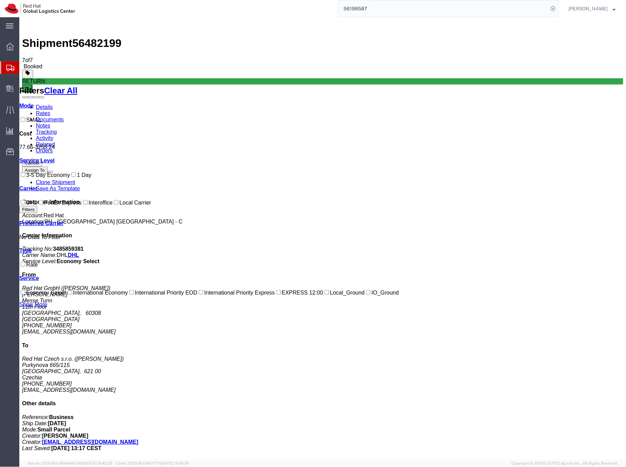
click at [53, 135] on link "Activity" at bounding box center [45, 138] width 18 height 6
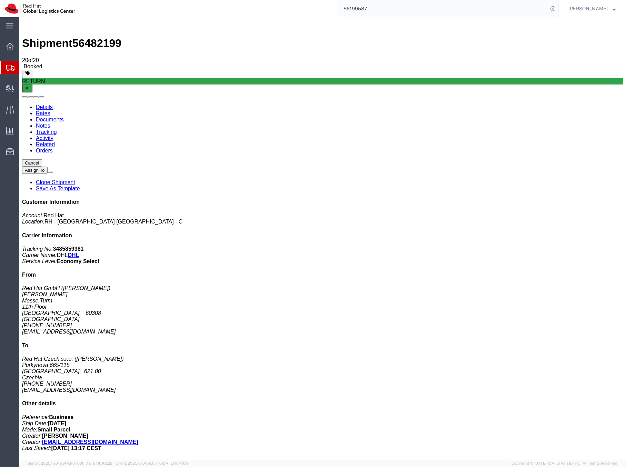
copy td "89227503"
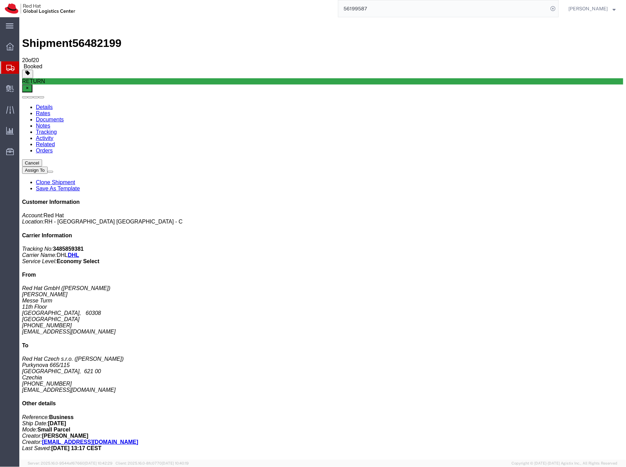
copy td "56199587"
click at [375, 11] on input "56199587" at bounding box center [443, 8] width 210 height 17
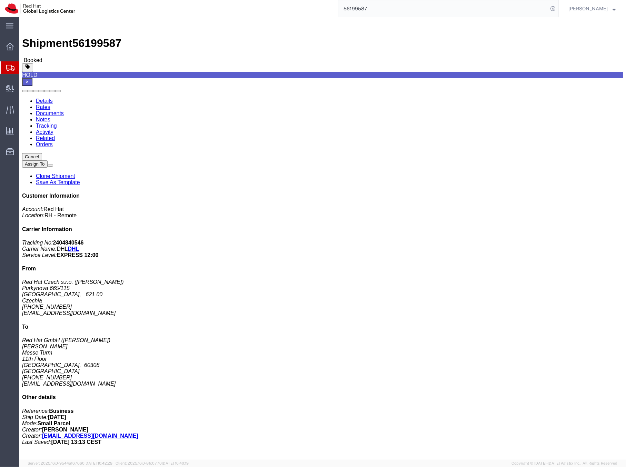
click link "Rates"
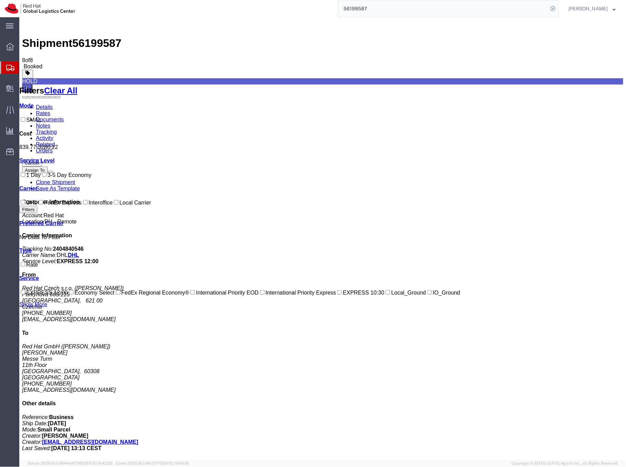
click at [40, 104] on link "Details" at bounding box center [44, 107] width 17 height 6
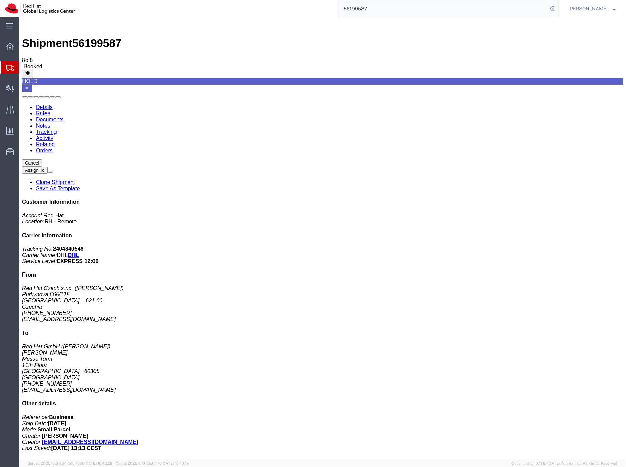
click at [365, 6] on input "56199587" at bounding box center [443, 8] width 210 height 17
